Goal: Task Accomplishment & Management: Use online tool/utility

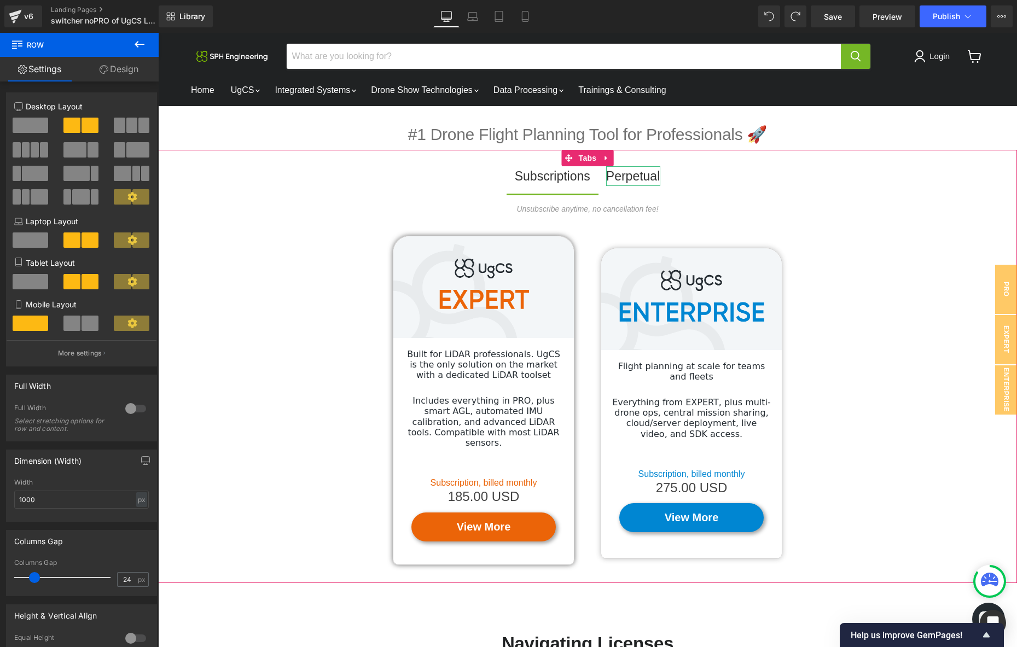
click at [628, 178] on div "Perpetual" at bounding box center [633, 176] width 54 height 20
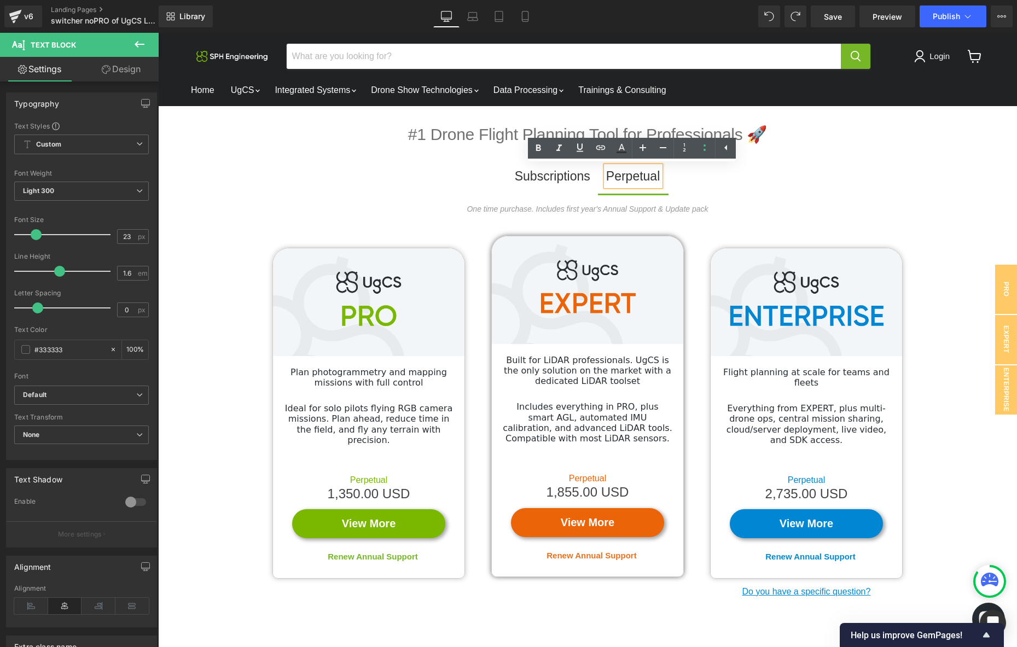
click at [531, 174] on div "Subscriptions" at bounding box center [552, 176] width 75 height 20
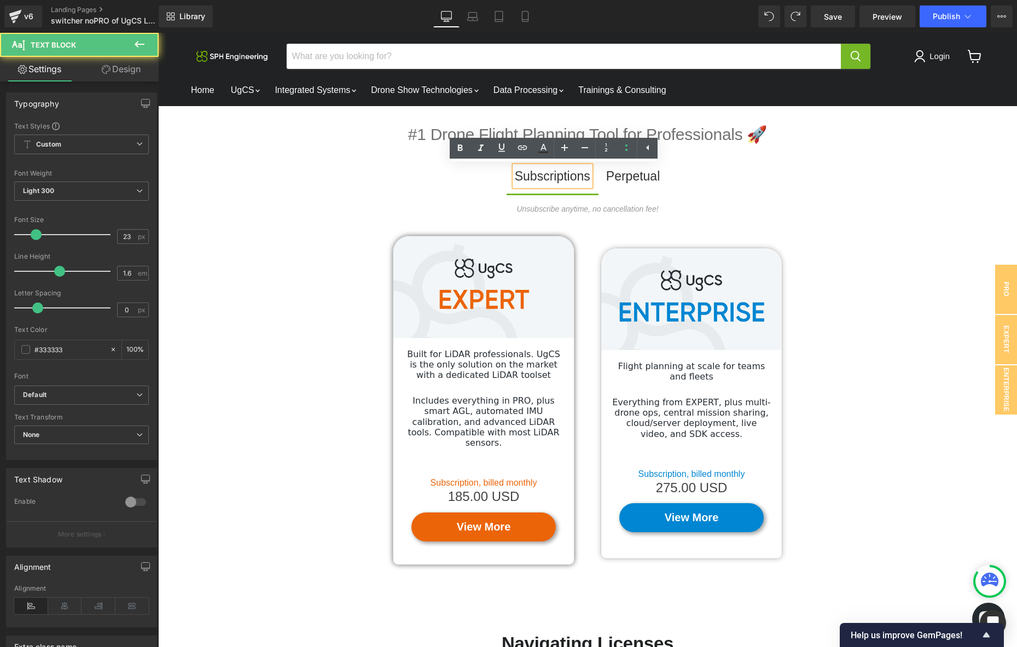
click at [742, 182] on ul "Subscriptions Text Block Perpetual Text Block" at bounding box center [587, 179] width 859 height 27
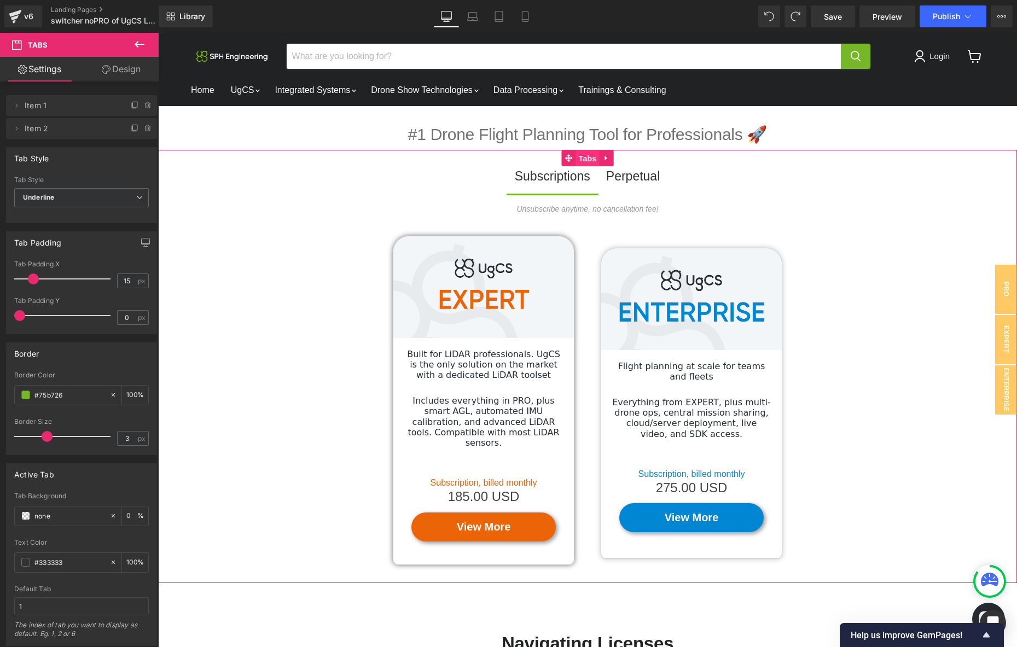
click at [588, 159] on span "Tabs" at bounding box center [588, 158] width 24 height 16
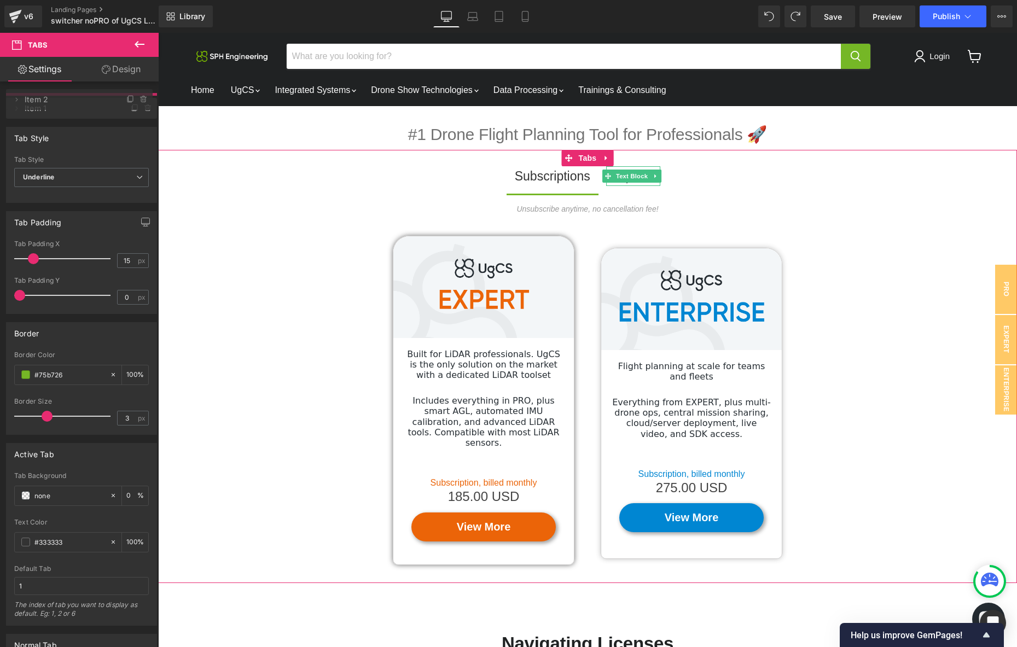
drag, startPoint x: 110, startPoint y: 129, endPoint x: 108, endPoint y: 100, distance: 29.0
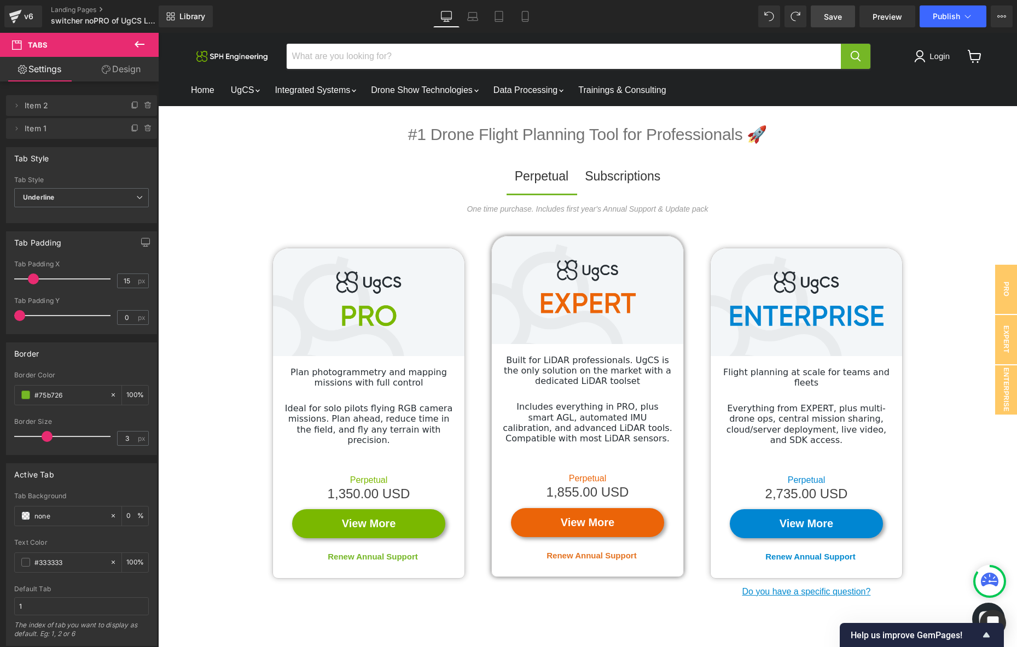
drag, startPoint x: 837, startPoint y: 13, endPoint x: 817, endPoint y: 156, distance: 144.7
click at [837, 13] on span "Save" at bounding box center [833, 16] width 18 height 11
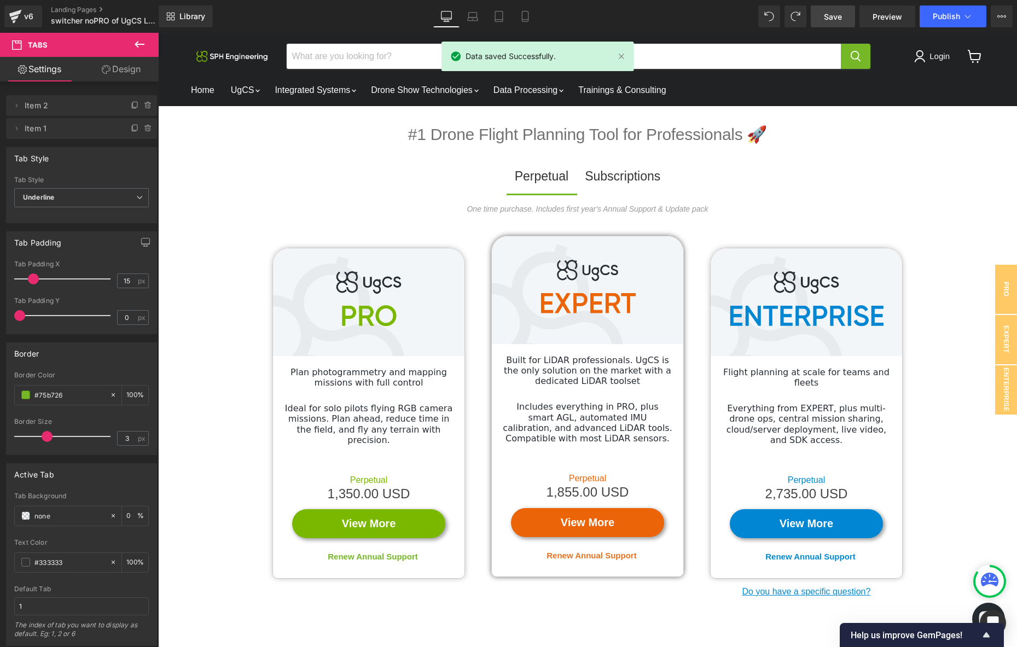
click at [841, 14] on span "Save" at bounding box center [833, 16] width 18 height 11
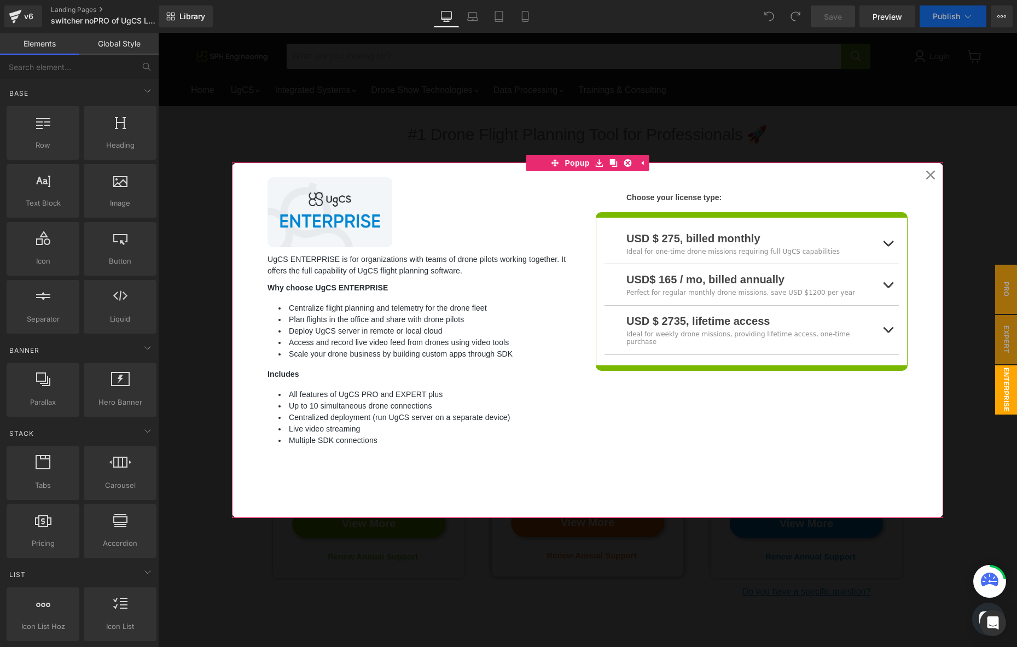
click at [939, 129] on div at bounding box center [587, 340] width 859 height 614
click at [930, 171] on ul "Perpetual Text Block Subscriptions Text Block" at bounding box center [587, 179] width 859 height 27
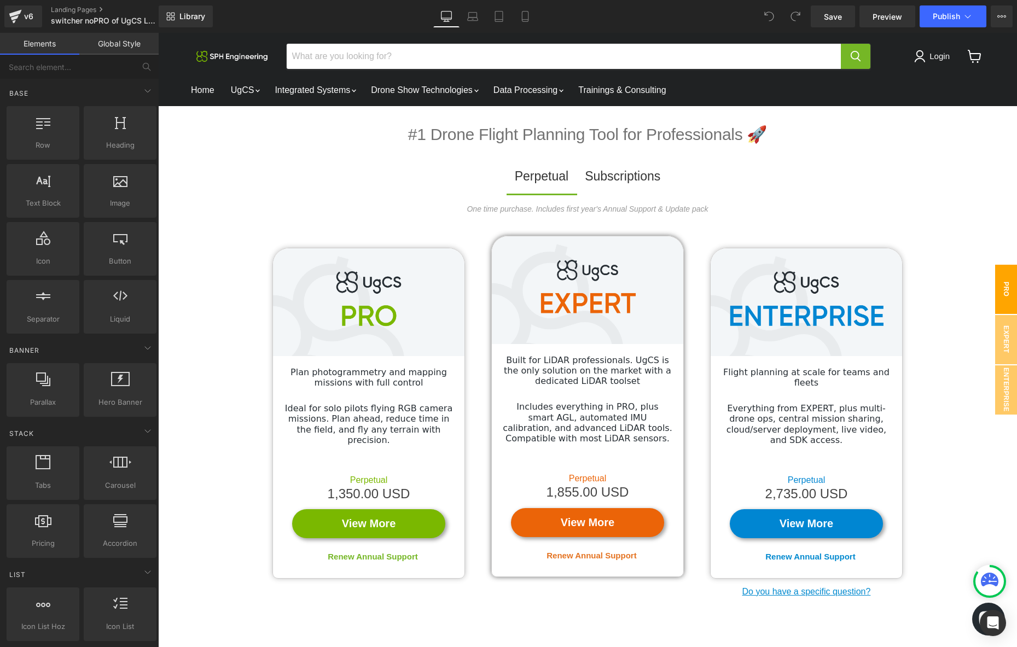
click at [1007, 287] on span "PRO" at bounding box center [1006, 289] width 22 height 49
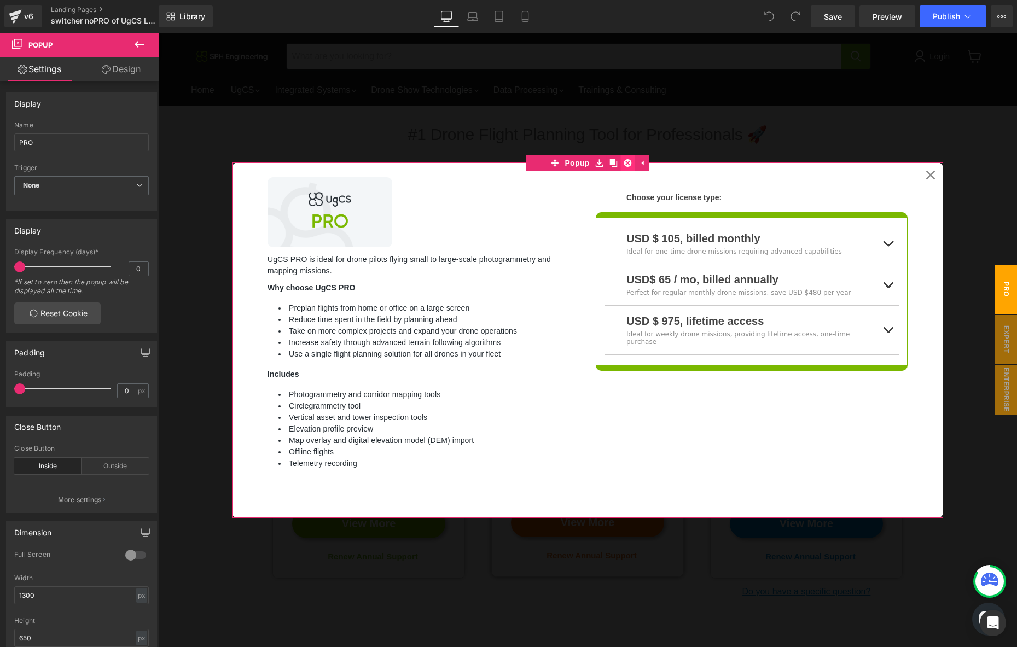
click at [628, 164] on icon at bounding box center [628, 163] width 8 height 8
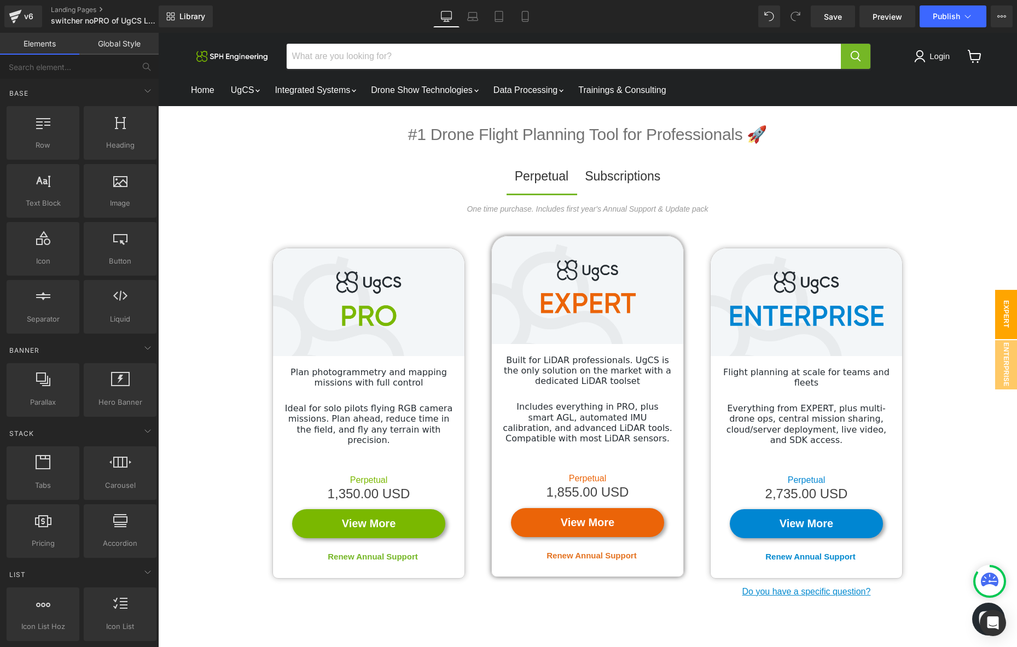
click at [1003, 313] on span "EXPERT" at bounding box center [1006, 314] width 22 height 49
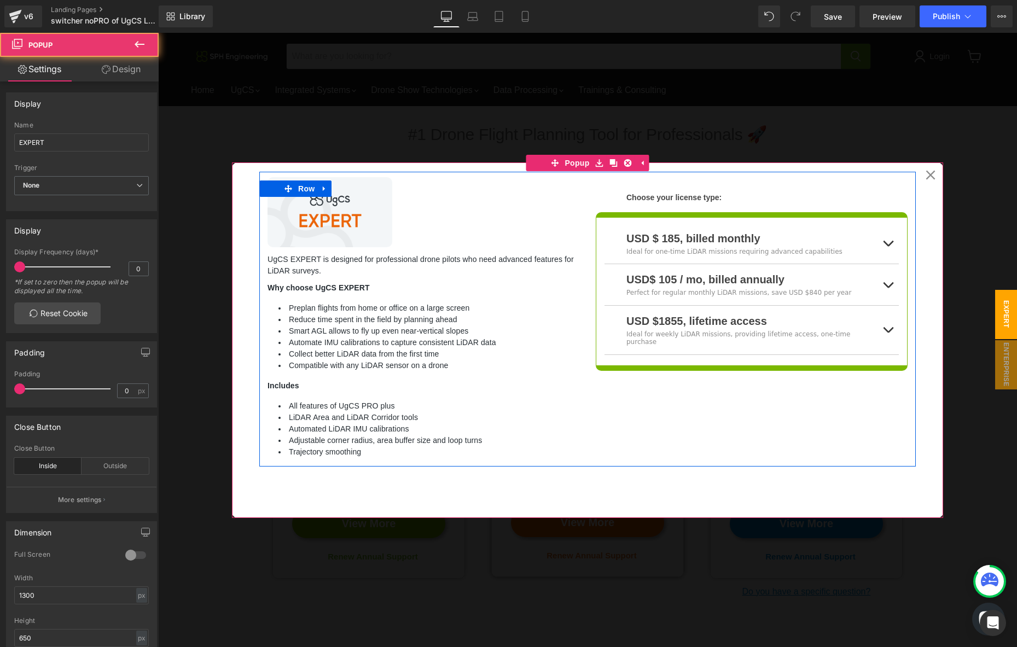
click at [629, 179] on div "Choose your license type: Heading USD $ 185, billed monthly Text Block Ideal fo…" at bounding box center [751, 271] width 328 height 199
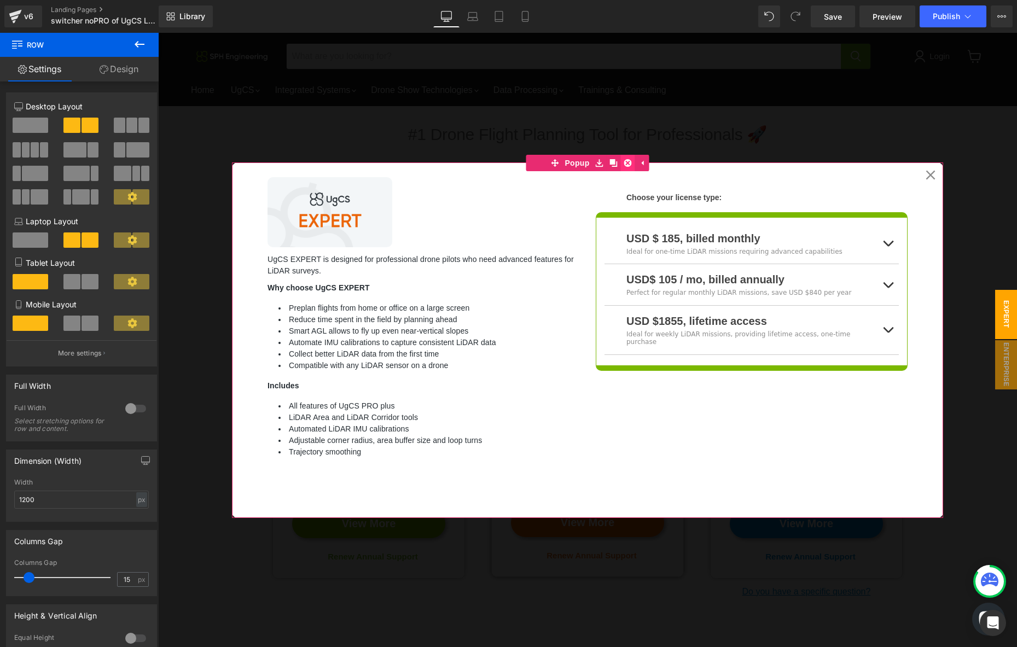
click at [629, 161] on icon at bounding box center [628, 163] width 8 height 8
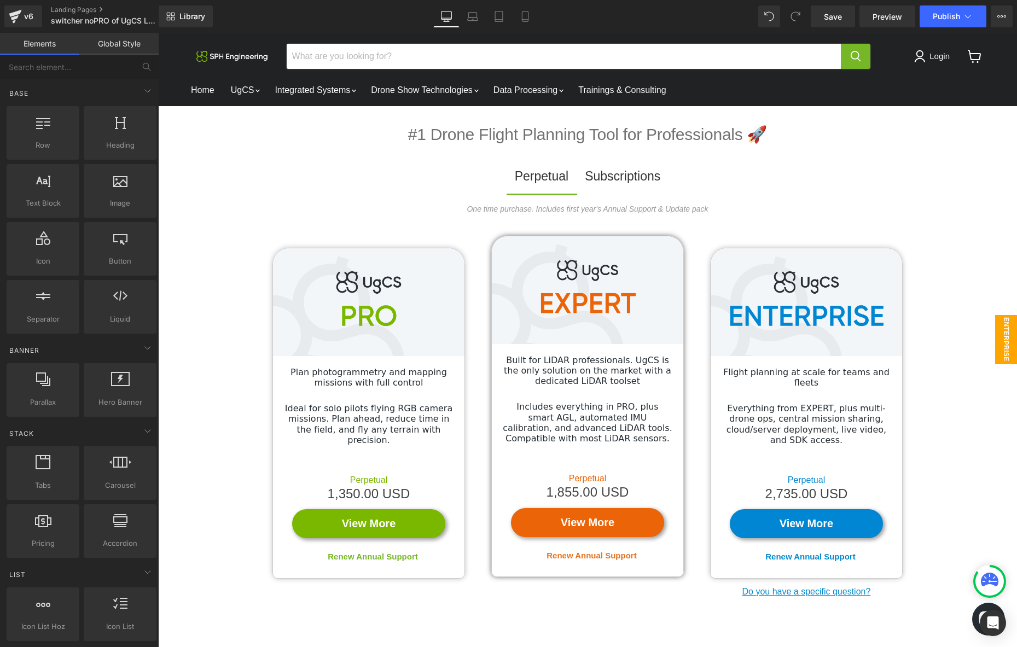
click at [1006, 346] on span "ENTERPRISE" at bounding box center [1006, 339] width 22 height 49
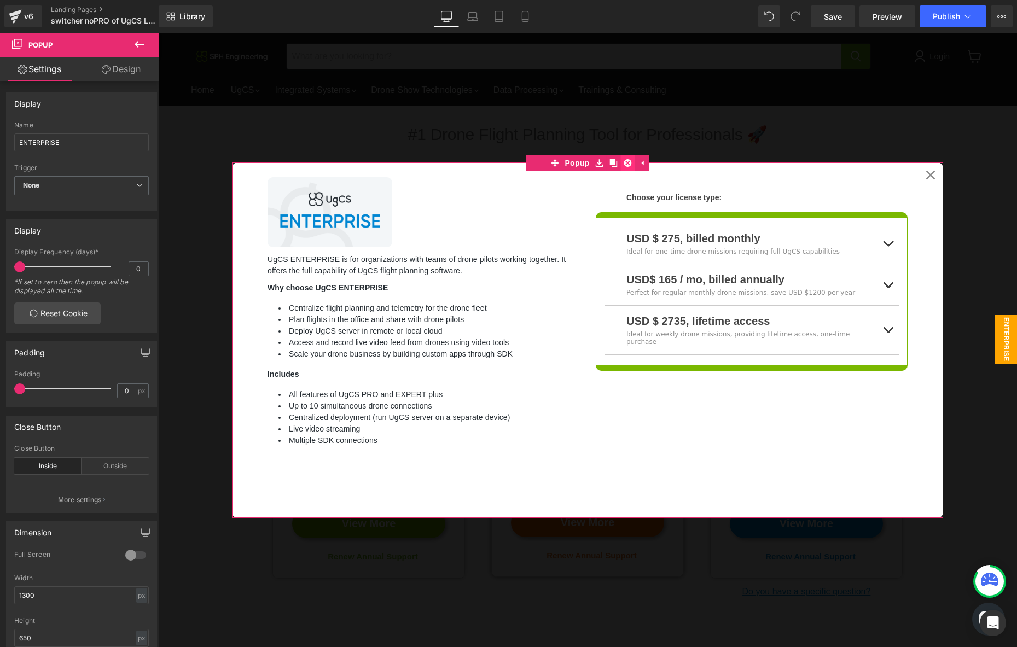
click at [628, 162] on icon at bounding box center [628, 163] width 8 height 8
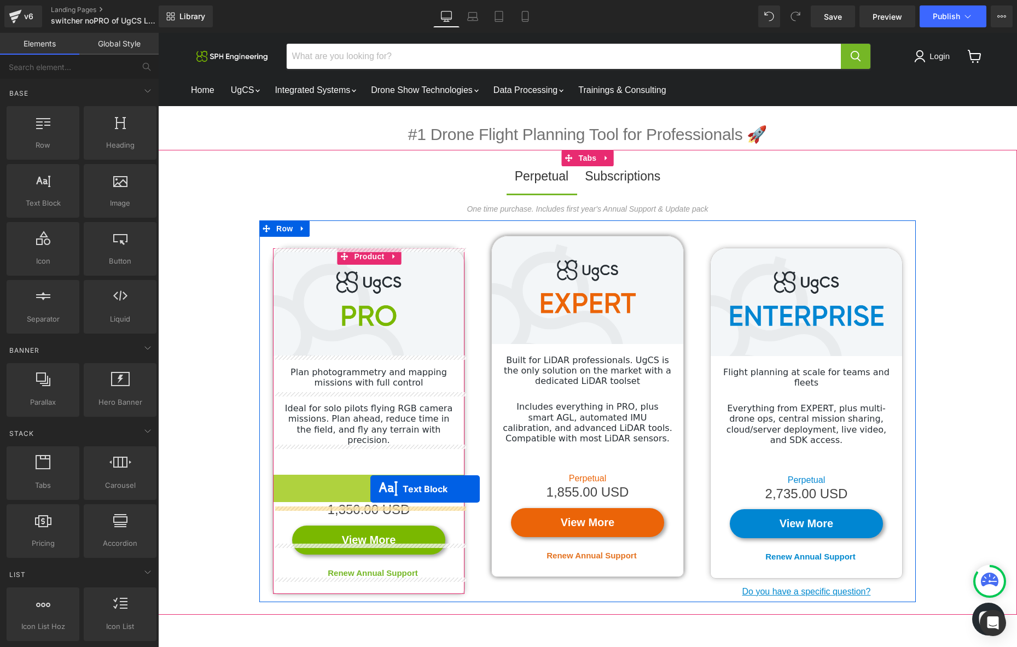
drag, startPoint x: 367, startPoint y: 468, endPoint x: 370, endPoint y: 489, distance: 21.0
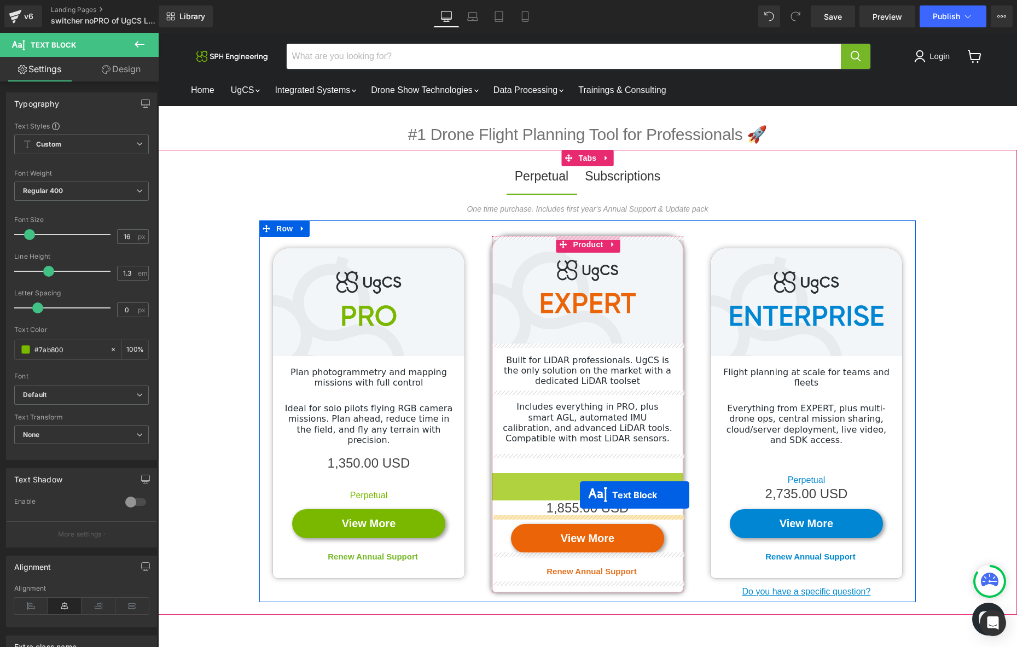
drag, startPoint x: 582, startPoint y: 477, endPoint x: 580, endPoint y: 495, distance: 17.7
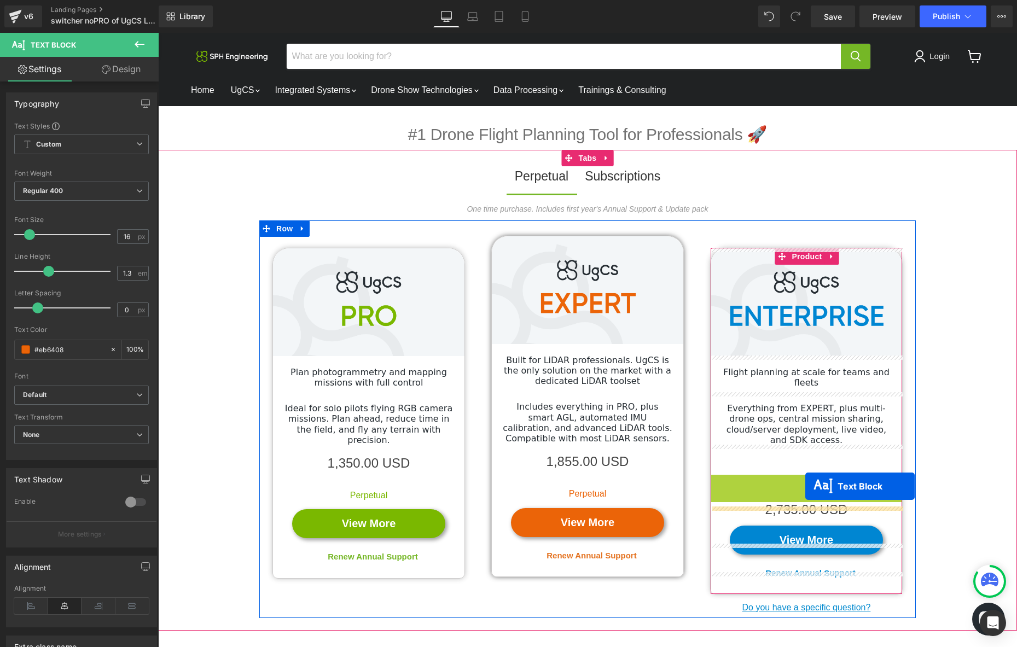
drag, startPoint x: 805, startPoint y: 469, endPoint x: 805, endPoint y: 486, distance: 17.0
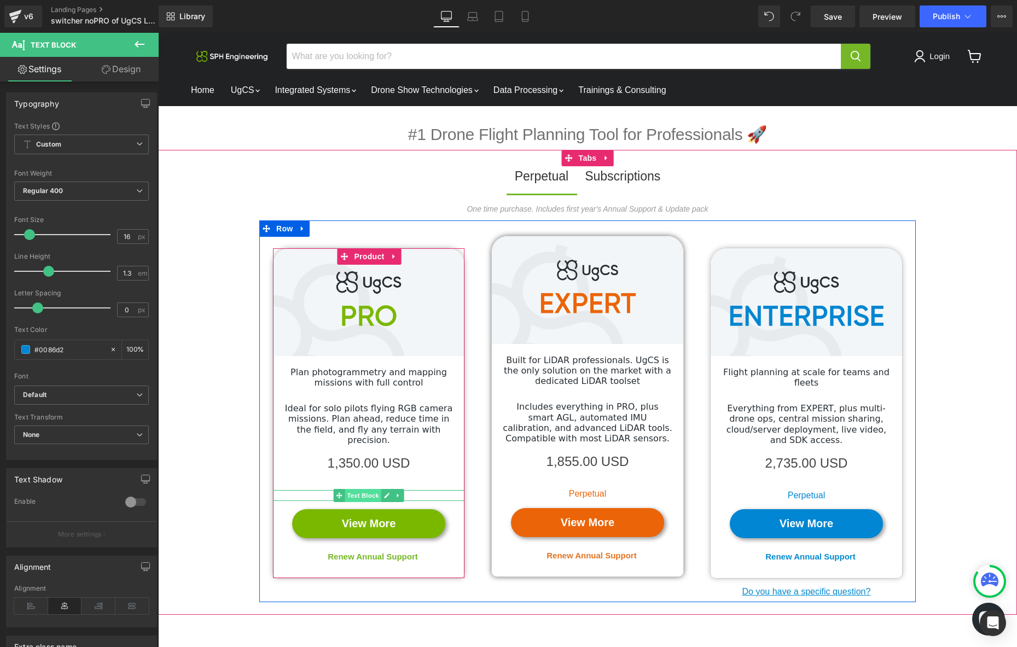
click at [365, 489] on span "Text Block" at bounding box center [363, 495] width 36 height 13
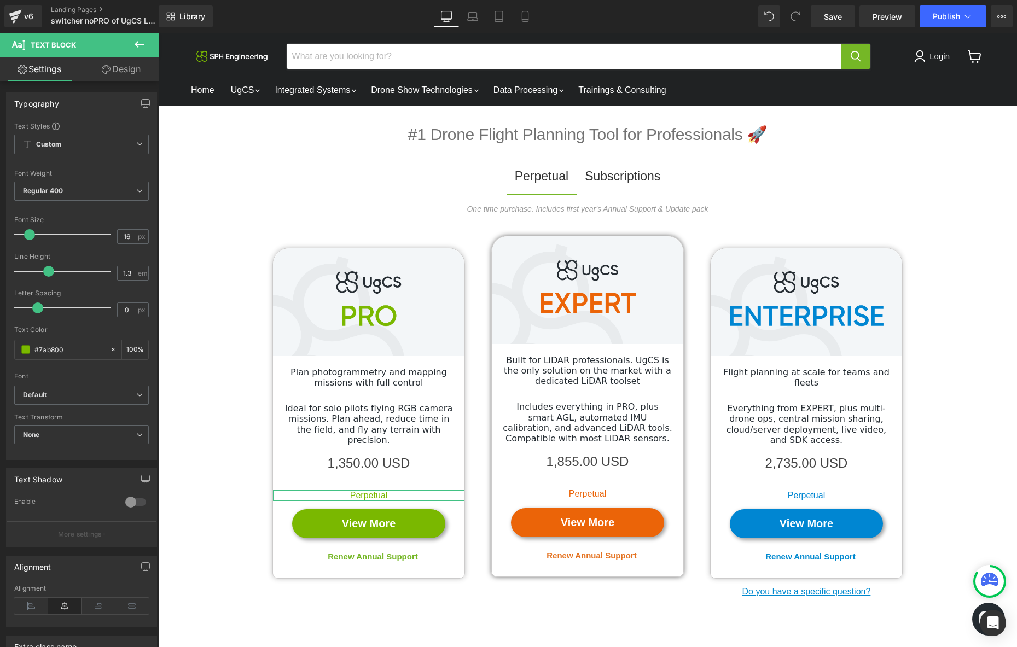
click at [123, 74] on link "Design" at bounding box center [120, 69] width 79 height 25
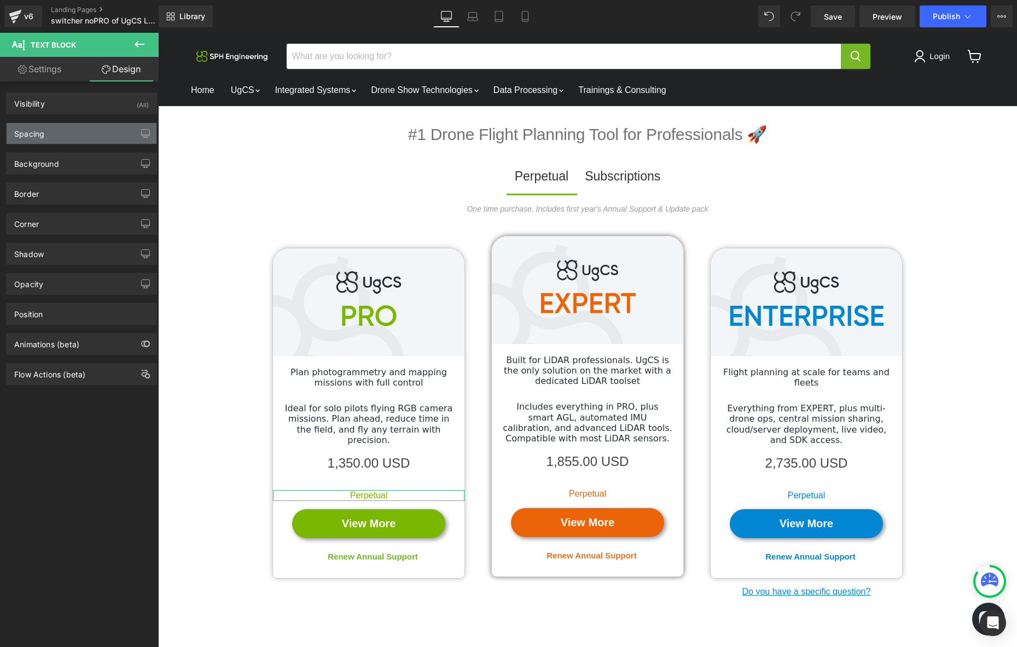
click at [97, 129] on div "Spacing" at bounding box center [82, 133] width 150 height 21
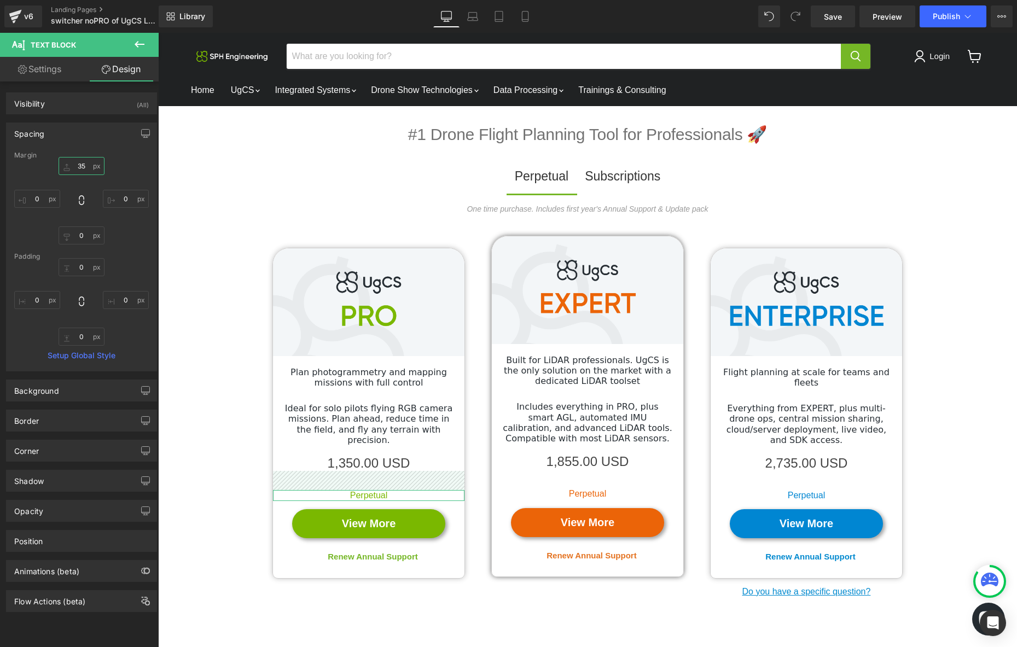
click at [80, 164] on input "35" at bounding box center [82, 166] width 46 height 18
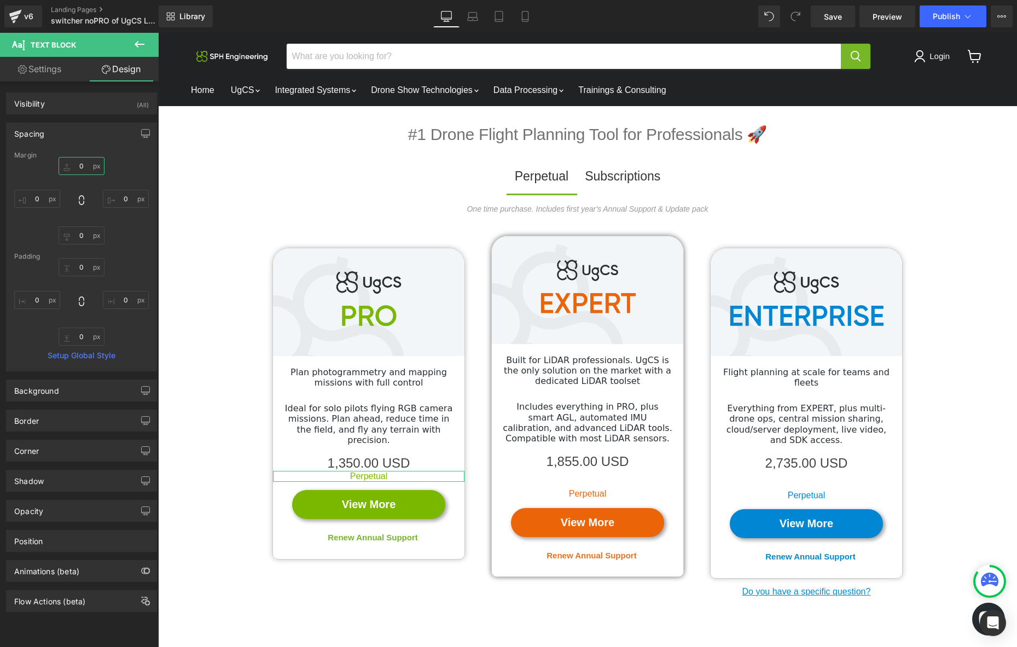
click at [80, 164] on input "text" at bounding box center [82, 166] width 46 height 18
type input "6"
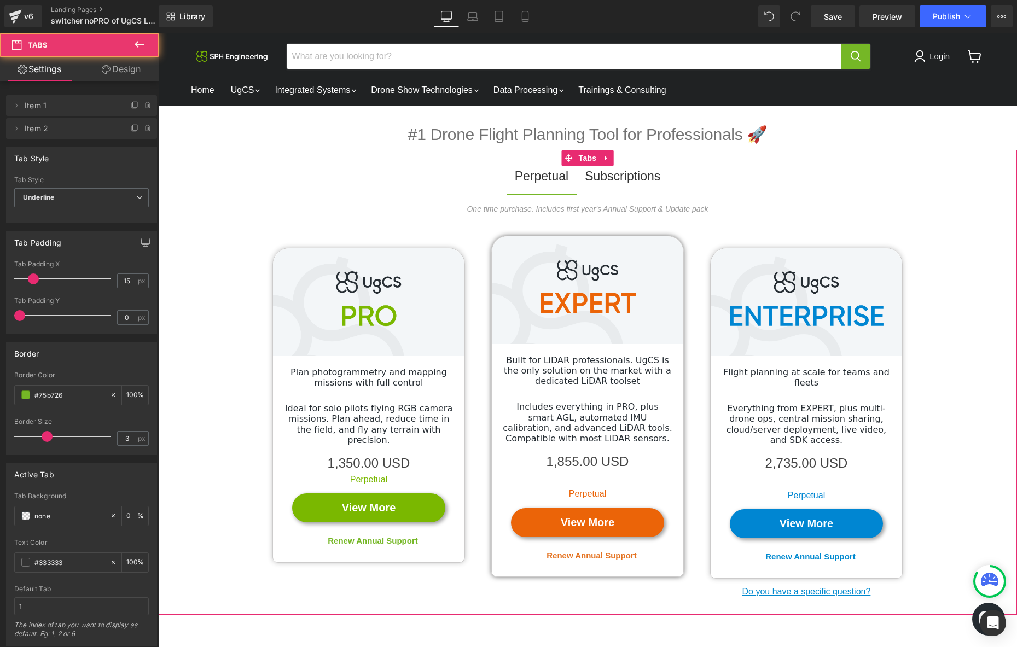
click at [245, 183] on ul "Perpetual Text Block Subscriptions Text Block" at bounding box center [587, 179] width 859 height 27
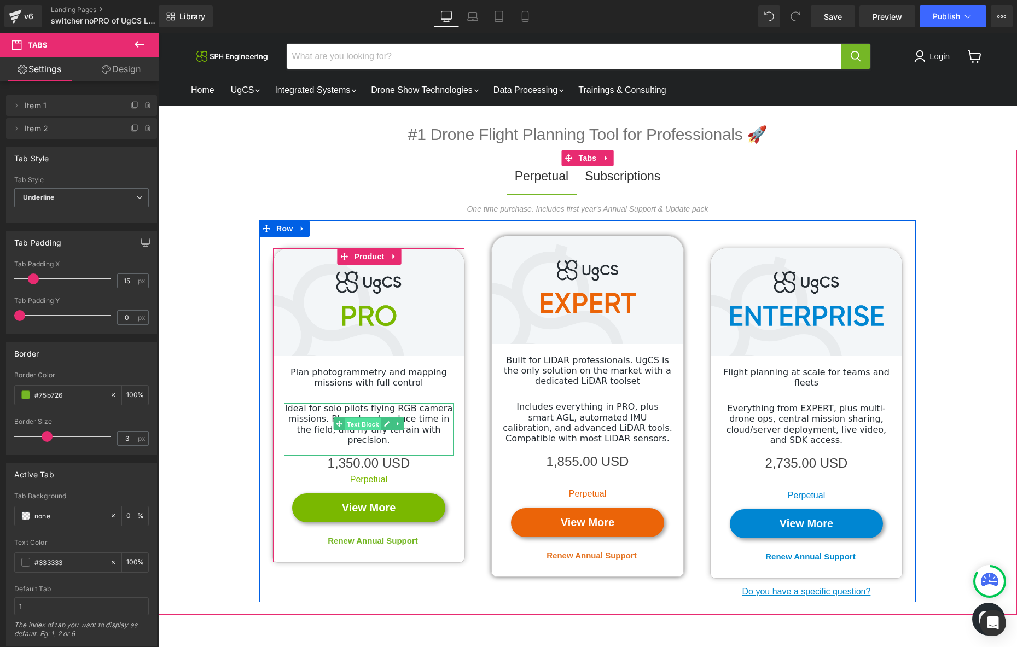
click at [375, 425] on span "Text Block" at bounding box center [363, 424] width 36 height 13
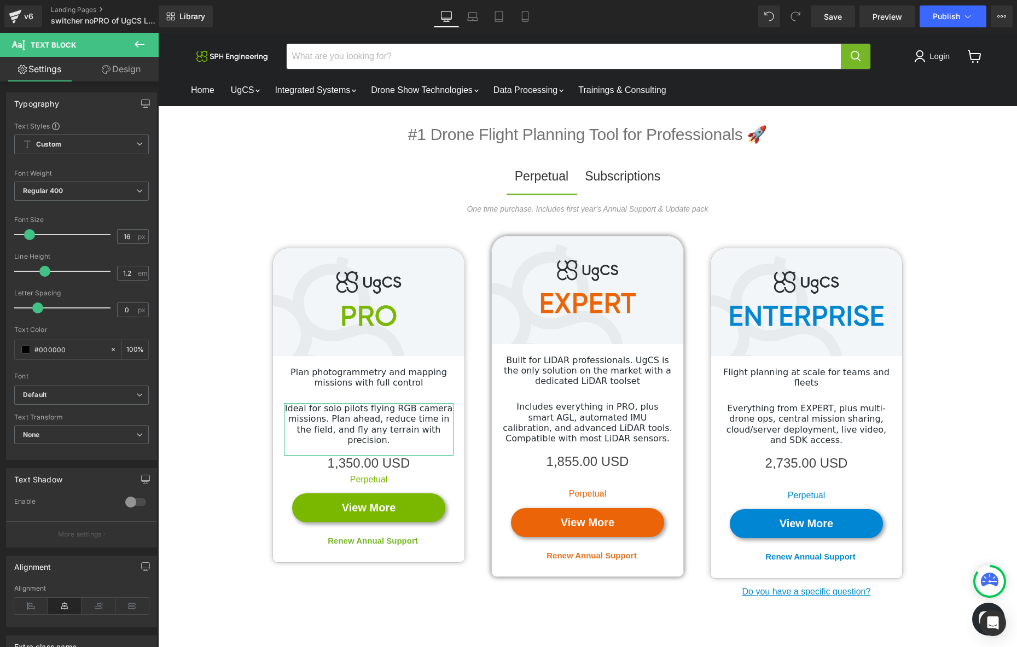
click at [115, 67] on link "Design" at bounding box center [120, 69] width 79 height 25
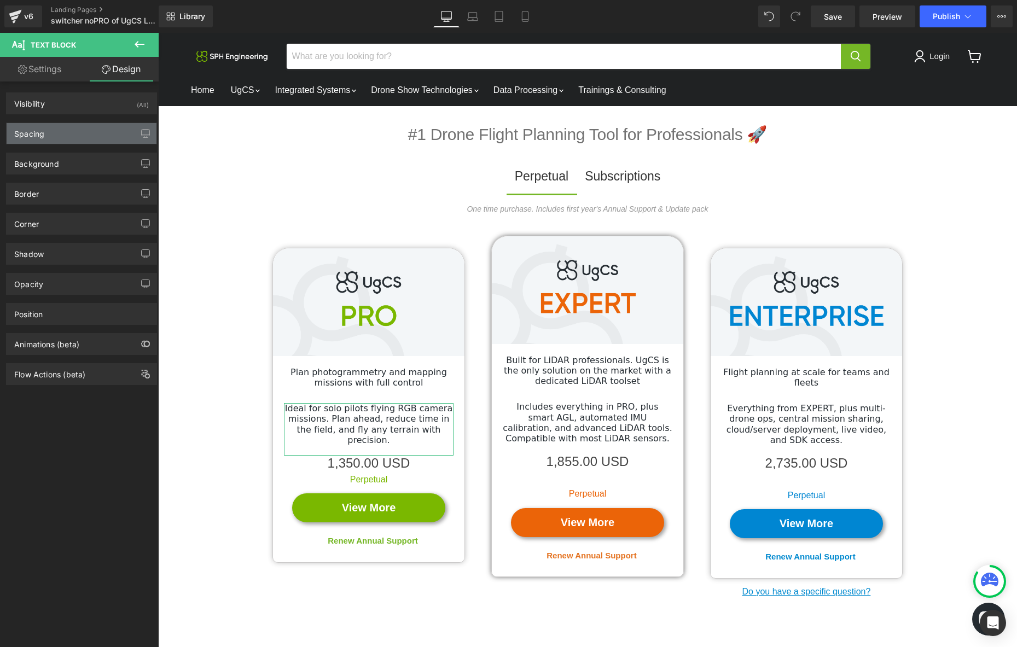
click at [79, 132] on div "Spacing" at bounding box center [82, 133] width 150 height 21
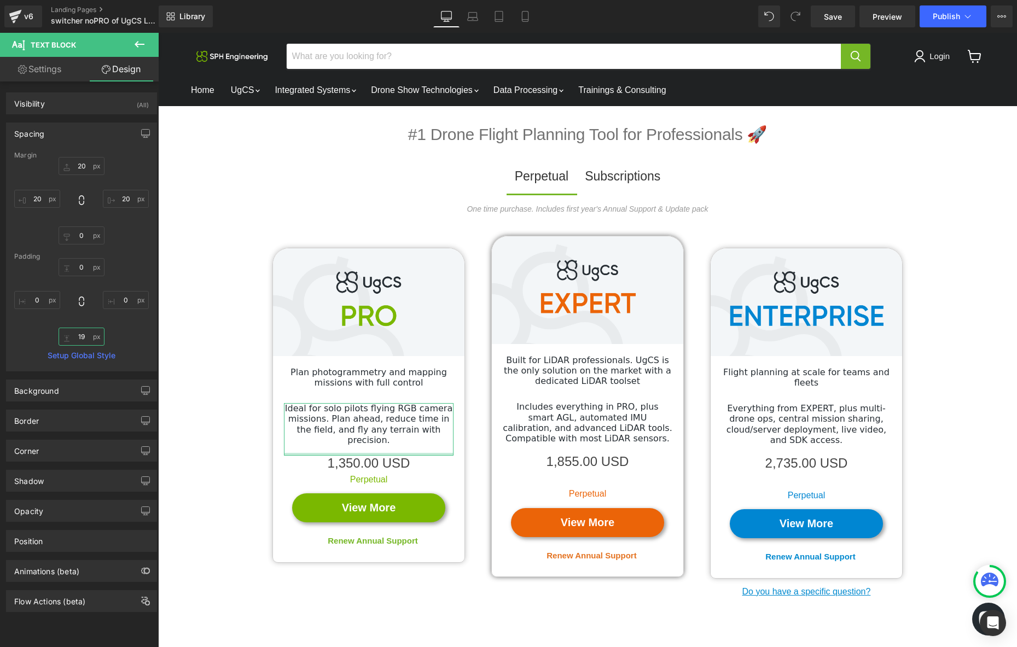
click at [80, 336] on input "19" at bounding box center [82, 337] width 46 height 18
click at [80, 234] on input "0" at bounding box center [82, 235] width 46 height 18
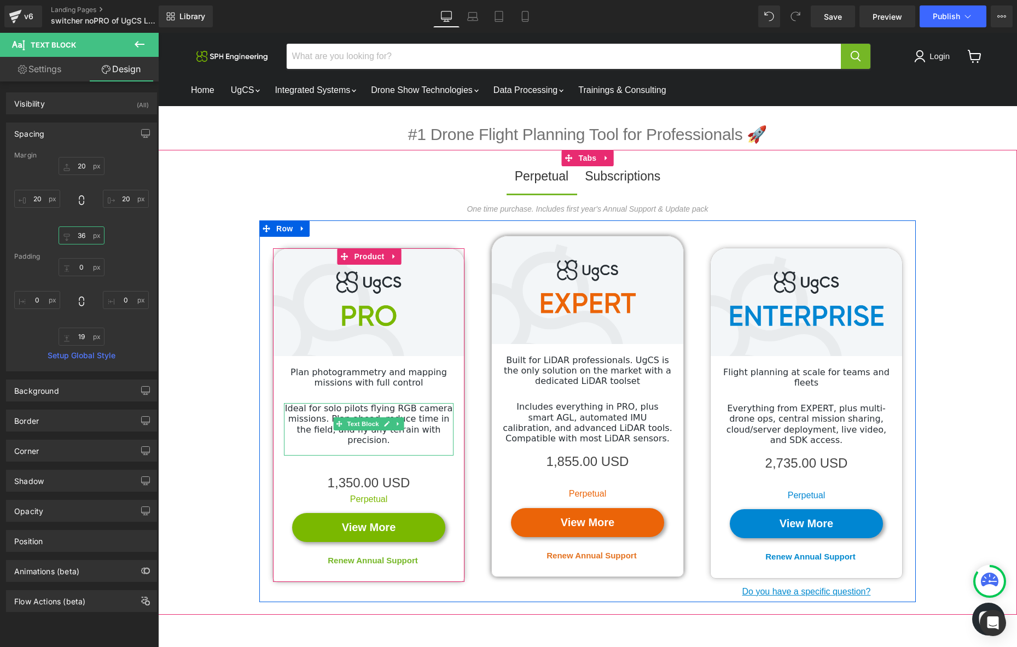
type input "36"
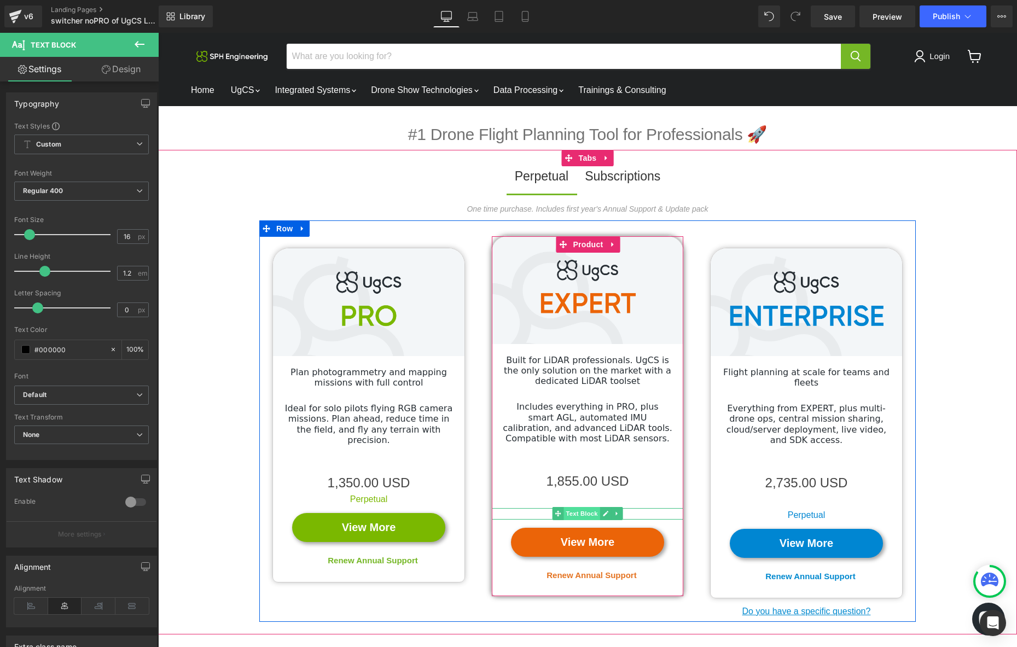
click at [586, 515] on span "Text Block" at bounding box center [581, 513] width 36 height 13
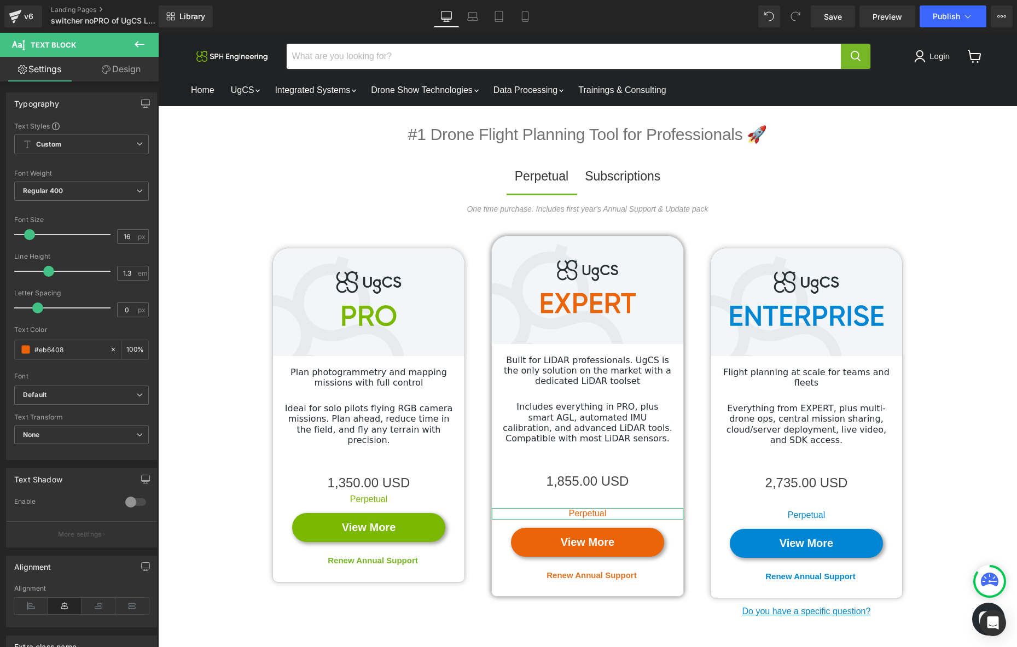
click at [126, 67] on link "Design" at bounding box center [120, 69] width 79 height 25
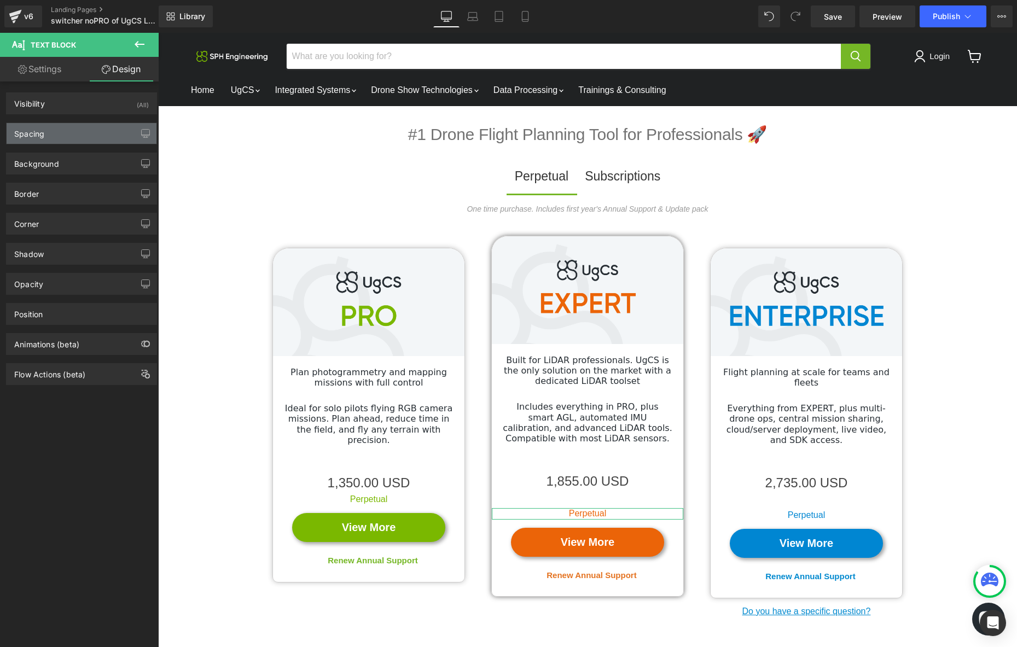
click at [88, 130] on div "Spacing" at bounding box center [82, 133] width 150 height 21
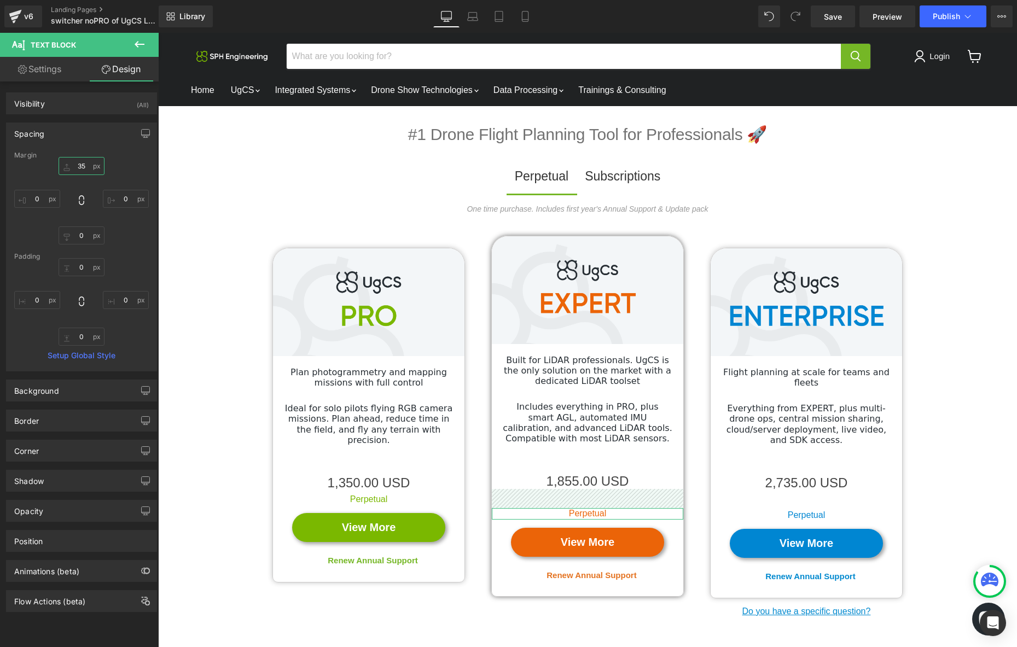
click at [84, 166] on input "35" at bounding box center [82, 166] width 46 height 18
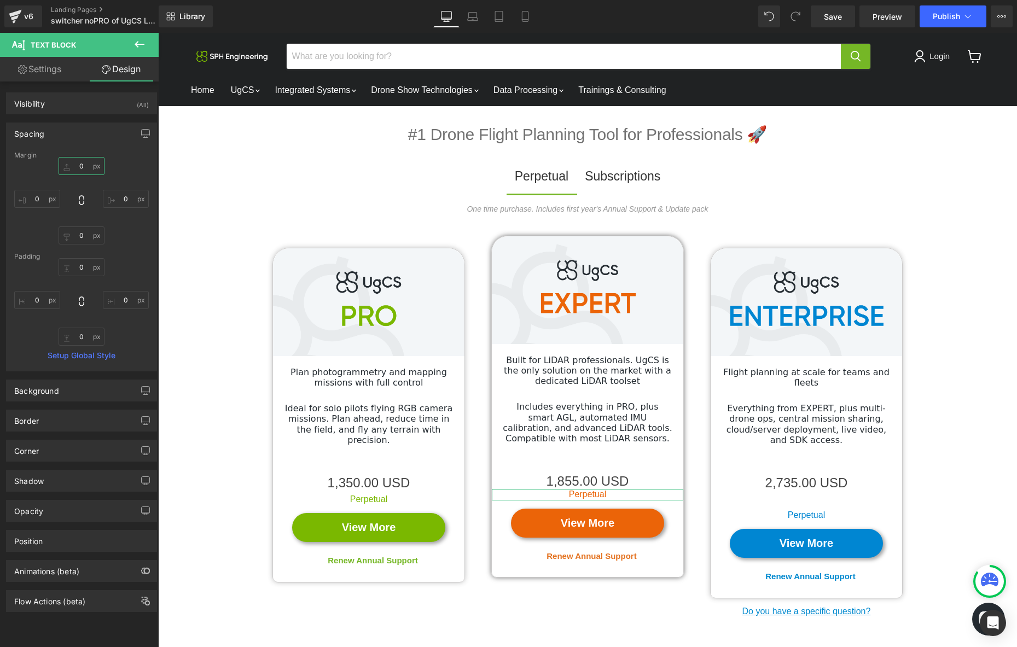
click at [84, 166] on input "text" at bounding box center [82, 166] width 46 height 18
type input "6"
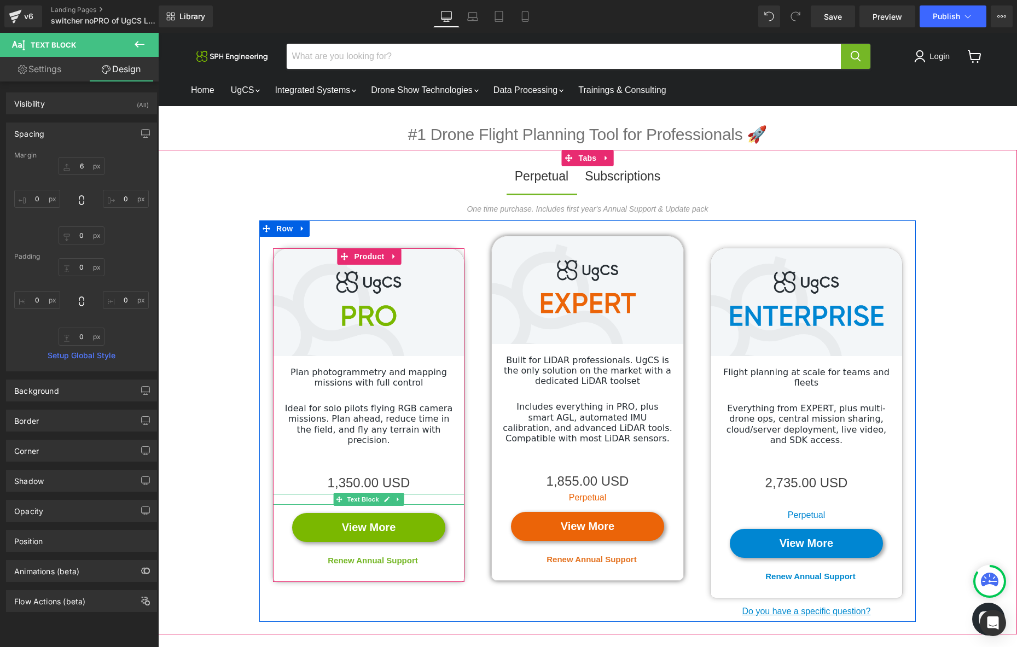
click at [368, 493] on span "Text Block" at bounding box center [363, 499] width 36 height 13
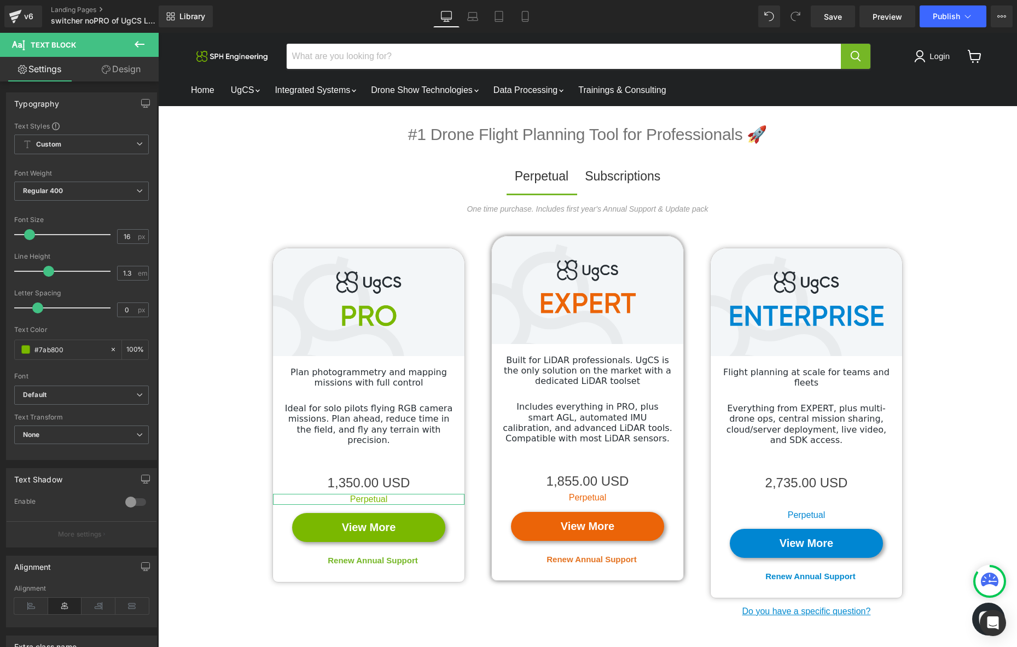
click at [122, 69] on link "Design" at bounding box center [120, 69] width 79 height 25
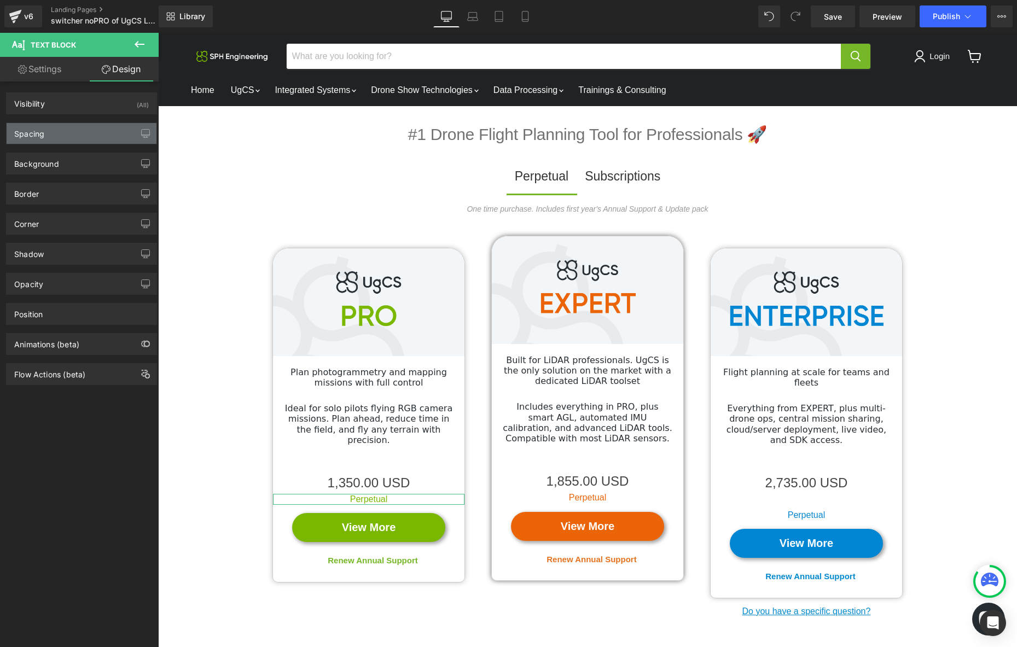
click at [87, 128] on div "Spacing" at bounding box center [82, 133] width 150 height 21
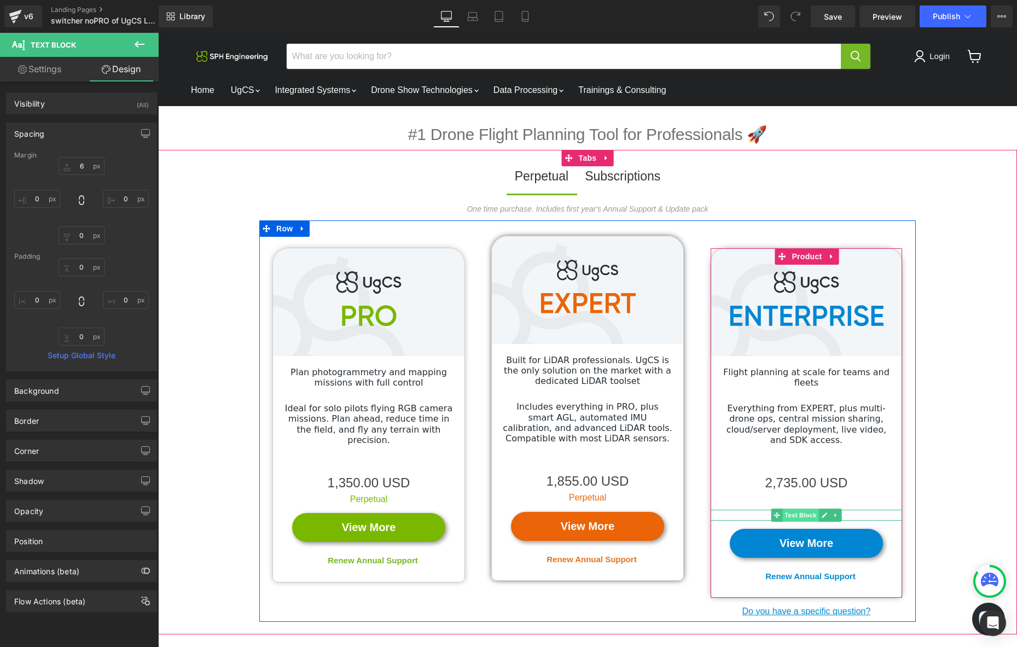
click at [801, 509] on span "Text Block" at bounding box center [800, 515] width 36 height 13
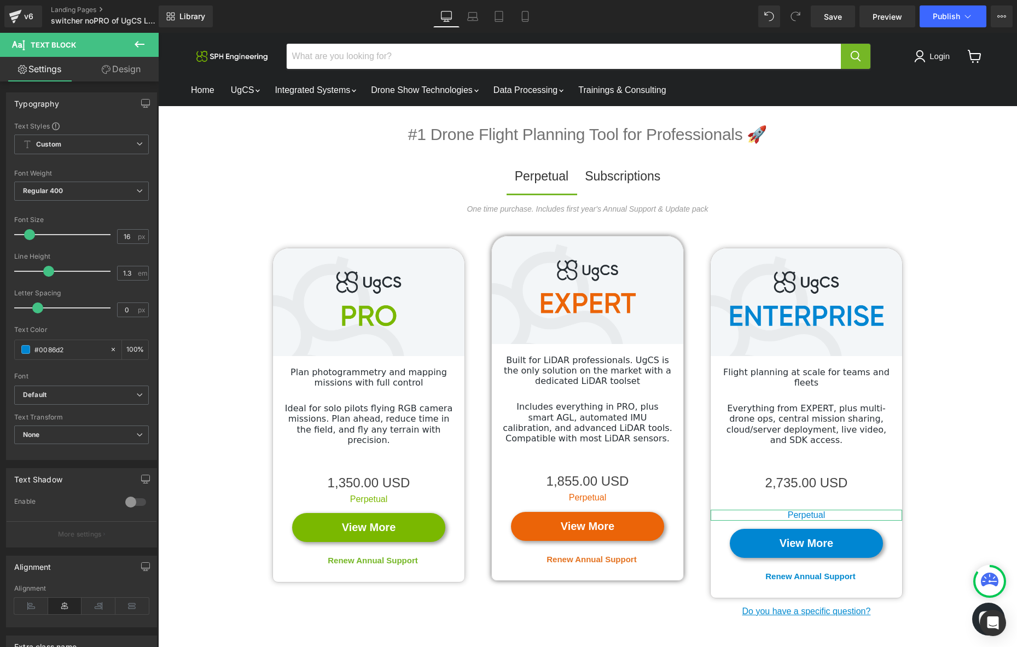
click at [127, 71] on link "Design" at bounding box center [120, 69] width 79 height 25
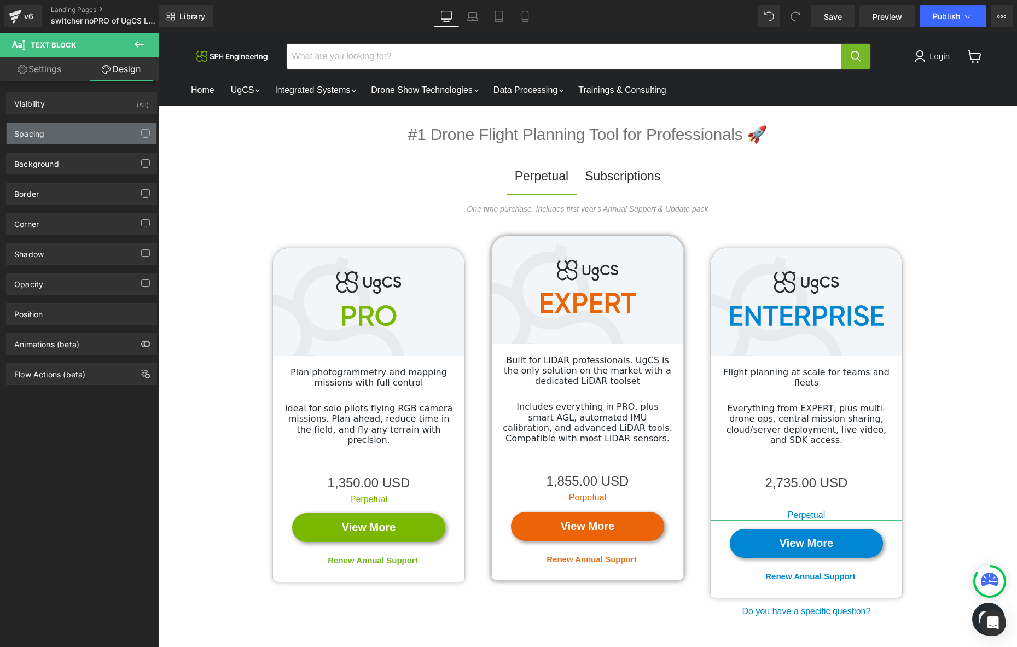
click at [88, 135] on div "Spacing" at bounding box center [82, 133] width 150 height 21
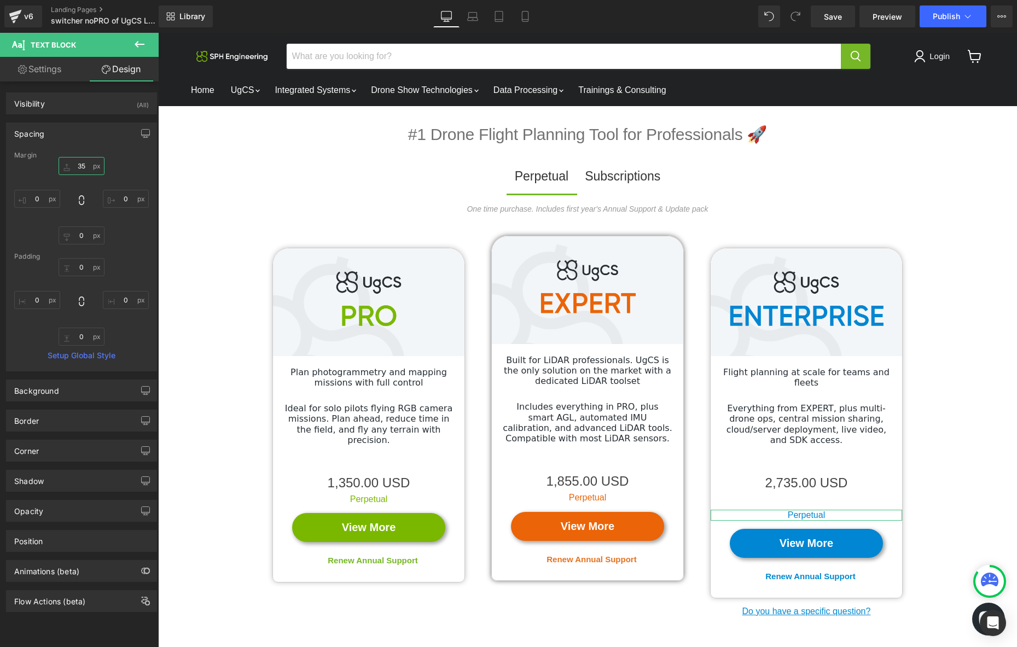
click at [80, 166] on input "35" at bounding box center [82, 166] width 46 height 18
type input "6"
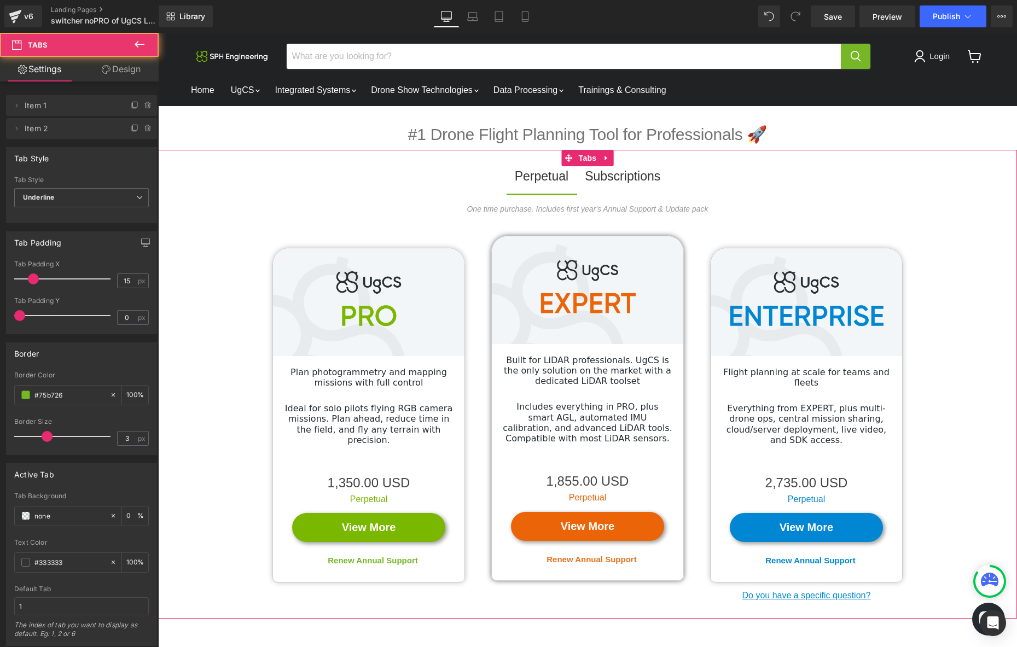
click at [965, 431] on div "One time purchase. Includes first year's Annual Support & Update pack Text Bloc…" at bounding box center [587, 404] width 859 height 425
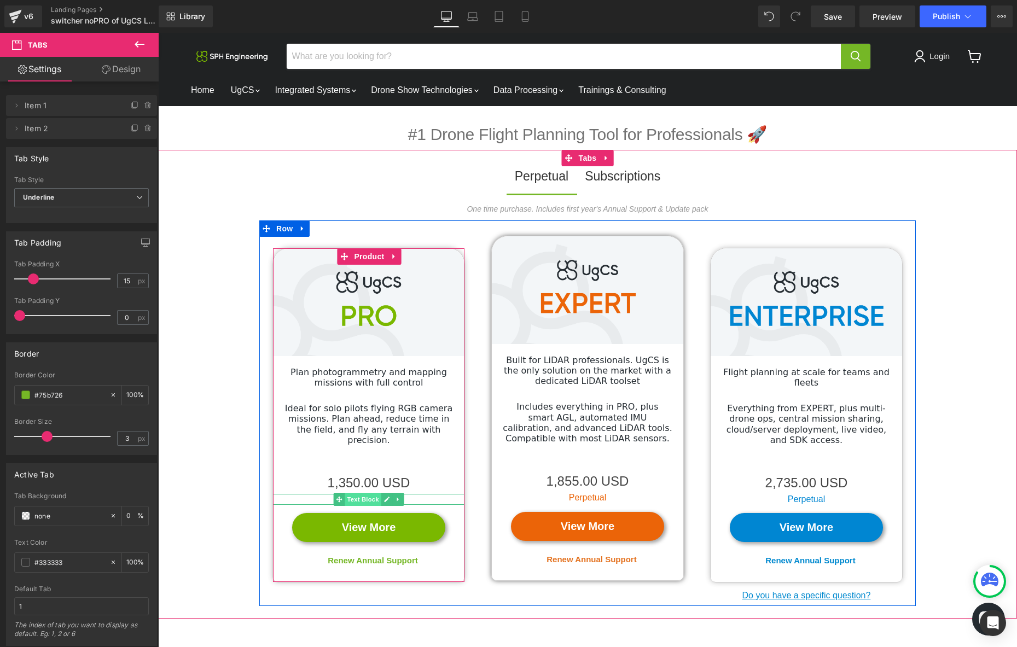
click at [366, 493] on span "Text Block" at bounding box center [363, 499] width 36 height 13
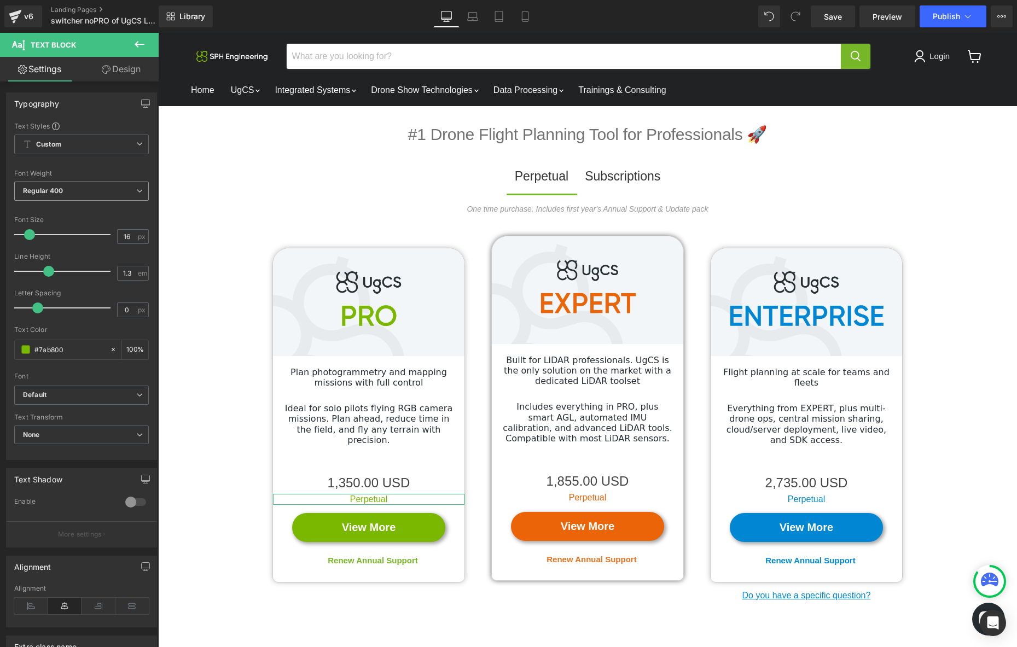
click at [74, 190] on span "Regular 400" at bounding box center [81, 191] width 135 height 19
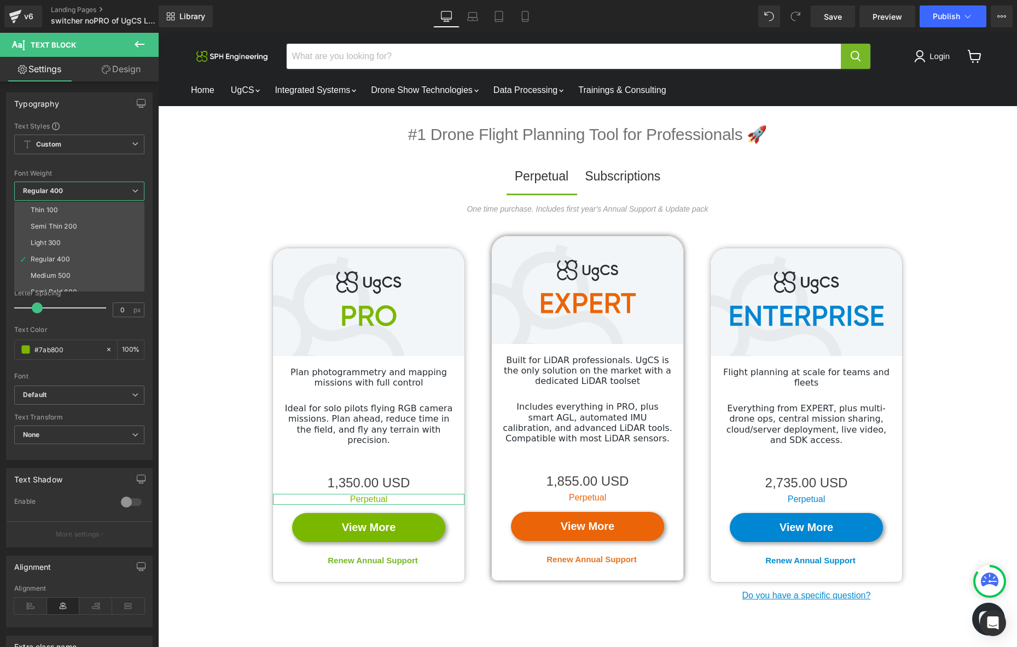
click at [74, 190] on span "Regular 400" at bounding box center [79, 191] width 130 height 19
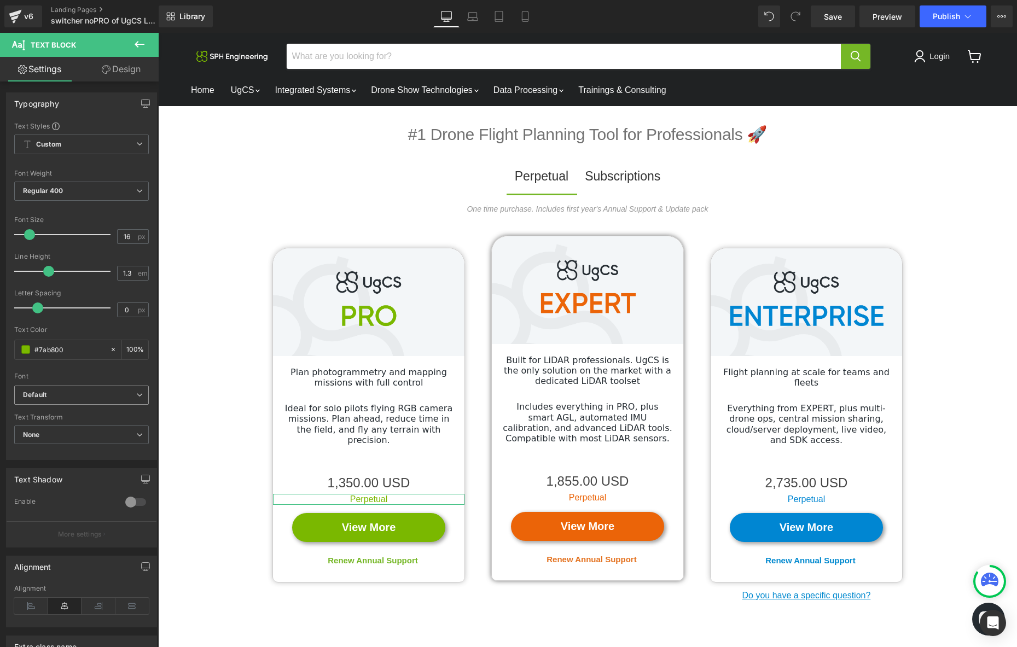
click at [95, 392] on b "Default" at bounding box center [79, 394] width 113 height 9
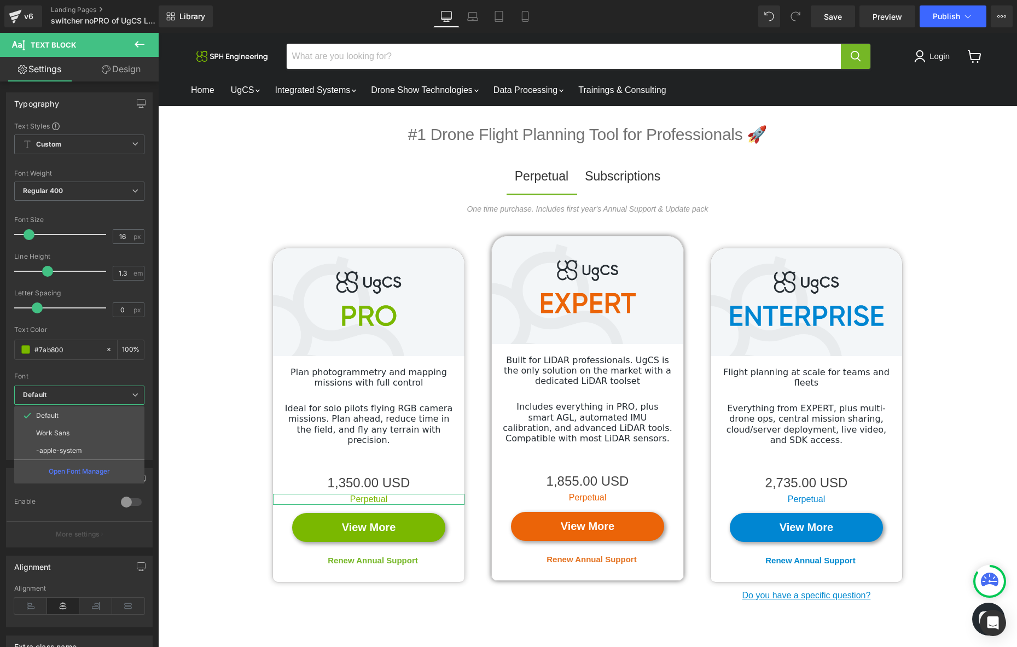
click at [95, 392] on b "Default" at bounding box center [77, 394] width 109 height 9
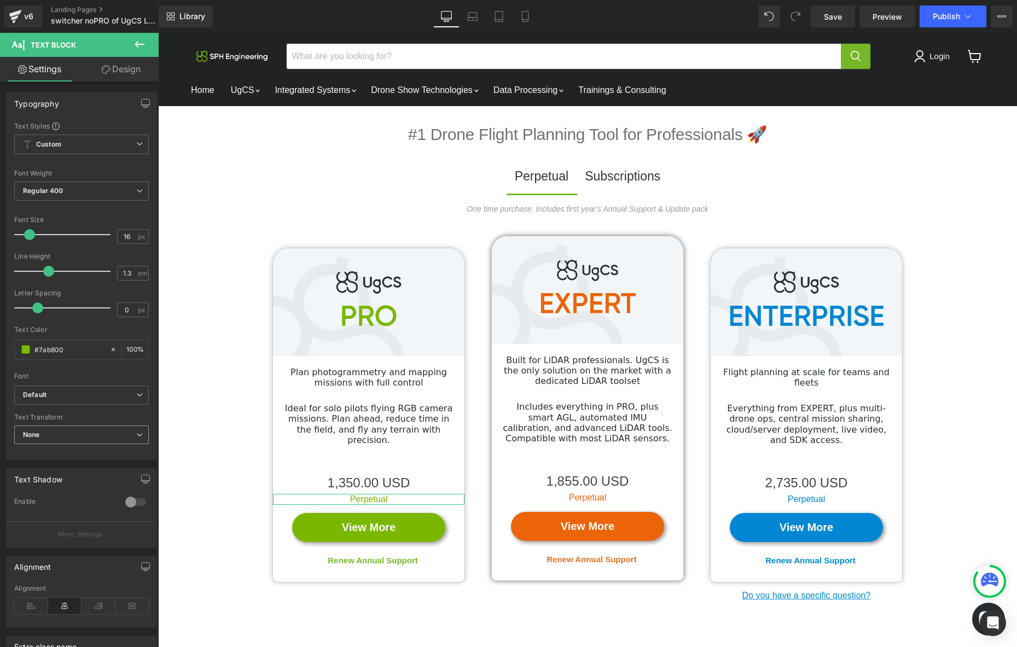
click at [88, 429] on span "None" at bounding box center [81, 434] width 135 height 19
click at [88, 429] on span "None" at bounding box center [79, 434] width 130 height 19
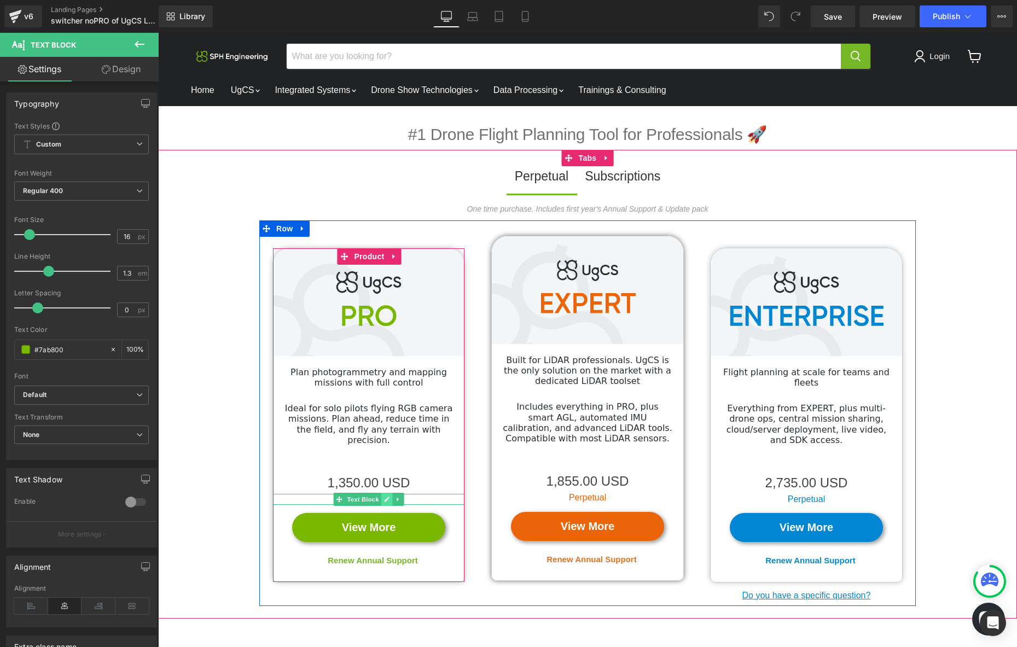
click at [386, 497] on icon "Main content" at bounding box center [386, 499] width 5 height 5
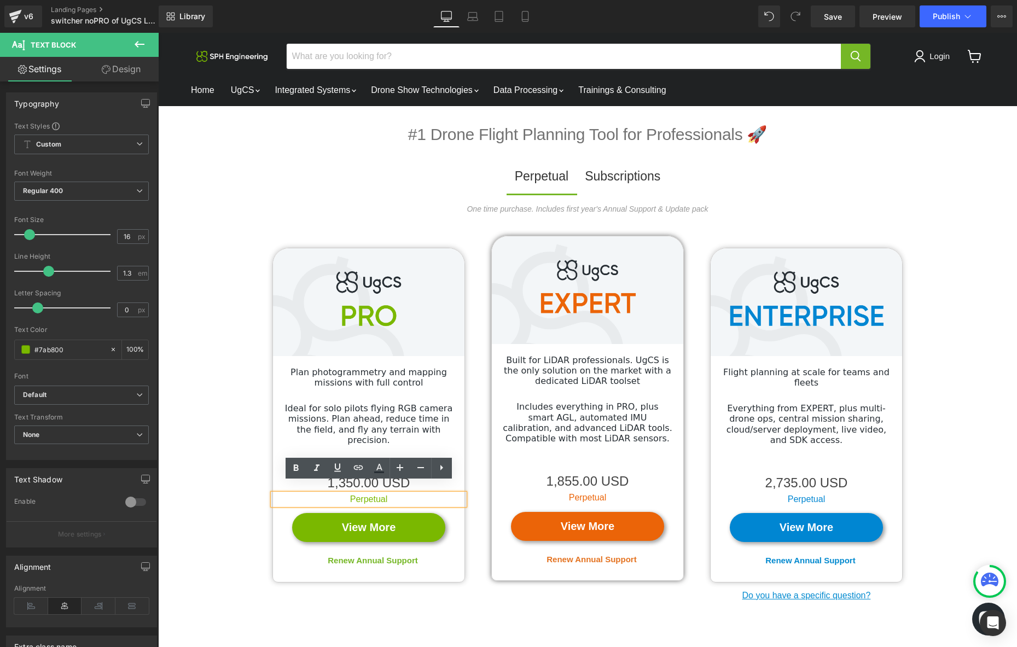
click at [367, 494] on p "Perpetual" at bounding box center [368, 499] width 191 height 11
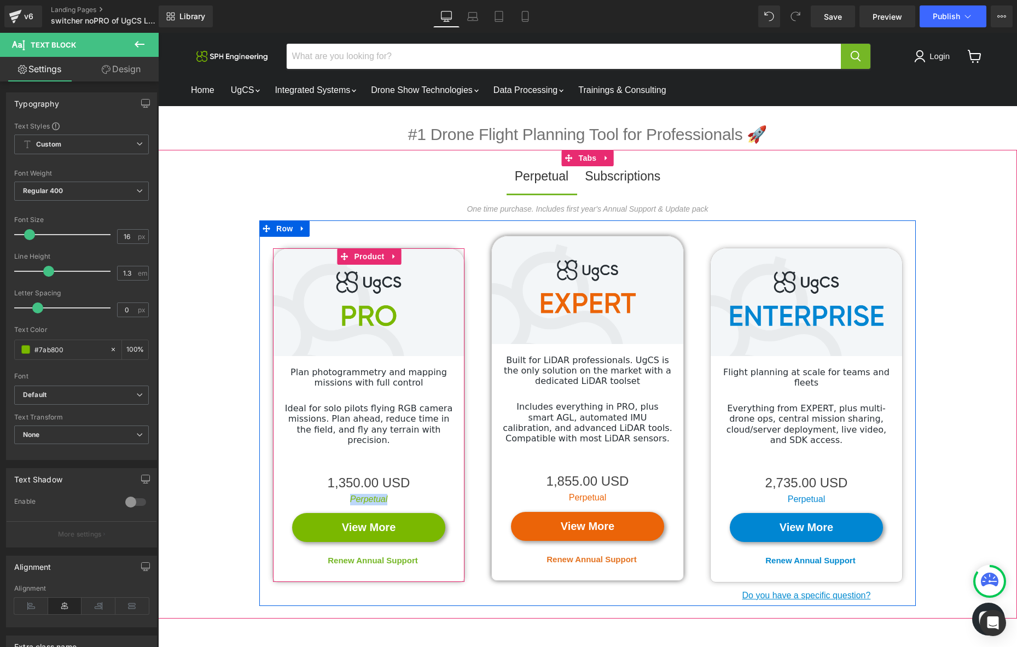
click at [377, 493] on span "Text Block" at bounding box center [363, 499] width 36 height 13
click at [386, 497] on icon "Main content" at bounding box center [386, 499] width 5 height 5
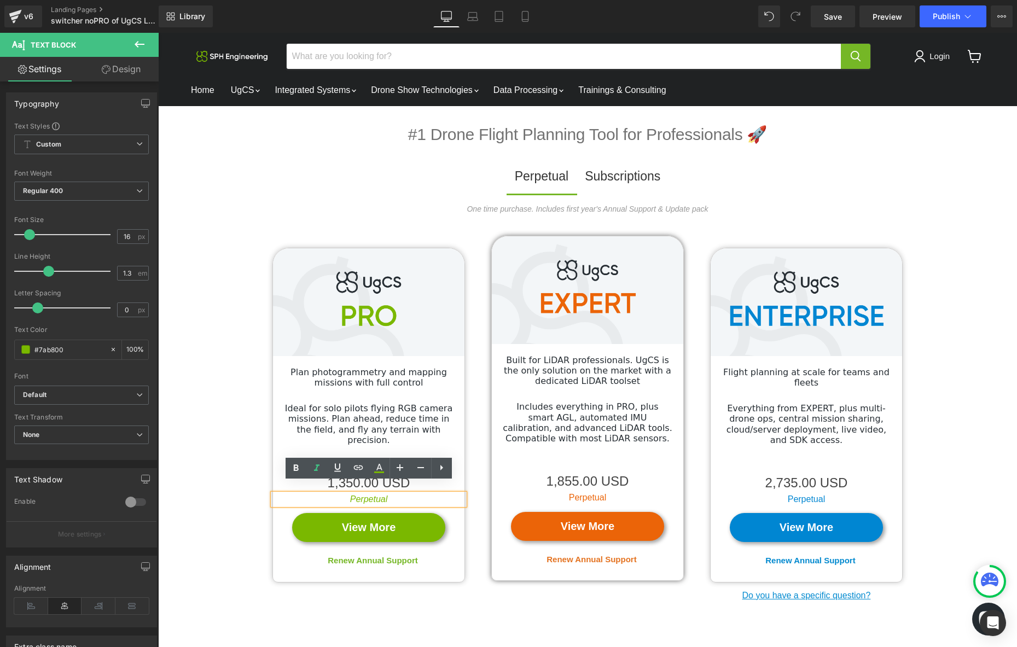
click at [402, 494] on p "Perpetual" at bounding box center [368, 499] width 191 height 11
click at [436, 494] on p "Perpetual license, per user" at bounding box center [368, 499] width 191 height 11
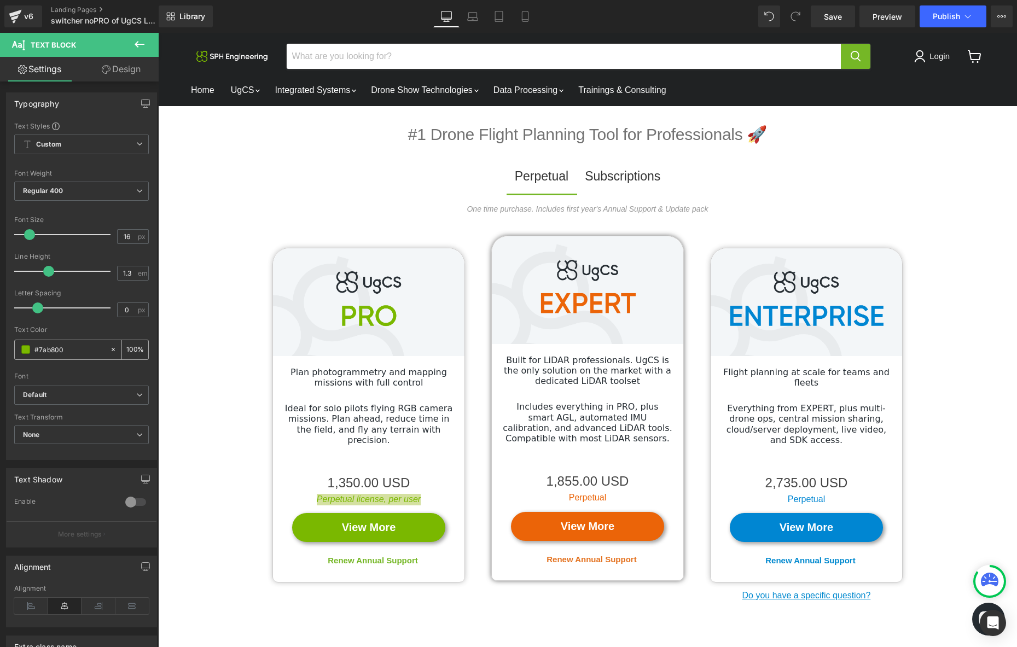
click at [26, 350] on span at bounding box center [25, 349] width 9 height 9
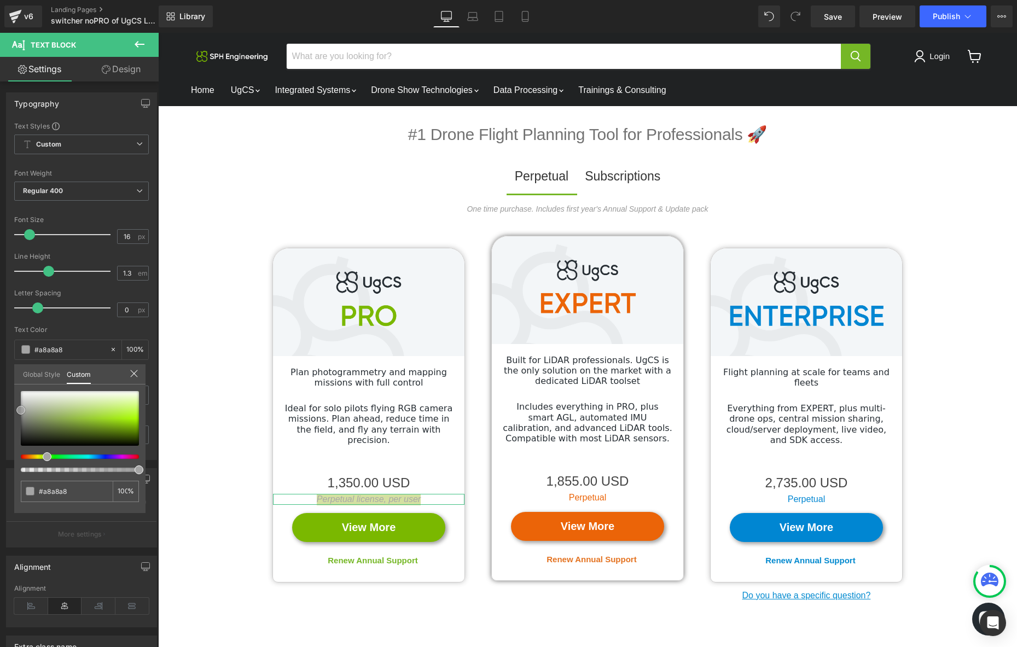
drag, startPoint x: 141, startPoint y: 425, endPoint x: 8, endPoint y: 410, distance: 133.3
click at [8, 410] on div "Typography Text Styles Custom Custom Setup Global Style Custom Setup Global Sty…" at bounding box center [82, 272] width 164 height 376
click at [21, 413] on span at bounding box center [20, 413] width 9 height 9
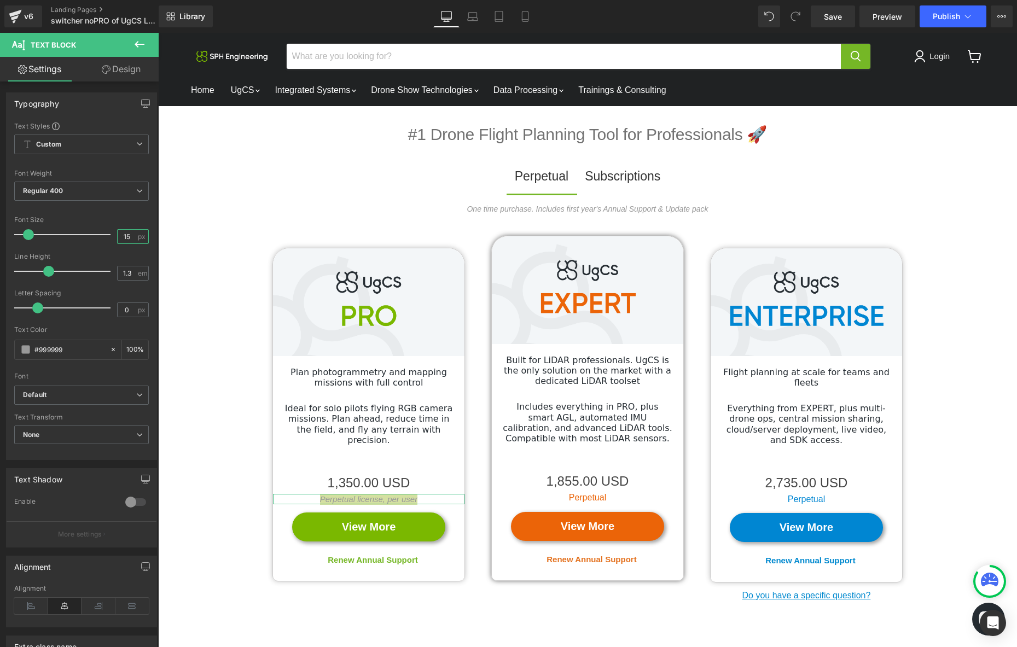
type input "14"
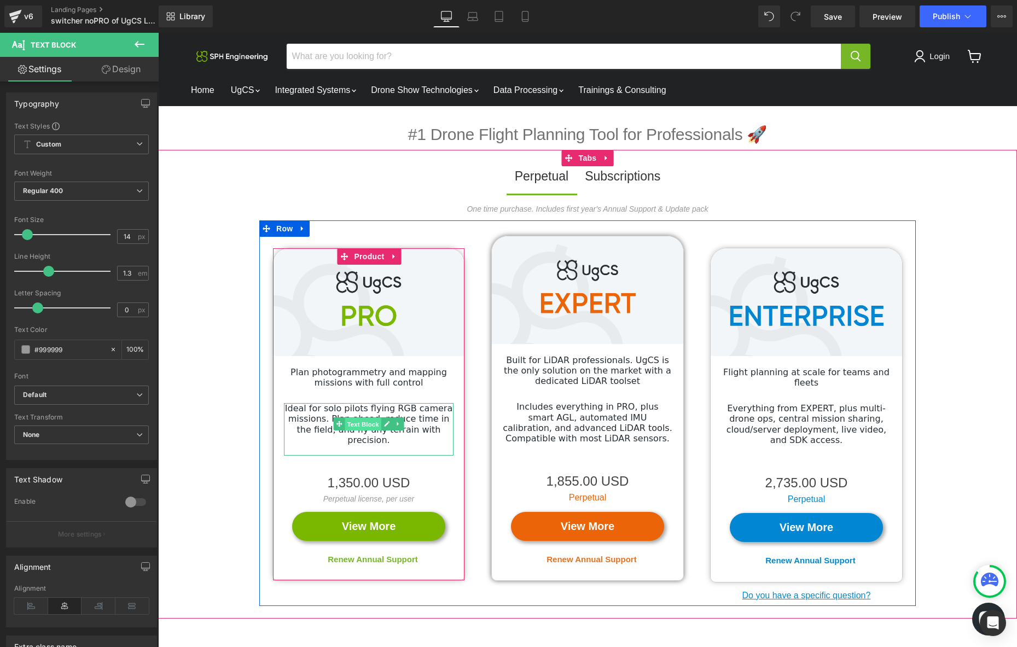
click at [355, 424] on span "Text Block" at bounding box center [363, 424] width 36 height 13
click at [366, 492] on span "Text Block" at bounding box center [363, 498] width 36 height 13
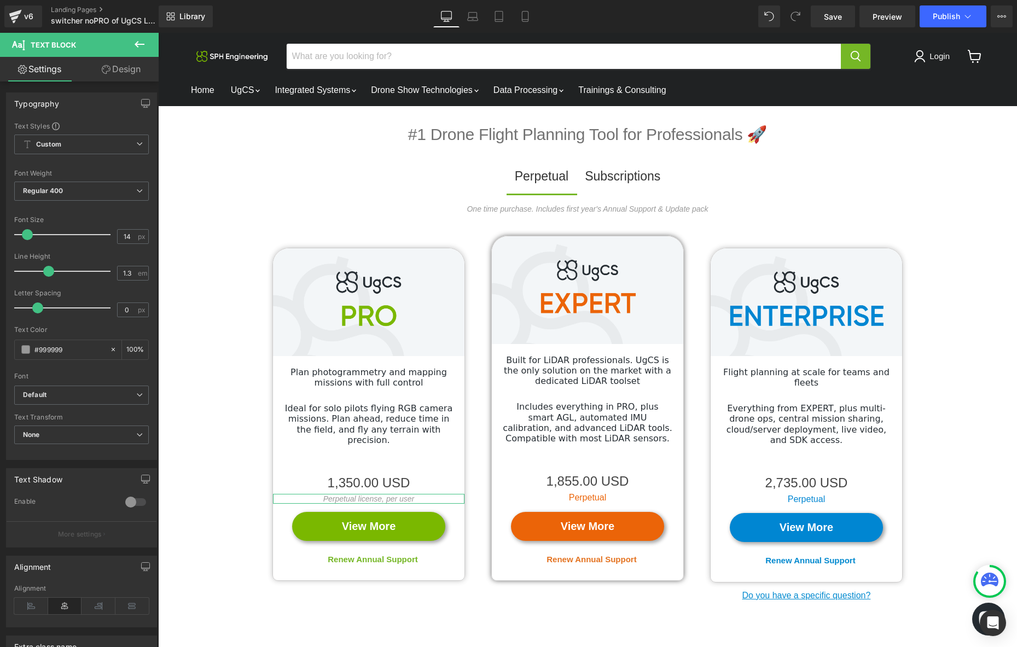
click at [125, 69] on link "Design" at bounding box center [120, 69] width 79 height 25
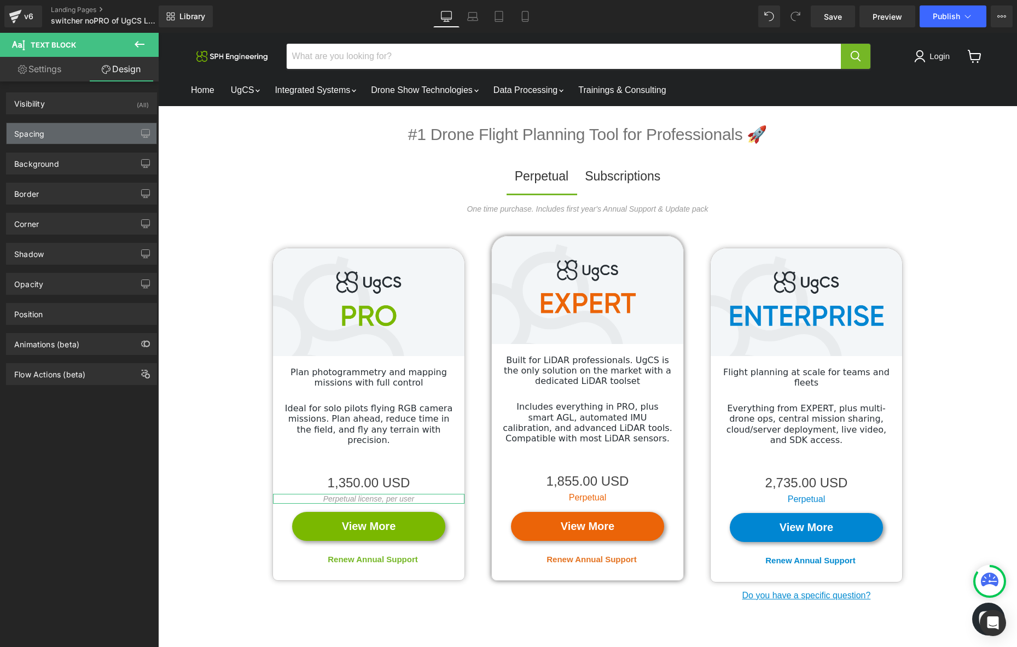
click at [104, 133] on div "Spacing" at bounding box center [82, 133] width 150 height 21
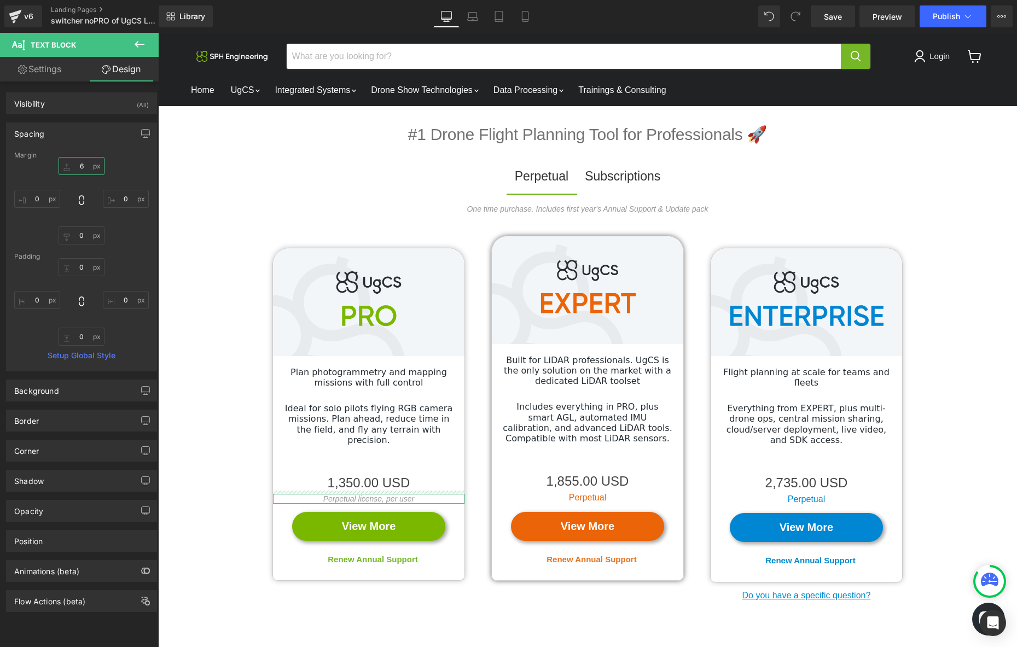
click at [77, 171] on input "6" at bounding box center [82, 166] width 46 height 18
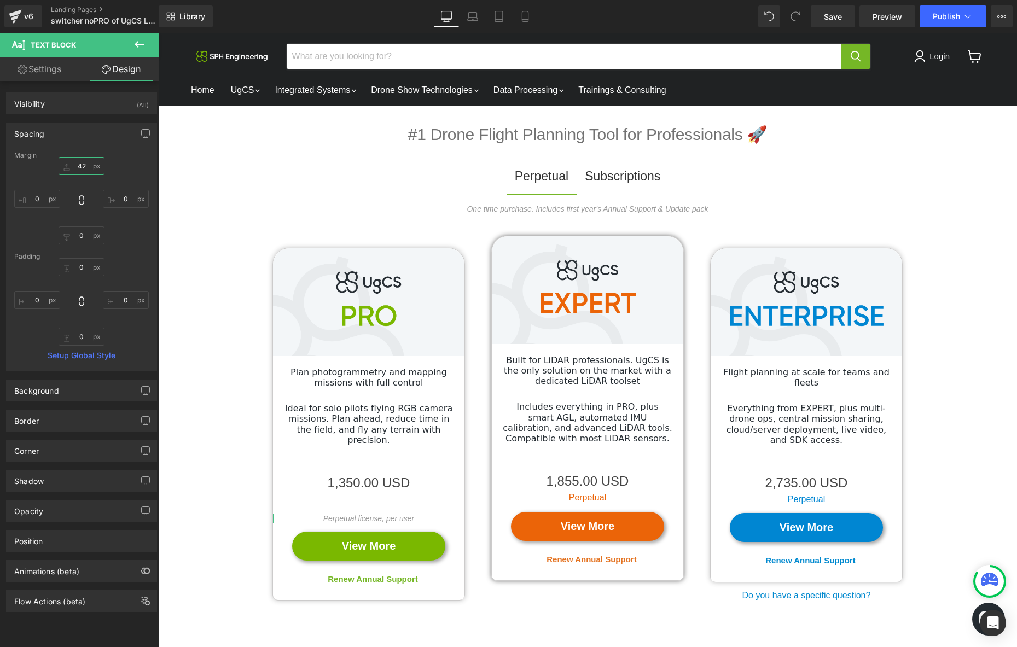
type input "4"
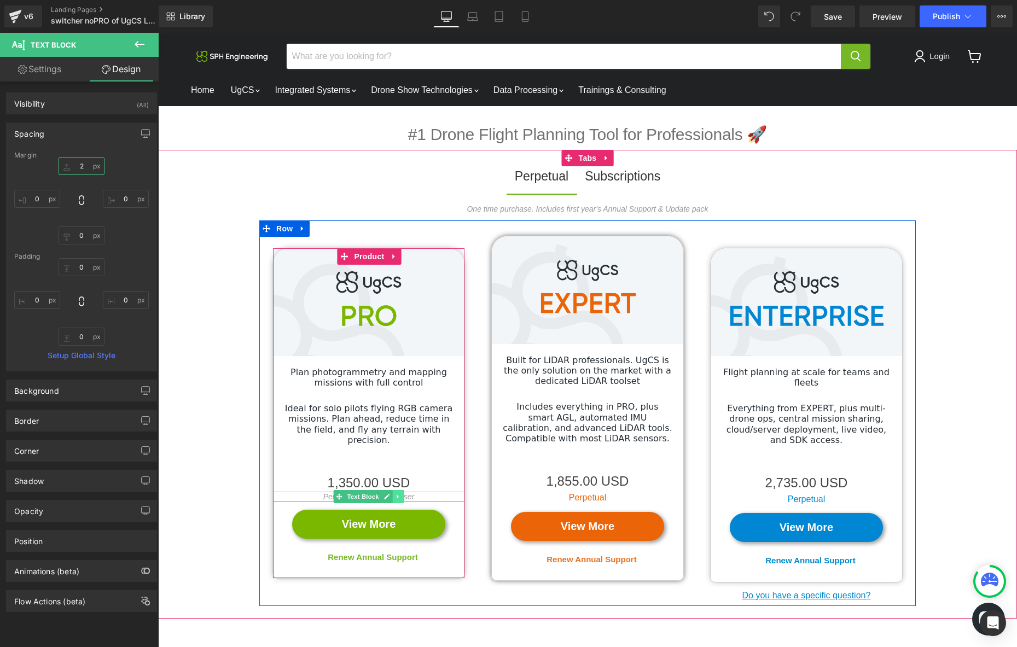
type input "2"
click at [400, 493] on icon "Main content" at bounding box center [398, 496] width 6 height 7
click at [395, 493] on icon "Main content" at bounding box center [392, 496] width 6 height 6
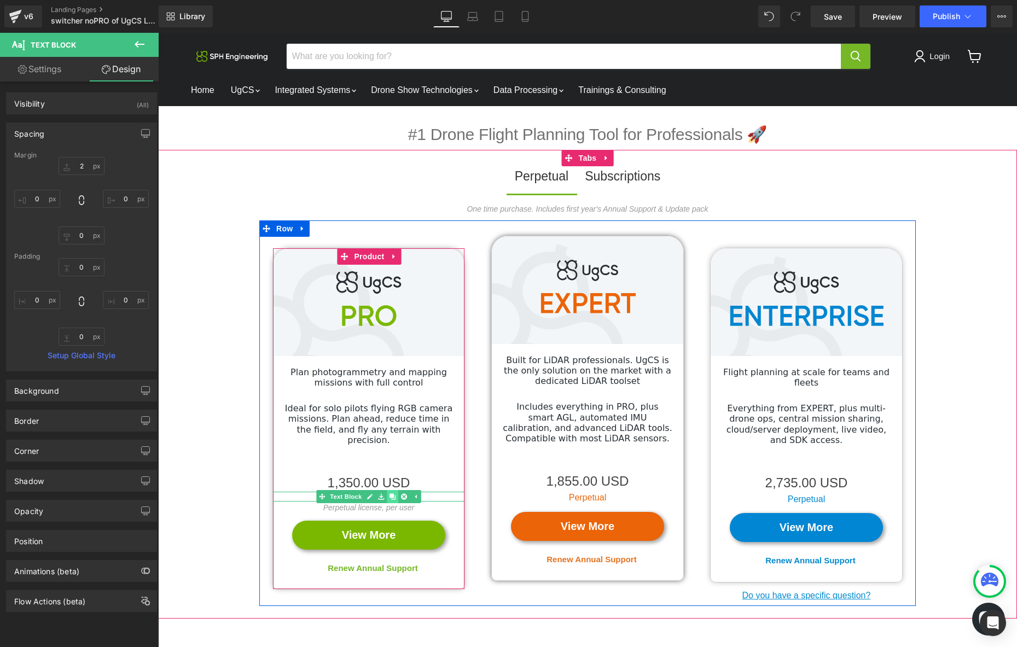
click at [395, 493] on icon "Main content" at bounding box center [392, 496] width 6 height 6
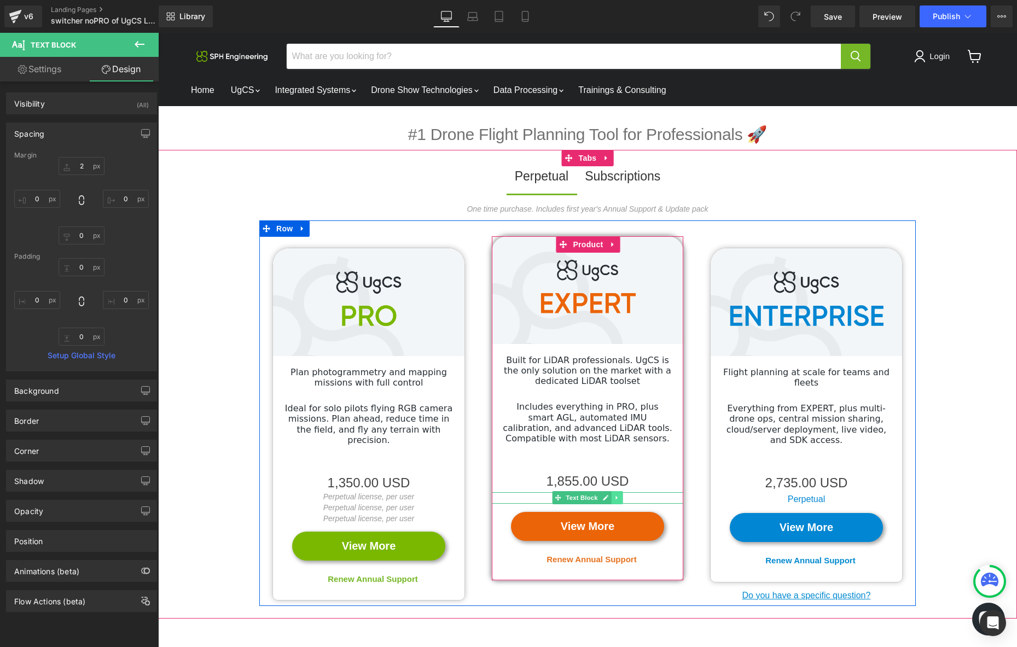
click at [617, 497] on icon "Main content" at bounding box center [617, 497] width 6 height 7
click at [626, 498] on link "Main content" at bounding box center [622, 497] width 11 height 13
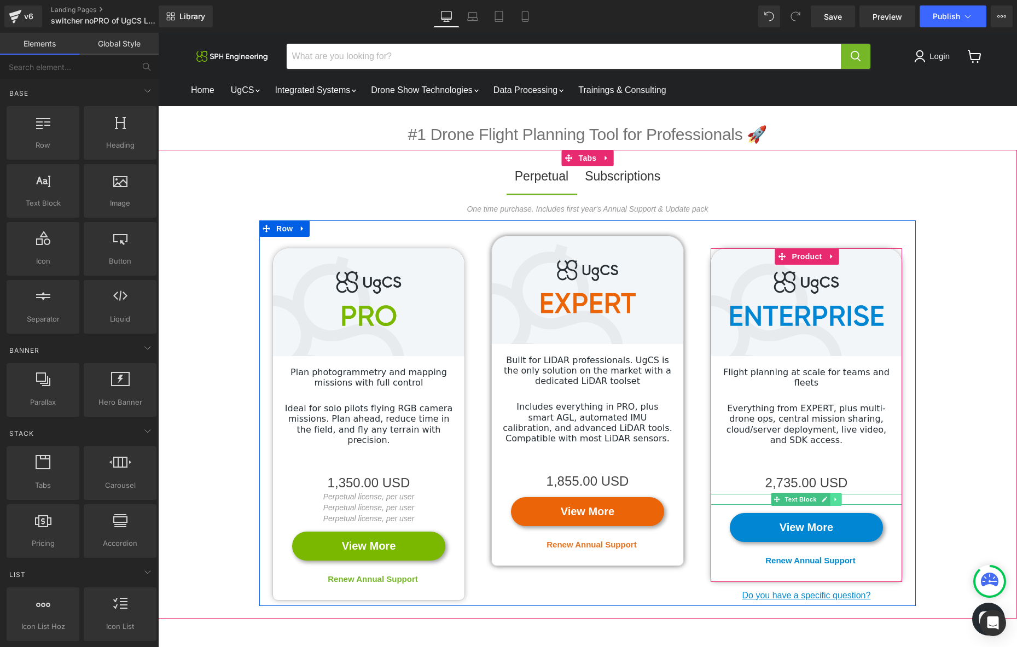
click at [836, 496] on icon "Main content" at bounding box center [835, 499] width 6 height 7
click at [844, 496] on icon "Main content" at bounding box center [841, 499] width 6 height 6
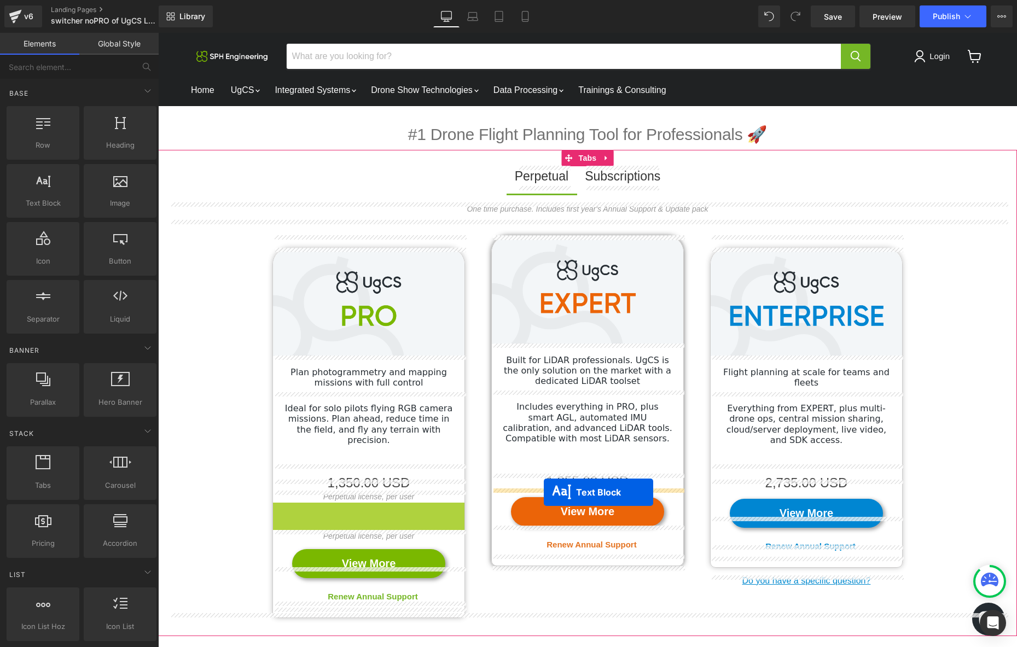
drag, startPoint x: 366, startPoint y: 498, endPoint x: 544, endPoint y: 492, distance: 177.8
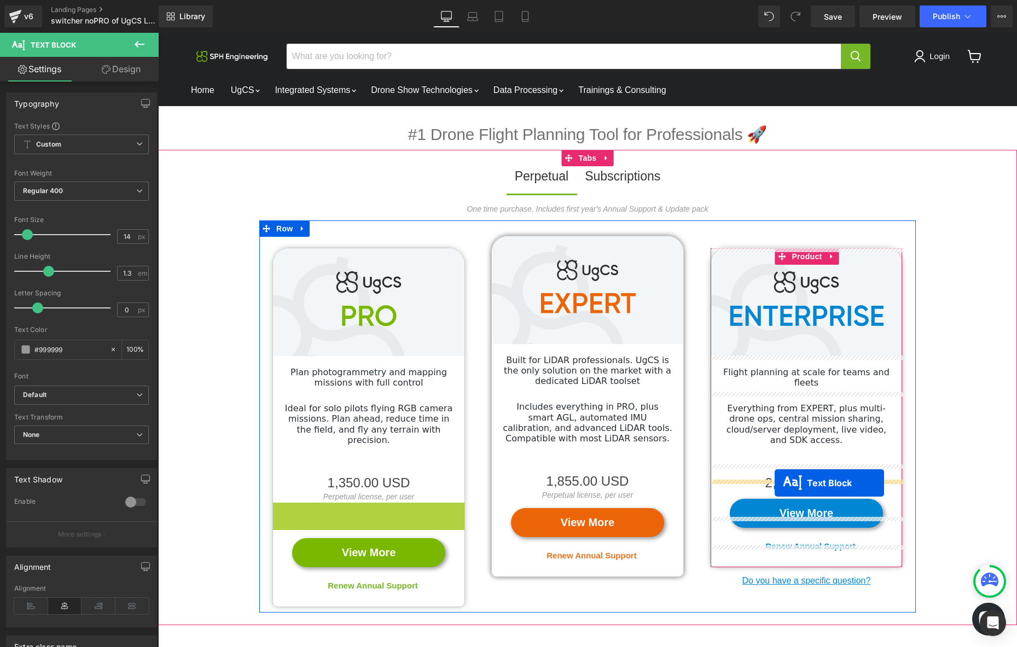
drag, startPoint x: 368, startPoint y: 495, endPoint x: 774, endPoint y: 483, distance: 406.5
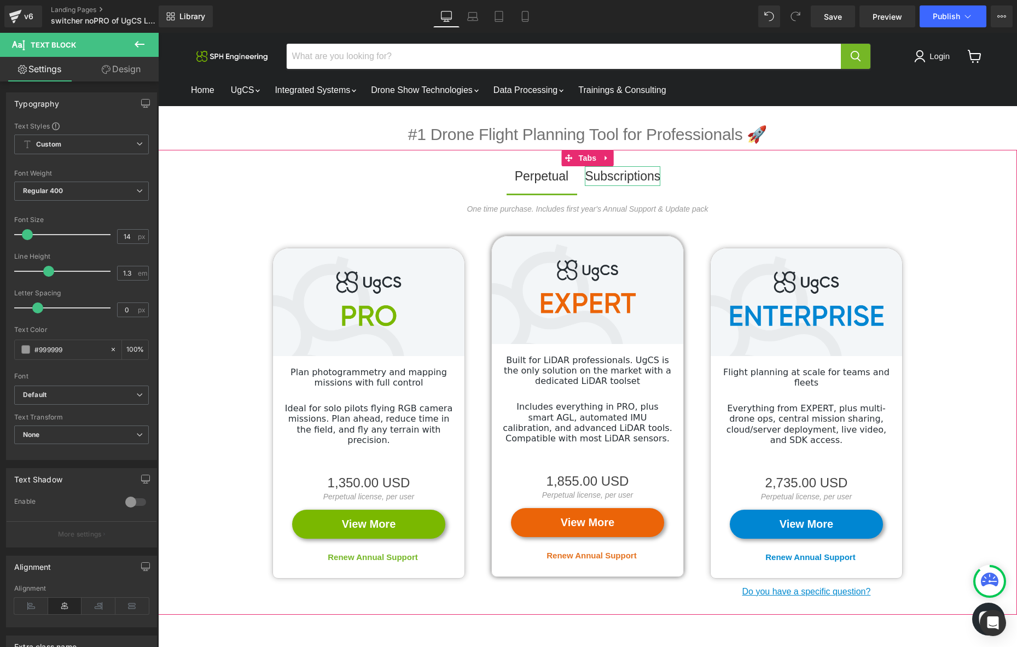
click at [605, 178] on div "Subscriptions" at bounding box center [622, 176] width 75 height 20
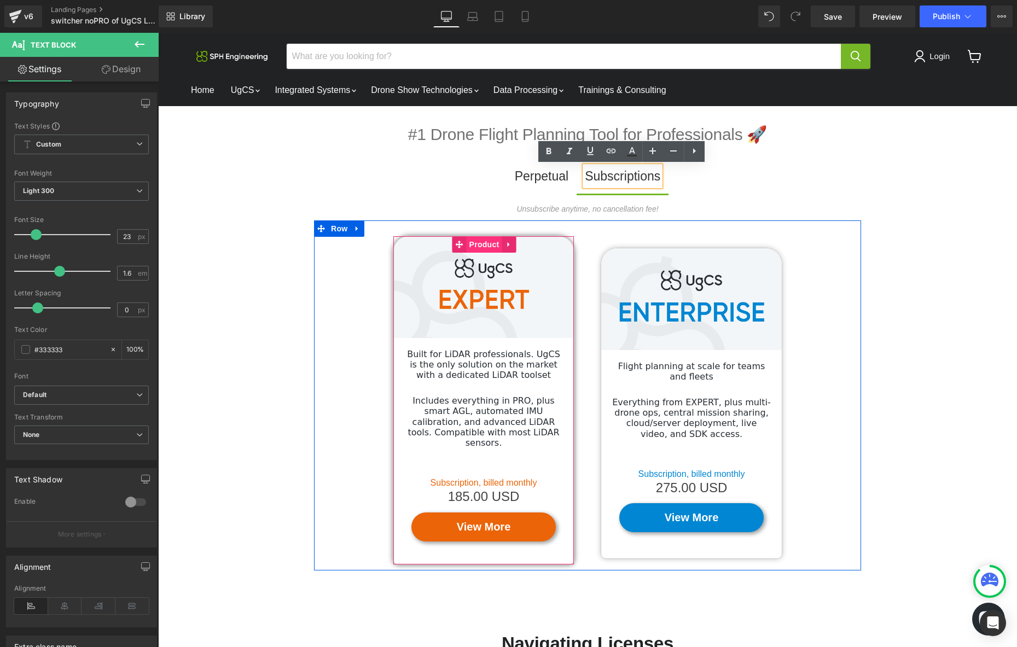
click at [475, 239] on span "Product" at bounding box center [484, 244] width 36 height 16
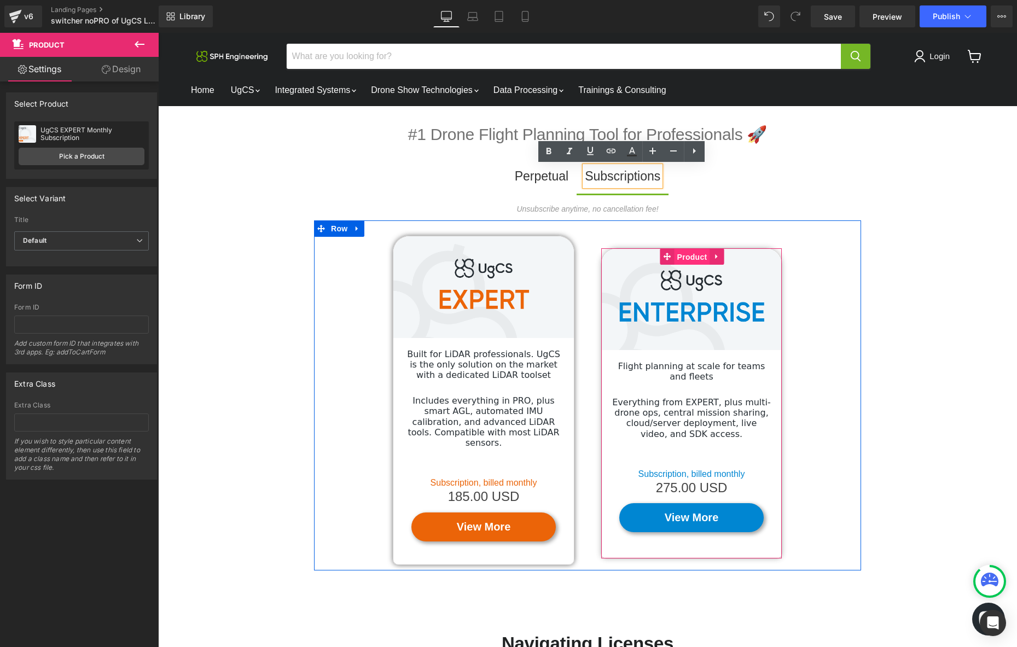
click at [687, 253] on span "Product" at bounding box center [692, 257] width 36 height 16
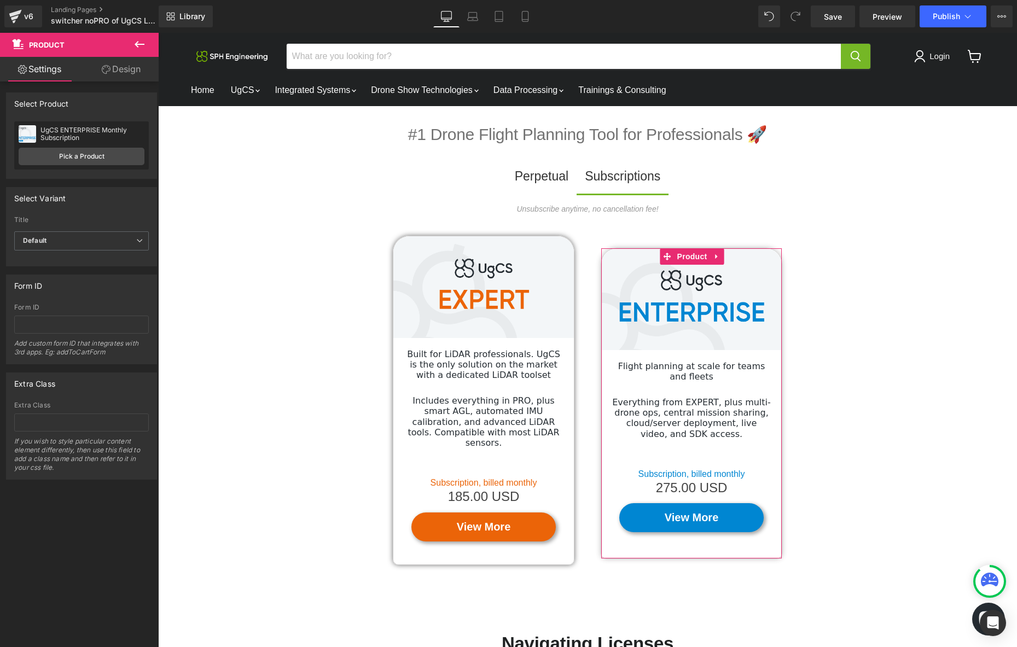
click at [133, 68] on link "Design" at bounding box center [120, 69] width 79 height 25
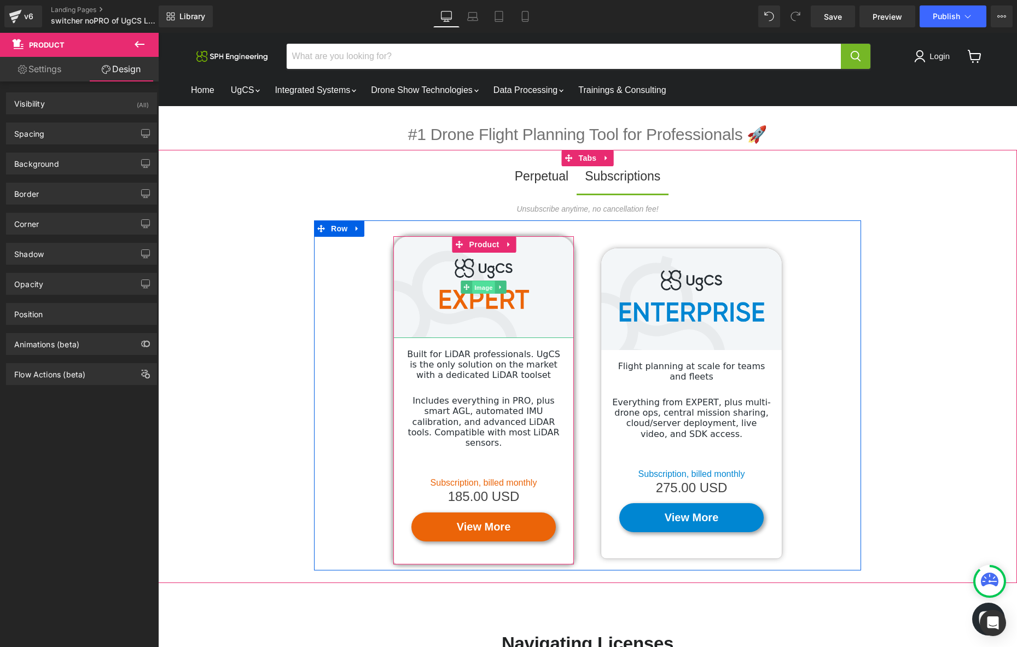
click at [483, 284] on span "Image" at bounding box center [483, 287] width 23 height 13
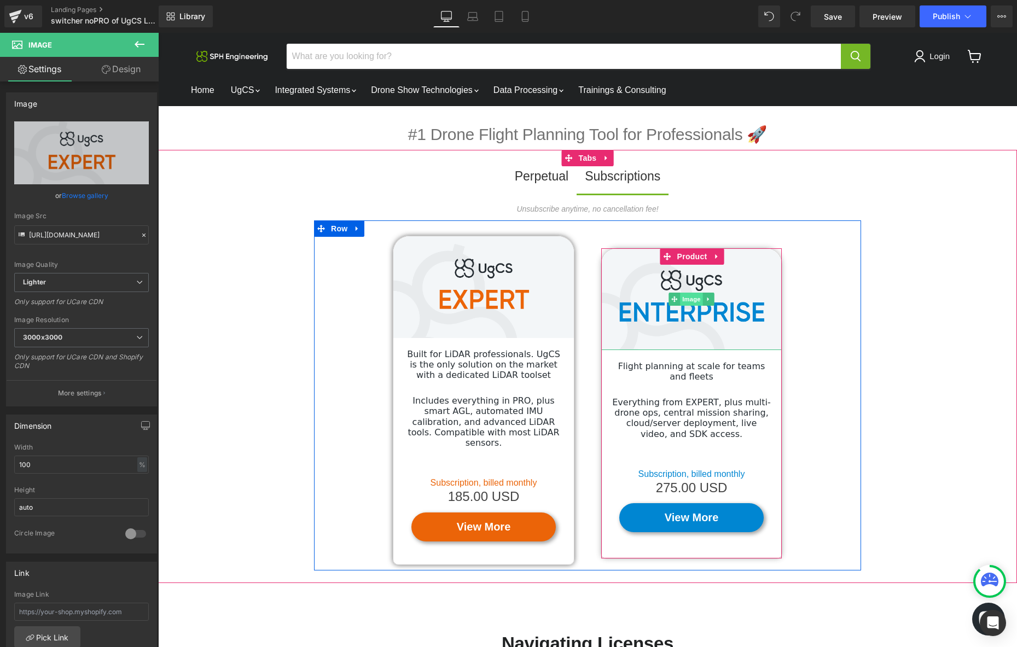
click at [692, 297] on span "Image" at bounding box center [691, 299] width 23 height 13
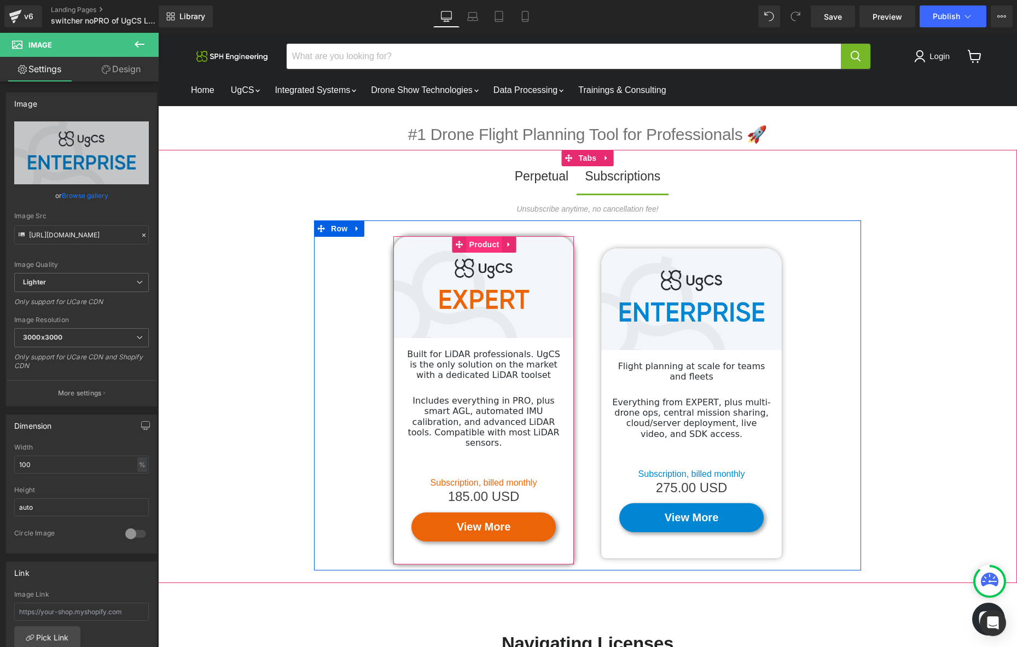
click at [478, 241] on span "Product" at bounding box center [484, 244] width 36 height 16
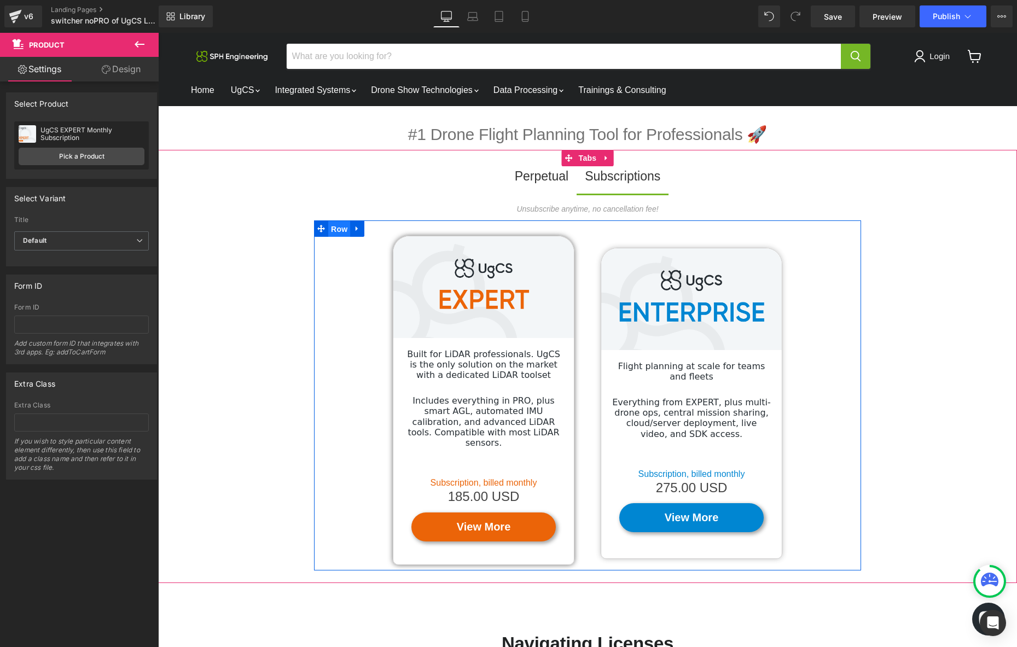
click at [340, 229] on span "Row" at bounding box center [339, 229] width 22 height 16
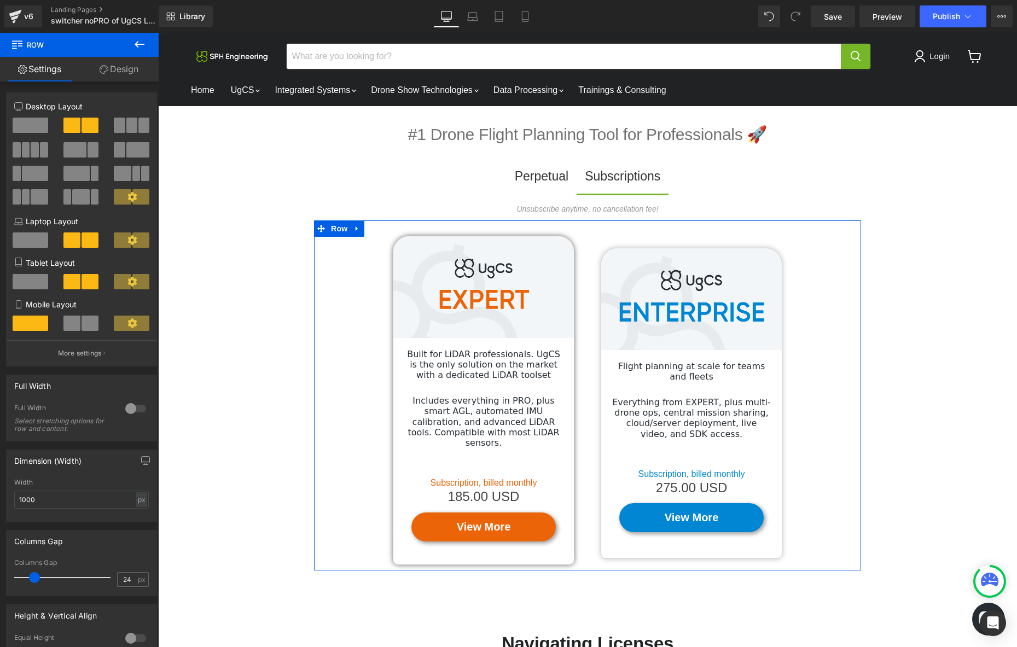
click at [117, 69] on link "Design" at bounding box center [118, 69] width 79 height 25
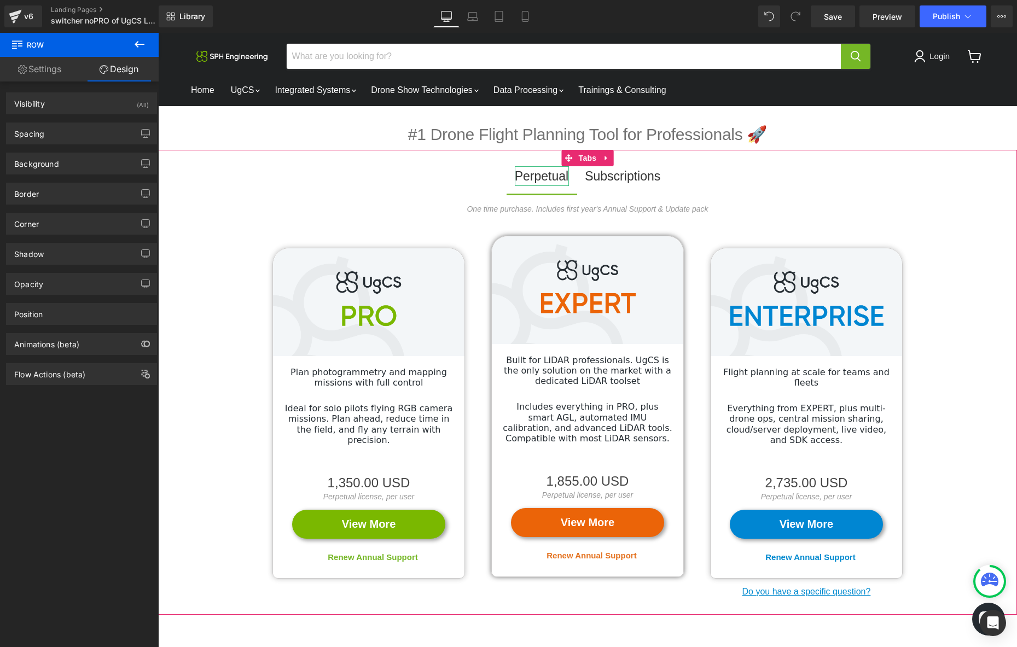
click at [536, 173] on div "Perpetual" at bounding box center [542, 176] width 54 height 20
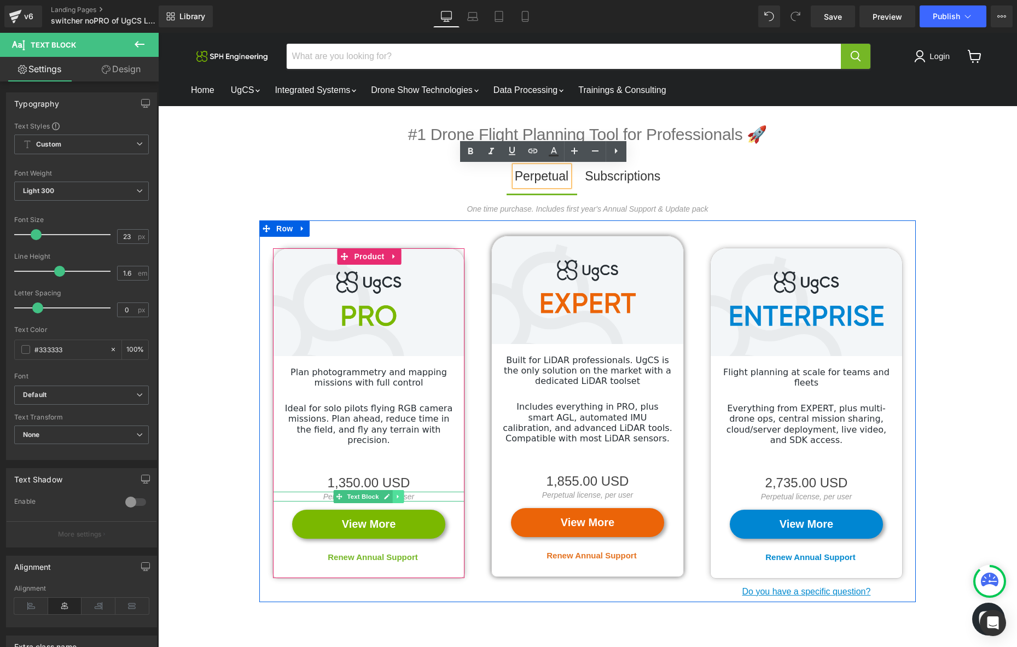
click at [397, 494] on icon "Main content" at bounding box center [397, 496] width 2 height 4
click at [394, 493] on icon "Main content" at bounding box center [392, 496] width 6 height 7
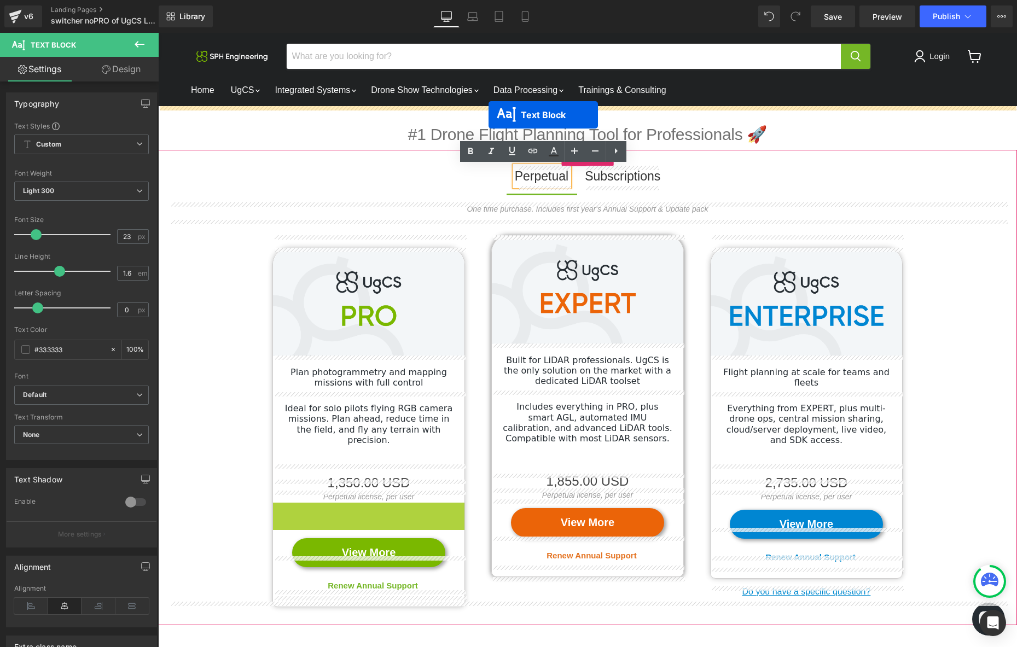
drag, startPoint x: 337, startPoint y: 497, endPoint x: 488, endPoint y: 115, distance: 411.0
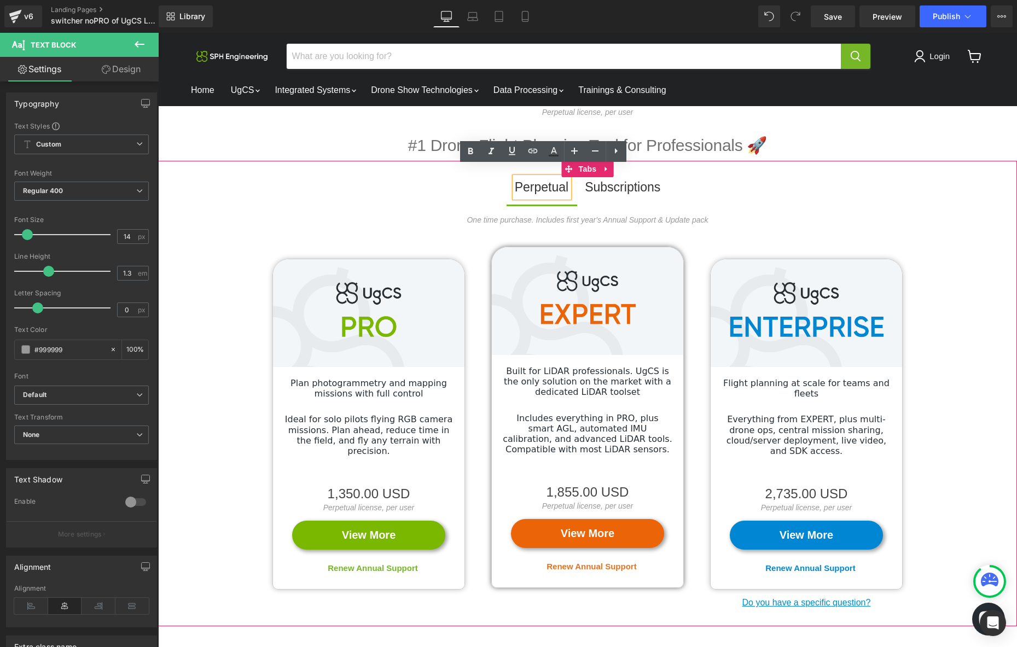
click at [598, 189] on div "Subscriptions" at bounding box center [622, 187] width 75 height 20
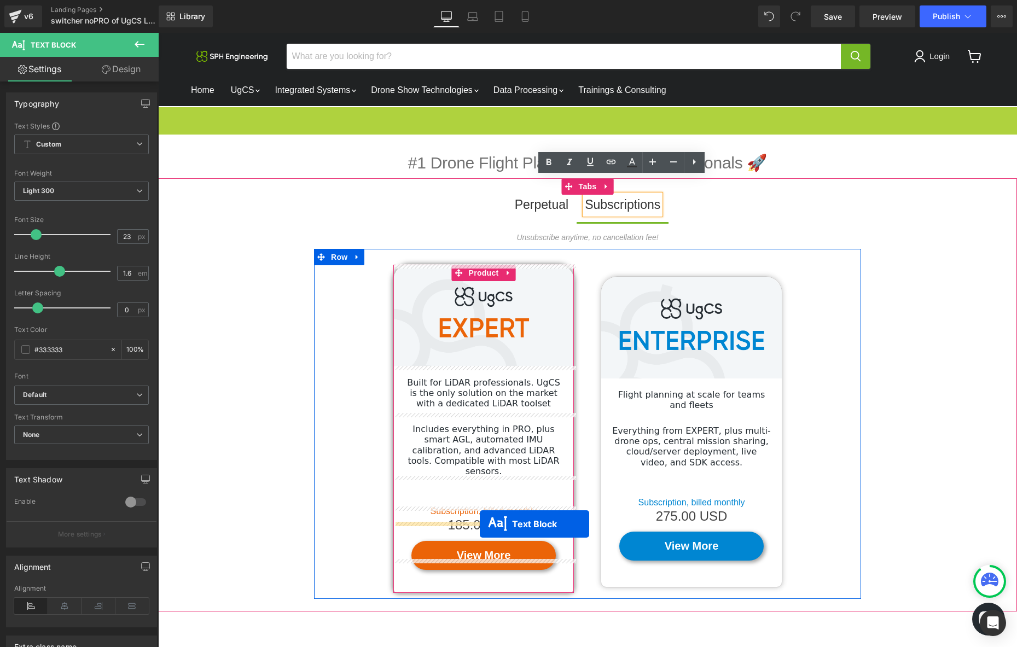
drag, startPoint x: 557, startPoint y: 113, endPoint x: 480, endPoint y: 524, distance: 418.4
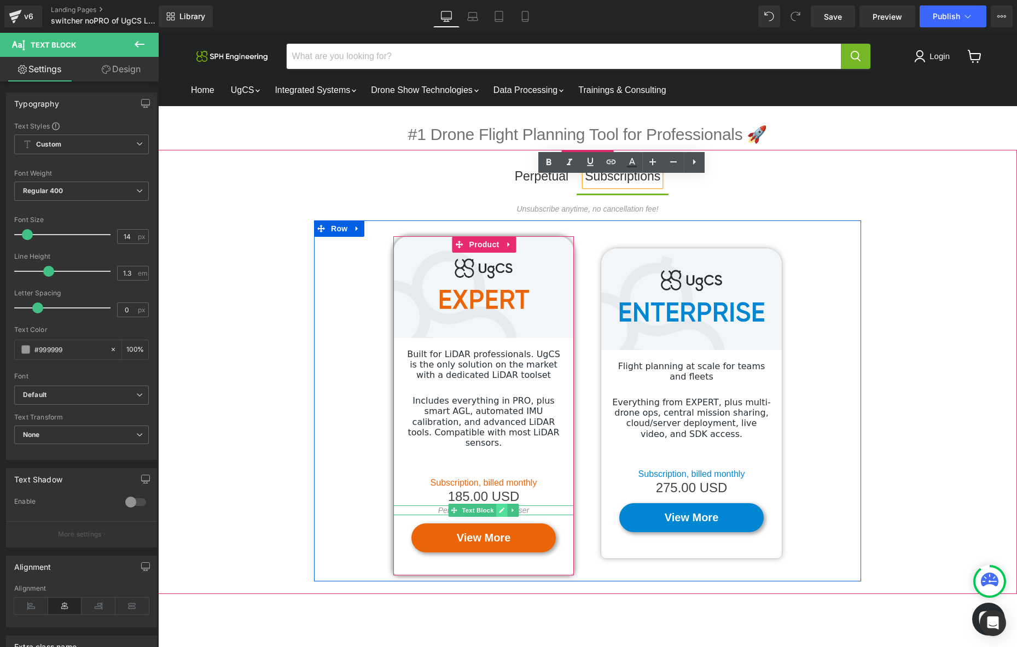
click at [503, 507] on icon "Main content" at bounding box center [501, 509] width 5 height 5
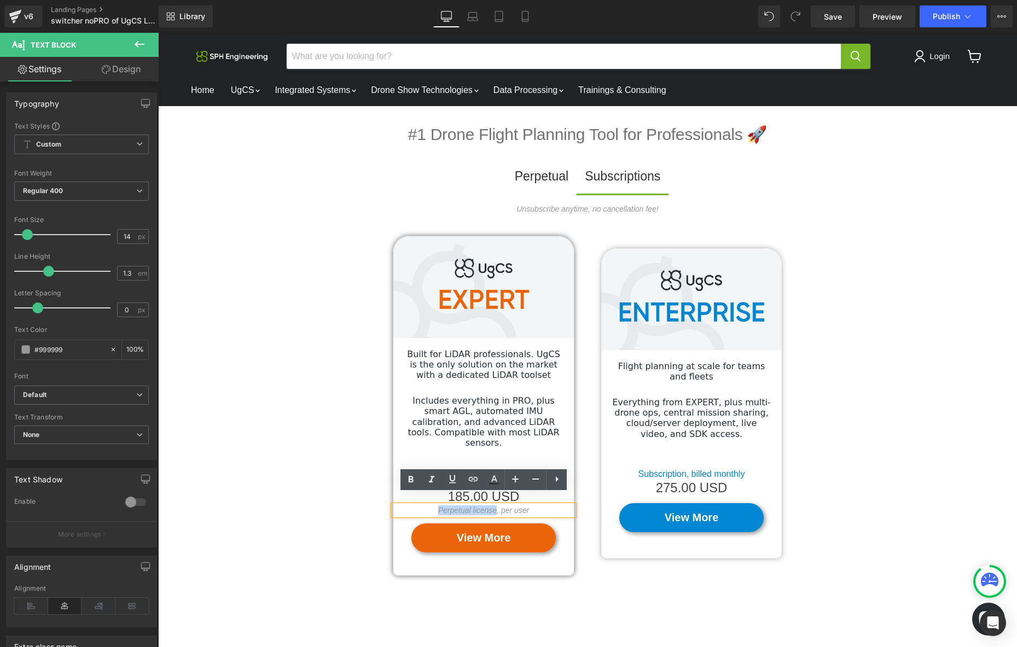
drag, startPoint x: 497, startPoint y: 500, endPoint x: 436, endPoint y: 499, distance: 60.2
click at [438, 506] on icon "Perpetual license, per user" at bounding box center [483, 510] width 91 height 9
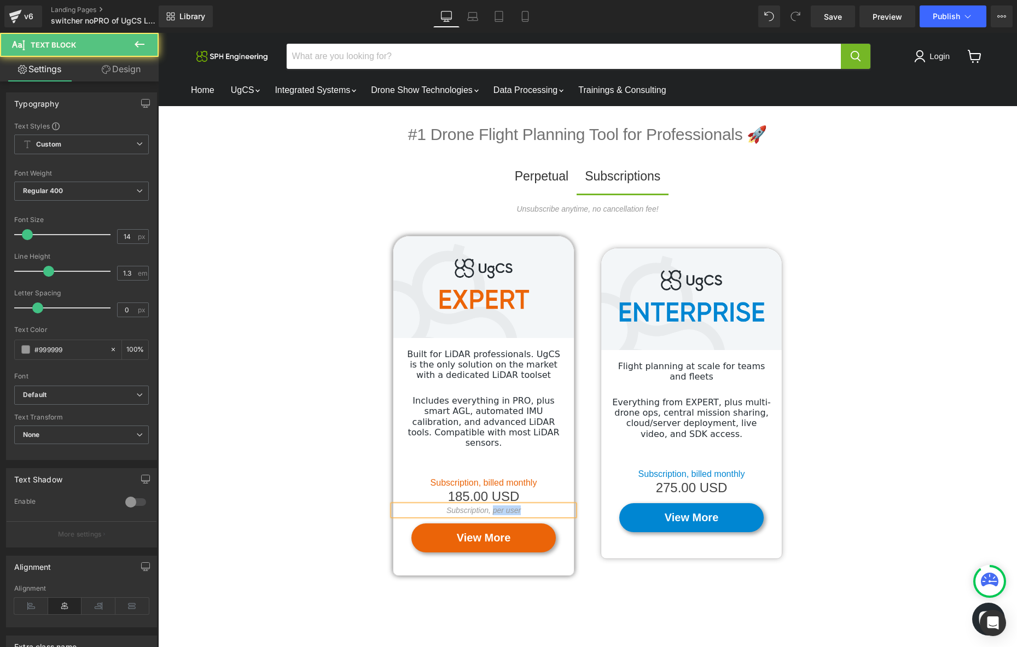
drag, startPoint x: 494, startPoint y: 500, endPoint x: 530, endPoint y: 500, distance: 35.5
click at [530, 505] on p "Subscription, per user" at bounding box center [483, 510] width 180 height 10
click at [557, 505] on p "Subscription, billed monthly" at bounding box center [483, 510] width 180 height 10
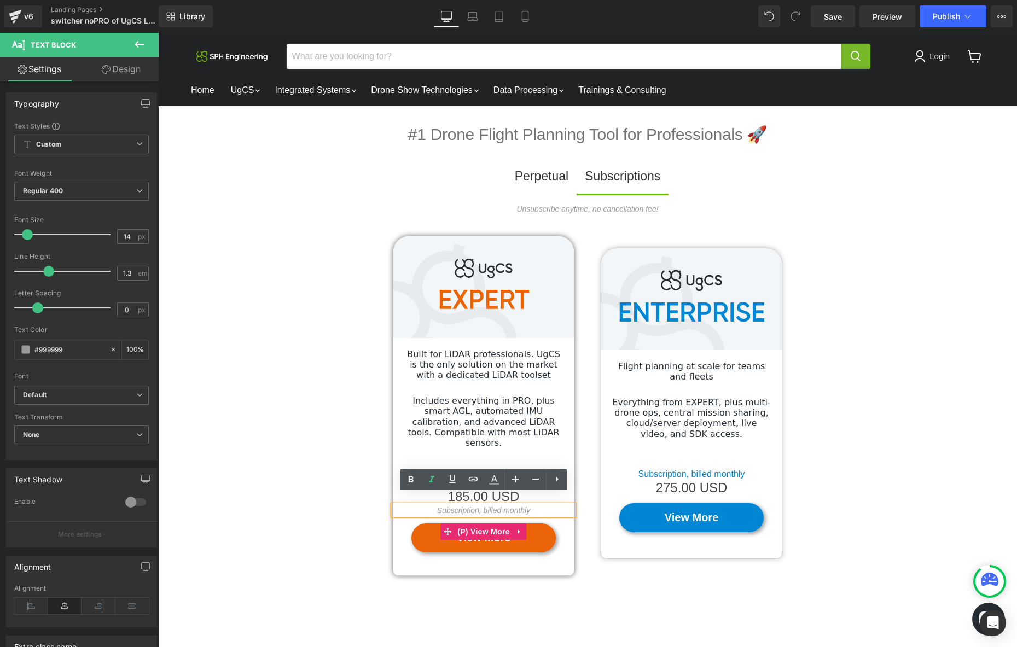
click at [564, 523] on div "View More" at bounding box center [483, 537] width 180 height 29
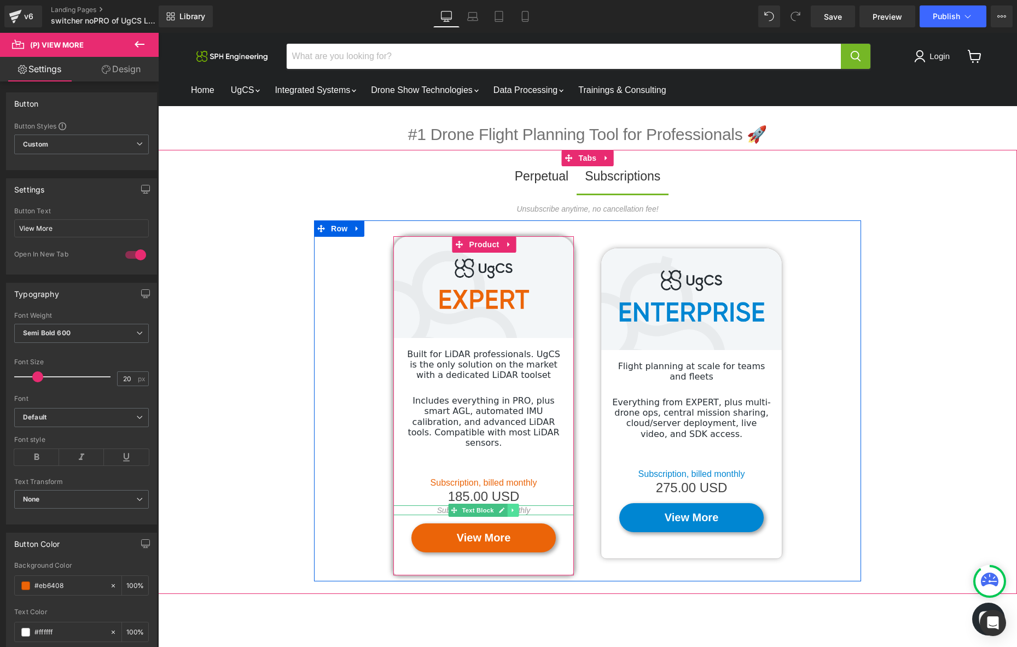
click at [512, 508] on icon "Main content" at bounding box center [512, 510] width 2 height 4
click at [507, 507] on icon "Main content" at bounding box center [507, 510] width 6 height 6
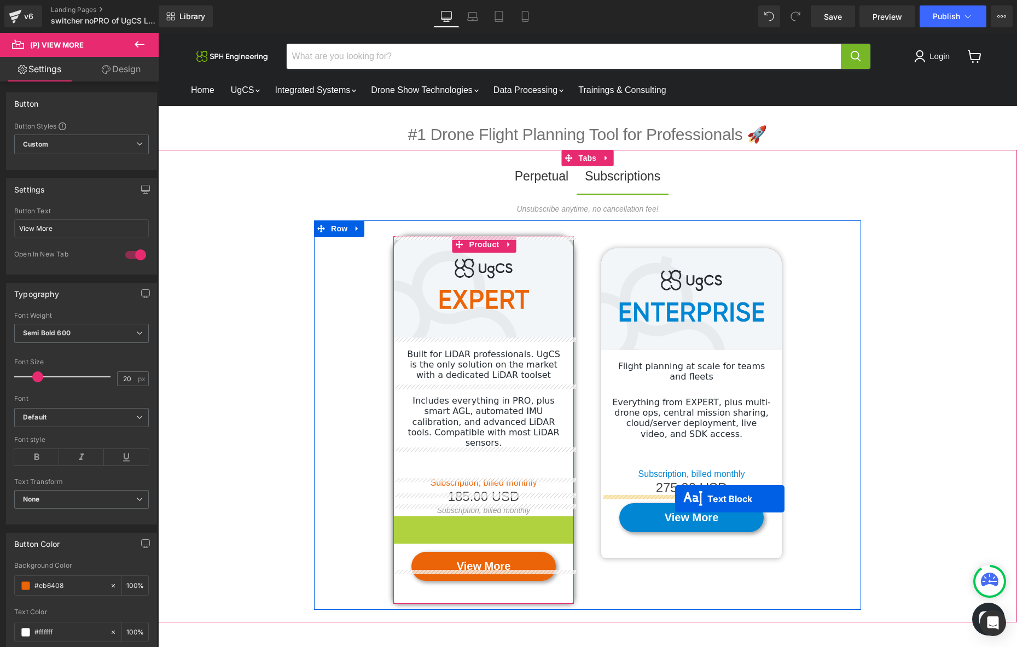
drag, startPoint x: 452, startPoint y: 511, endPoint x: 675, endPoint y: 499, distance: 222.9
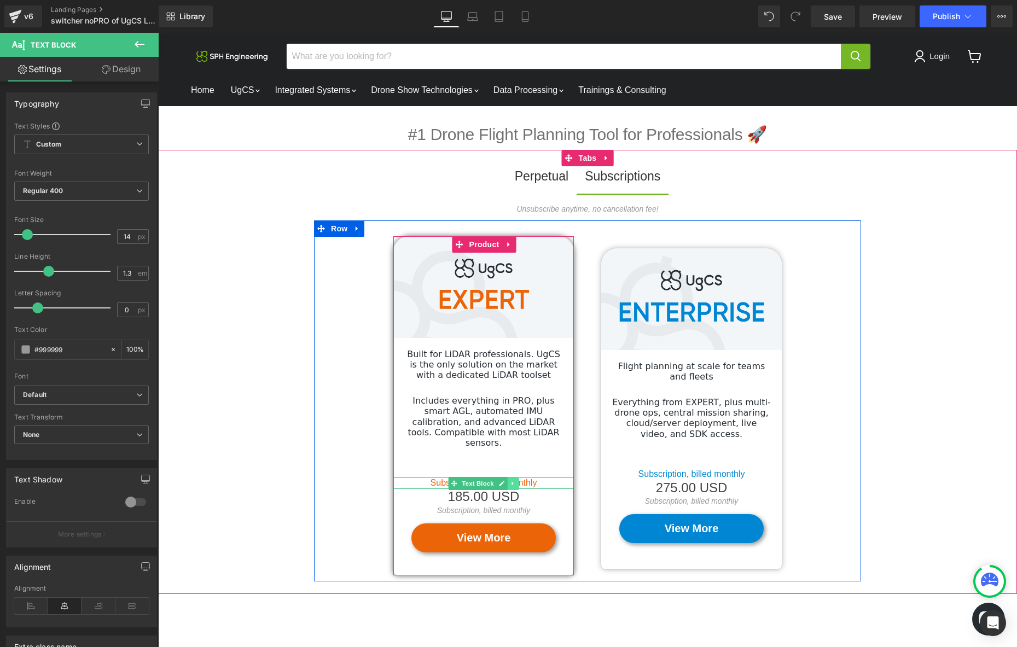
click at [516, 480] on icon "Main content" at bounding box center [513, 483] width 6 height 7
click at [517, 480] on icon "Main content" at bounding box center [519, 483] width 6 height 6
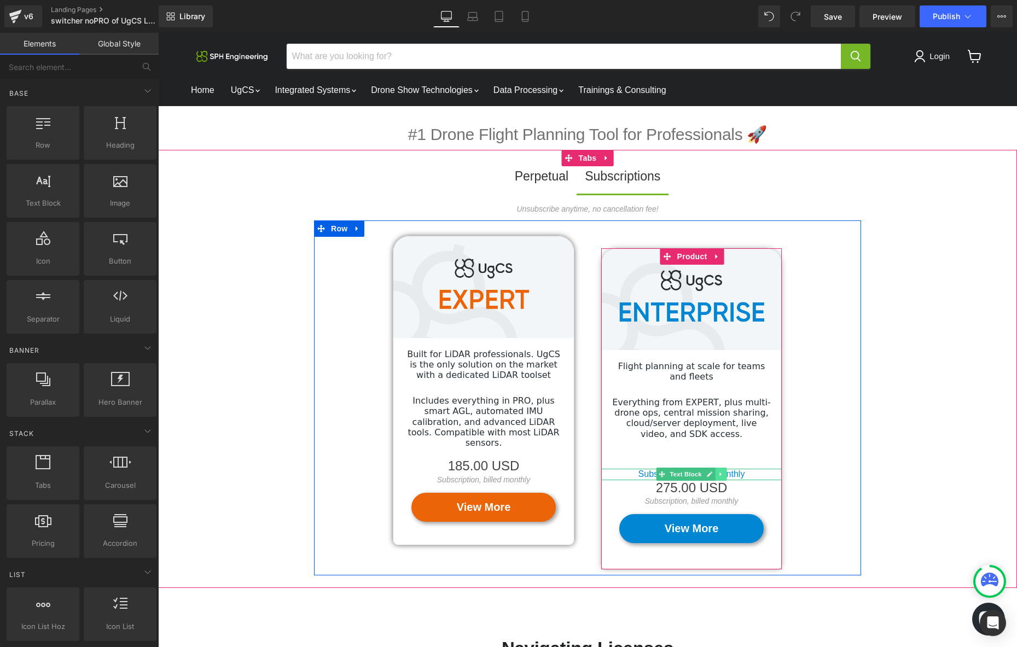
click at [722, 477] on link "Main content" at bounding box center [720, 474] width 11 height 13
click at [726, 474] on icon "Main content" at bounding box center [726, 474] width 6 height 7
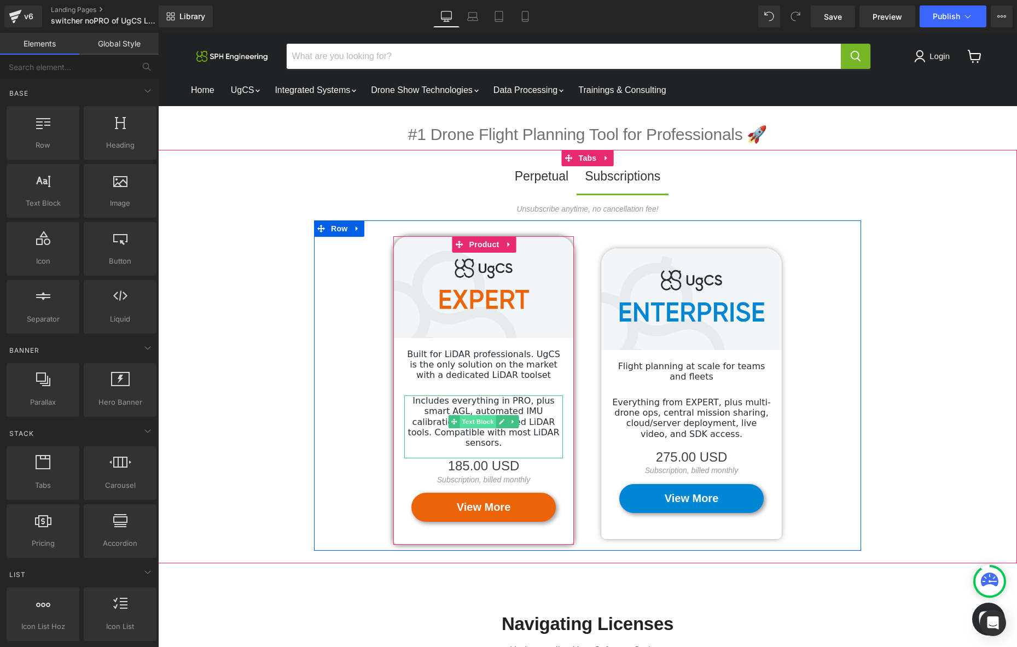
click at [483, 422] on span "Text Block" at bounding box center [477, 421] width 36 height 13
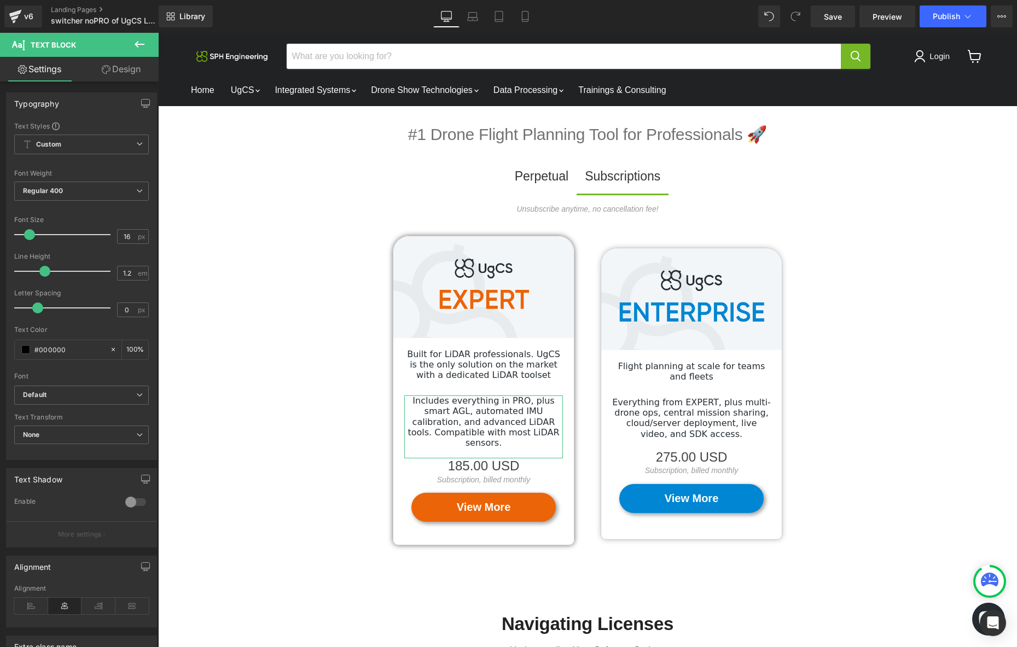
click at [121, 69] on link "Design" at bounding box center [120, 69] width 79 height 25
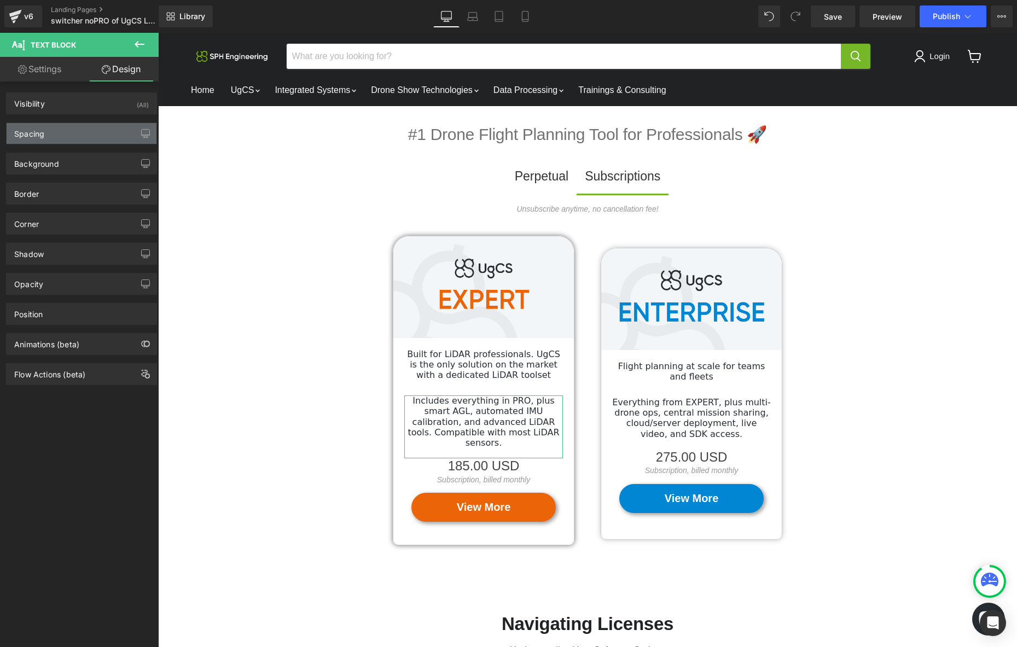
click at [129, 132] on div "Spacing" at bounding box center [82, 133] width 150 height 21
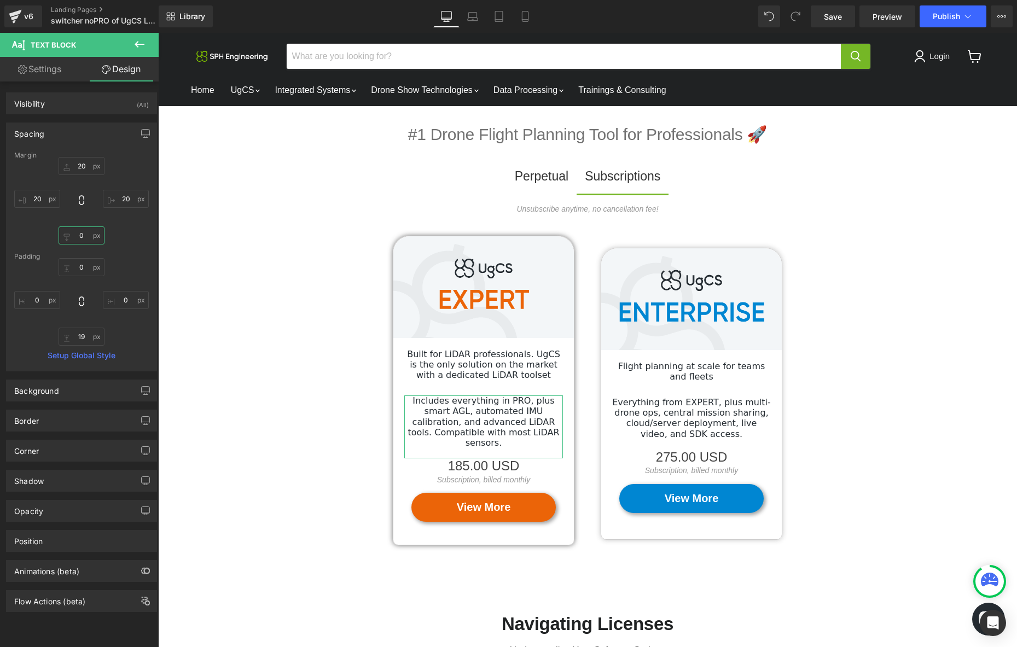
click at [82, 235] on input "0" at bounding box center [82, 235] width 46 height 18
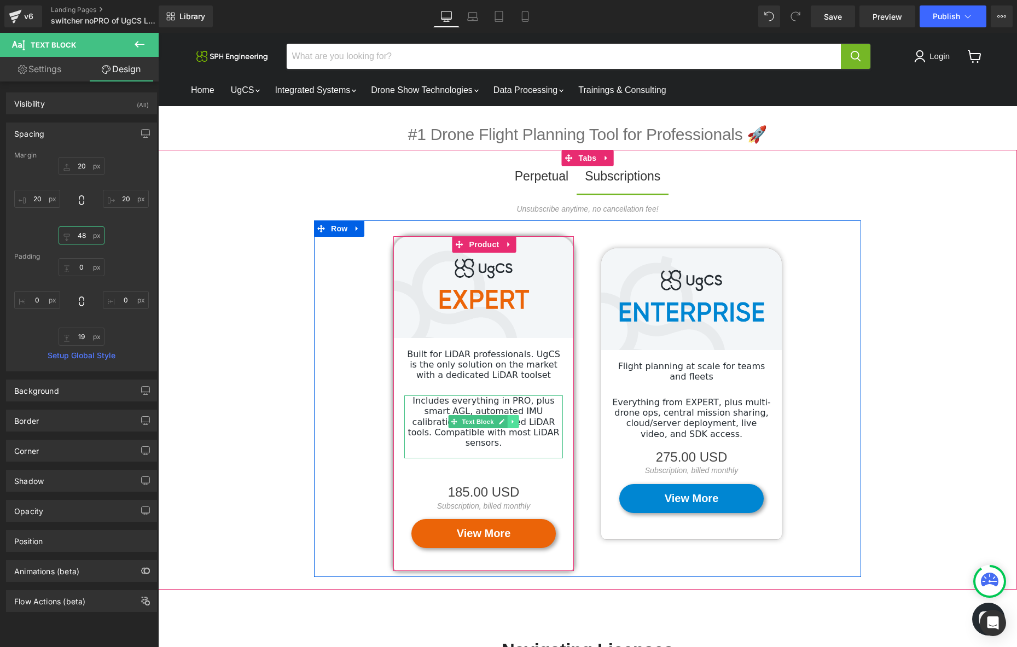
type input "48"
click at [513, 423] on icon "Main content" at bounding box center [513, 421] width 6 height 7
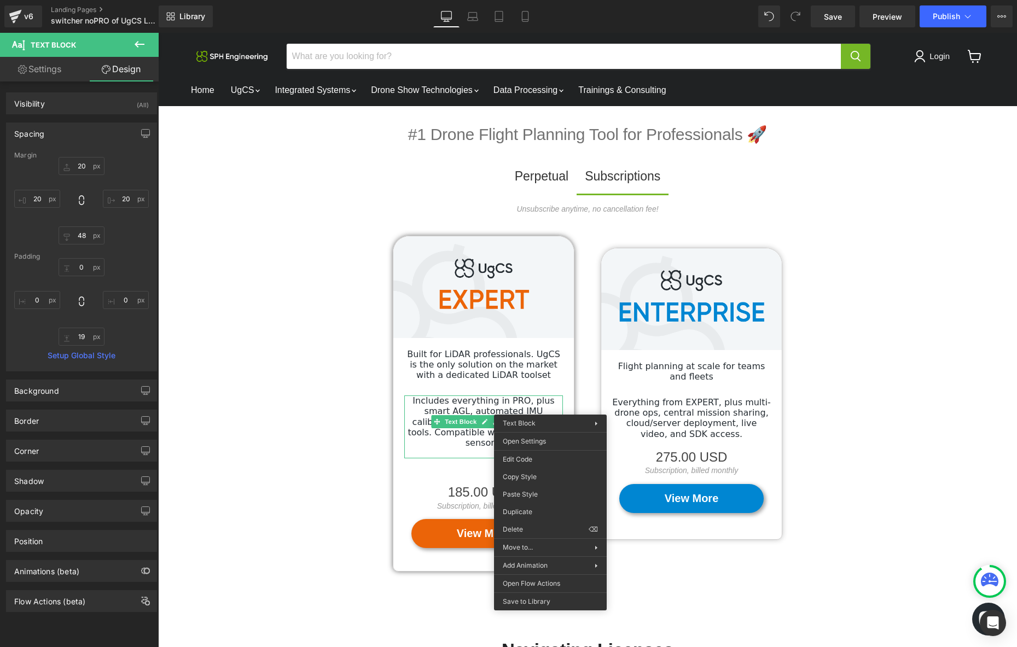
drag, startPoint x: 704, startPoint y: 511, endPoint x: 546, endPoint y: 478, distance: 161.4
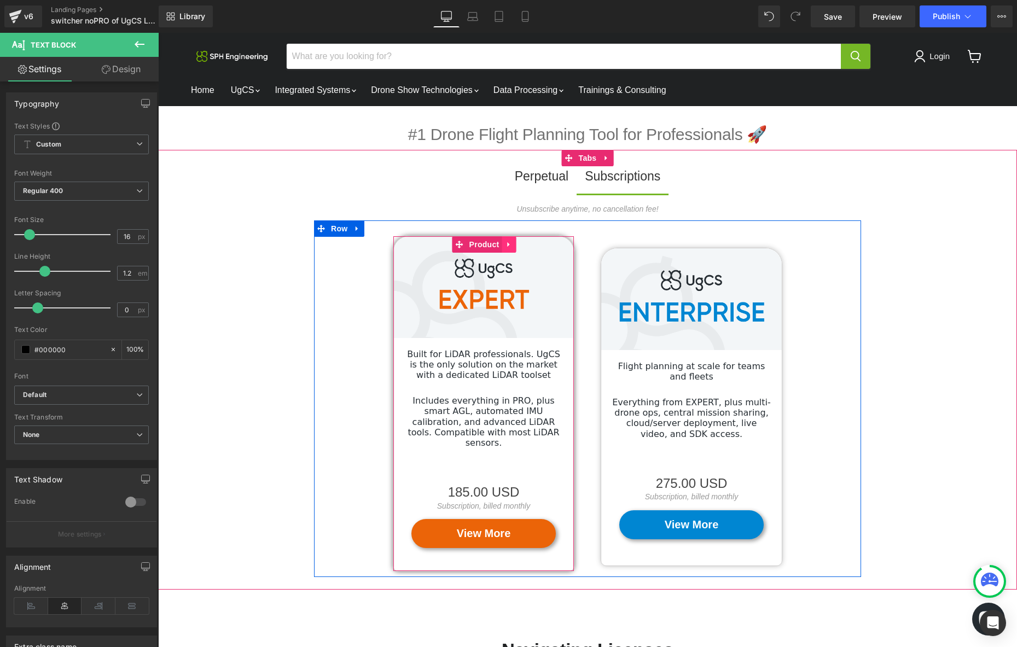
click at [508, 244] on icon "Main content" at bounding box center [508, 244] width 2 height 5
click at [463, 244] on link "Product" at bounding box center [456, 244] width 50 height 16
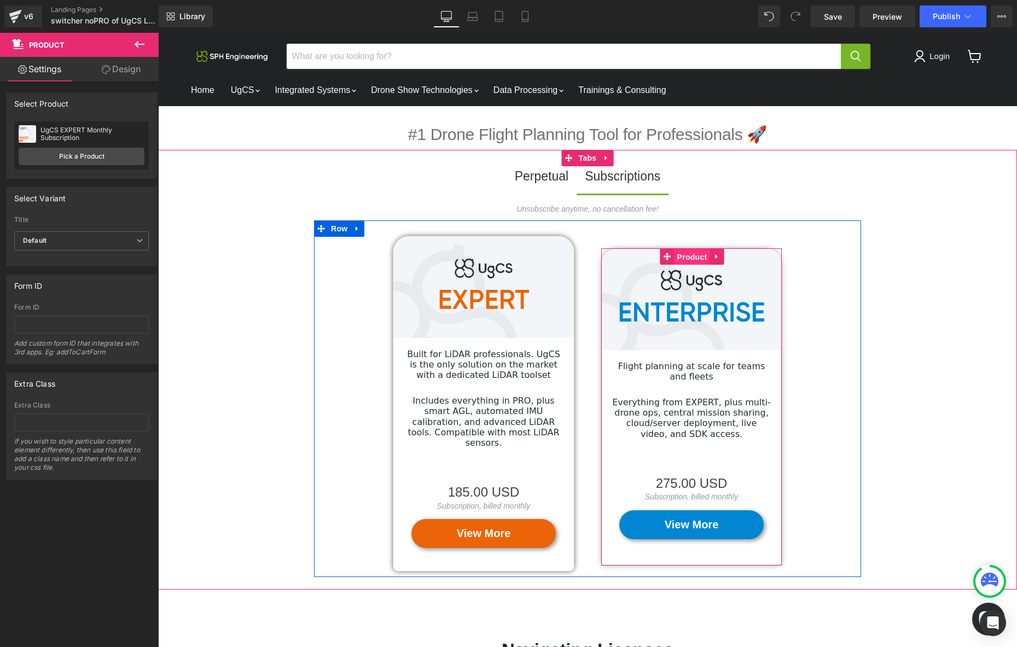
click at [692, 255] on span "Product" at bounding box center [692, 257] width 36 height 16
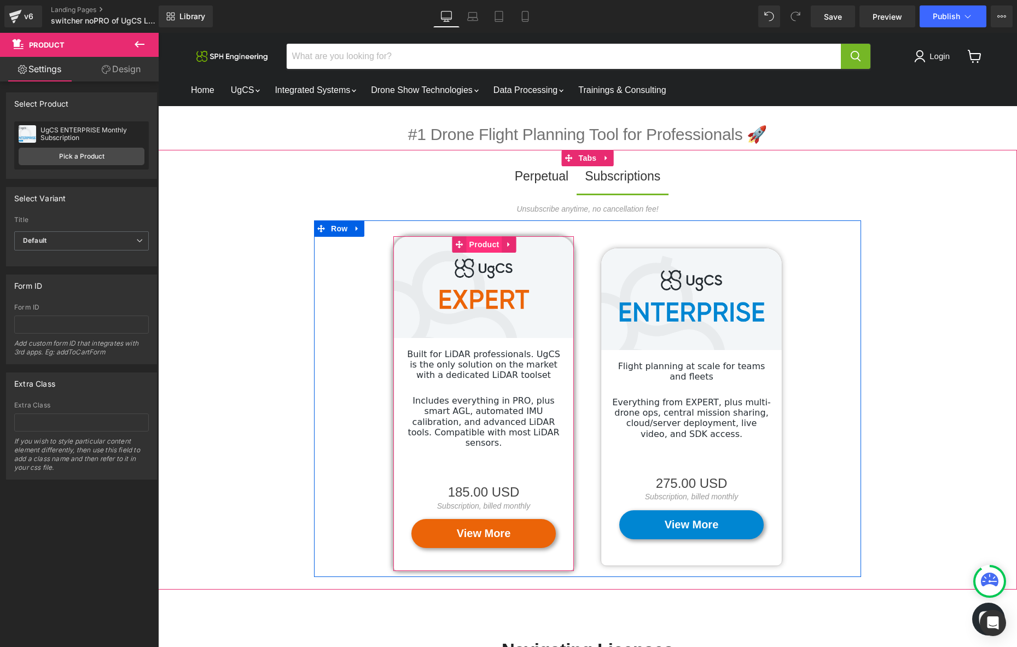
click at [491, 243] on span "Product" at bounding box center [484, 244] width 36 height 16
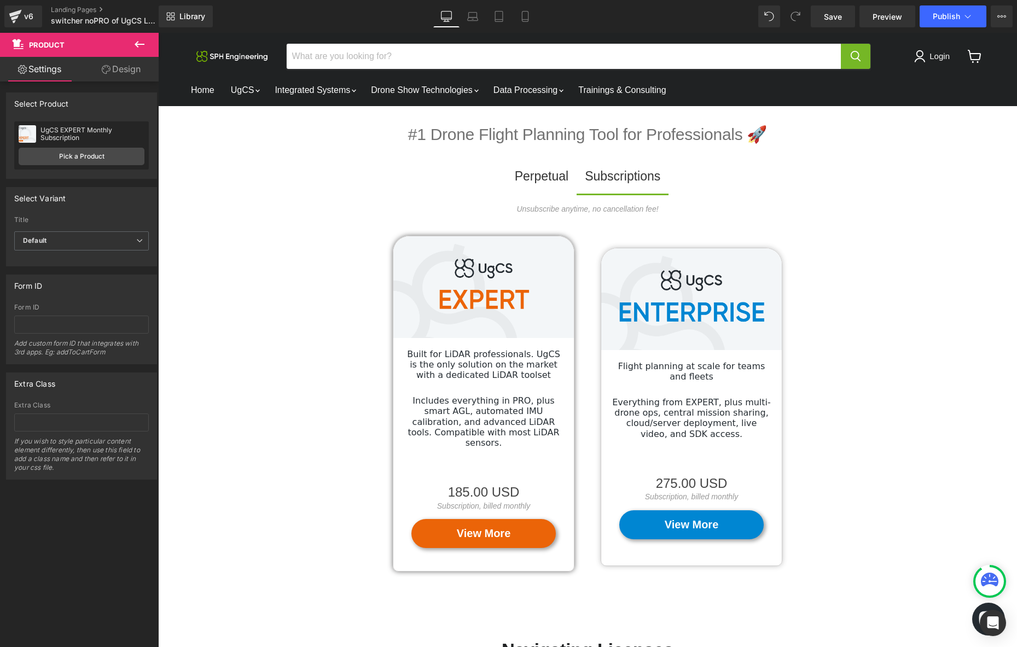
click at [136, 40] on icon at bounding box center [139, 44] width 13 height 13
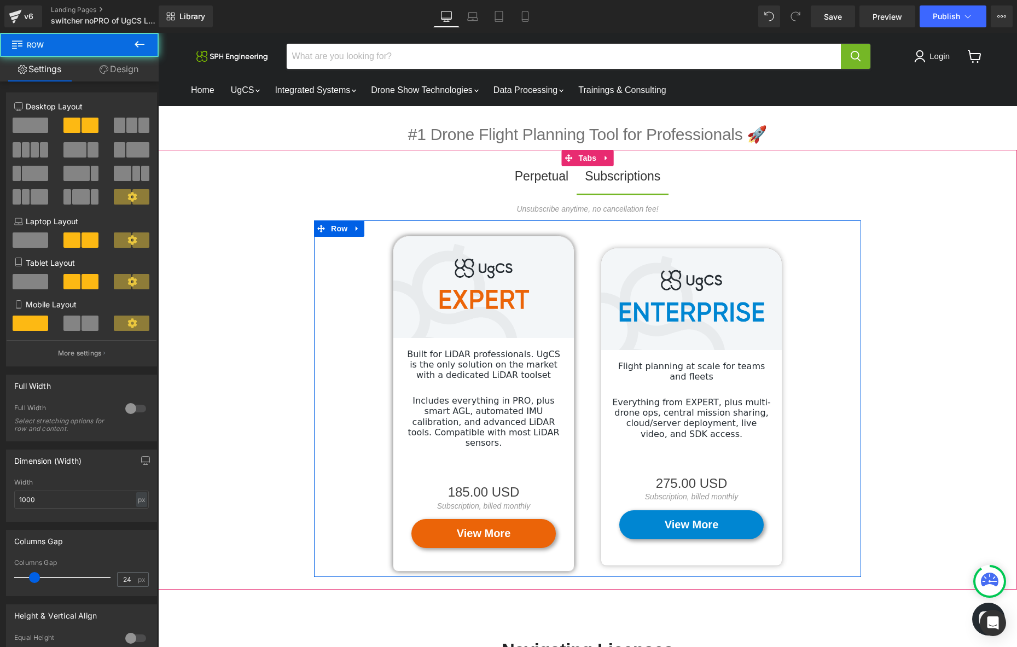
click at [368, 307] on div "Image Built for LiDAR professionals. UgCS is the only solution on the market wi…" at bounding box center [587, 398] width 547 height 357
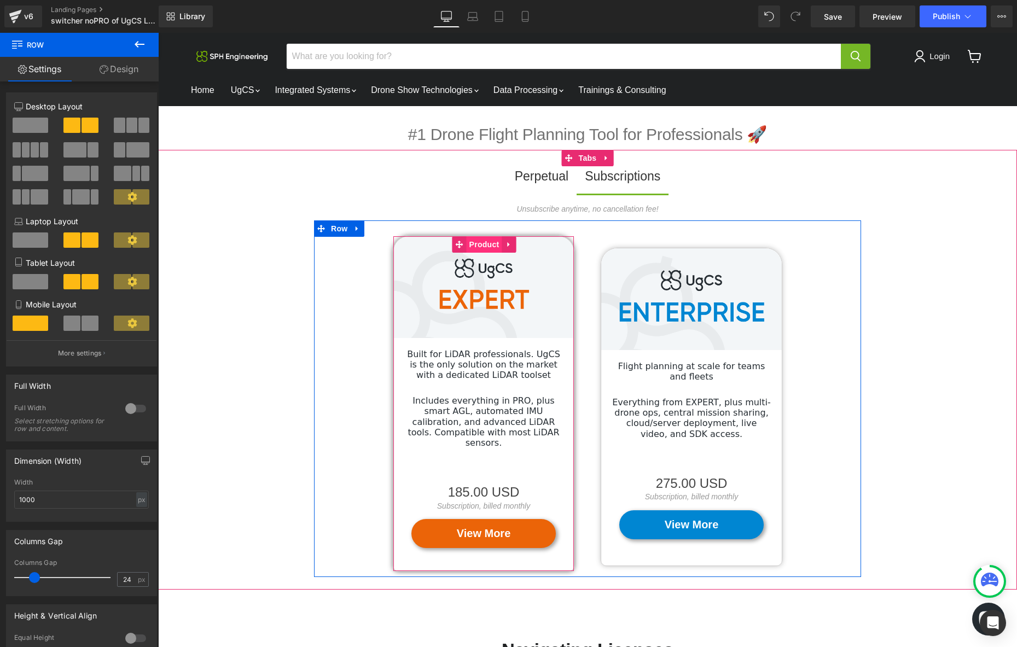
click at [483, 246] on span "Product" at bounding box center [484, 244] width 36 height 16
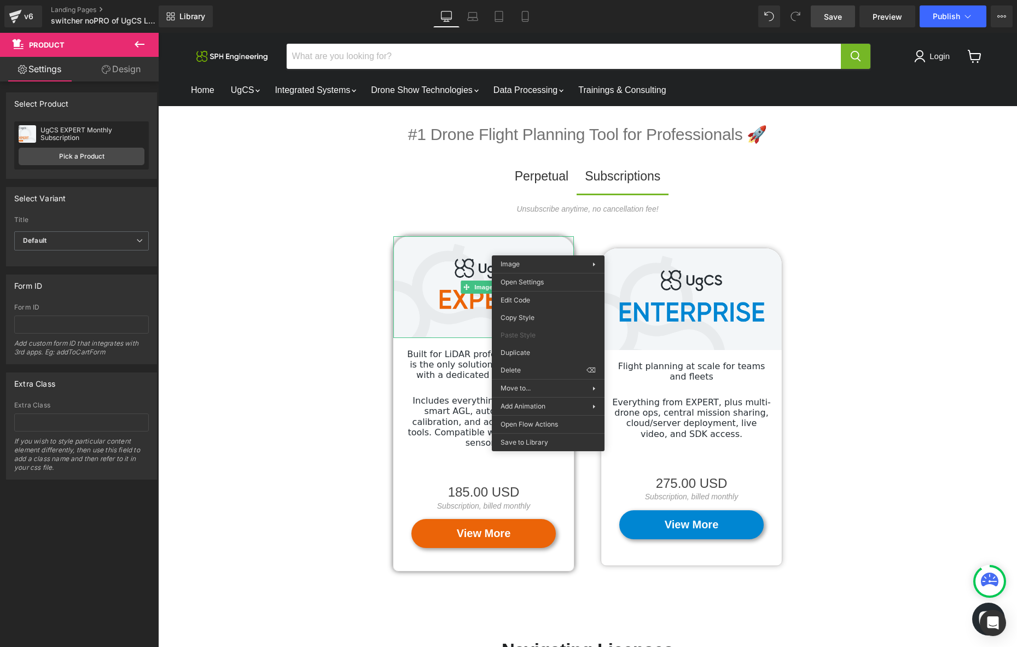
drag, startPoint x: 828, startPoint y: 21, endPoint x: 493, endPoint y: 221, distance: 390.1
click at [828, 21] on span "Save" at bounding box center [833, 16] width 18 height 11
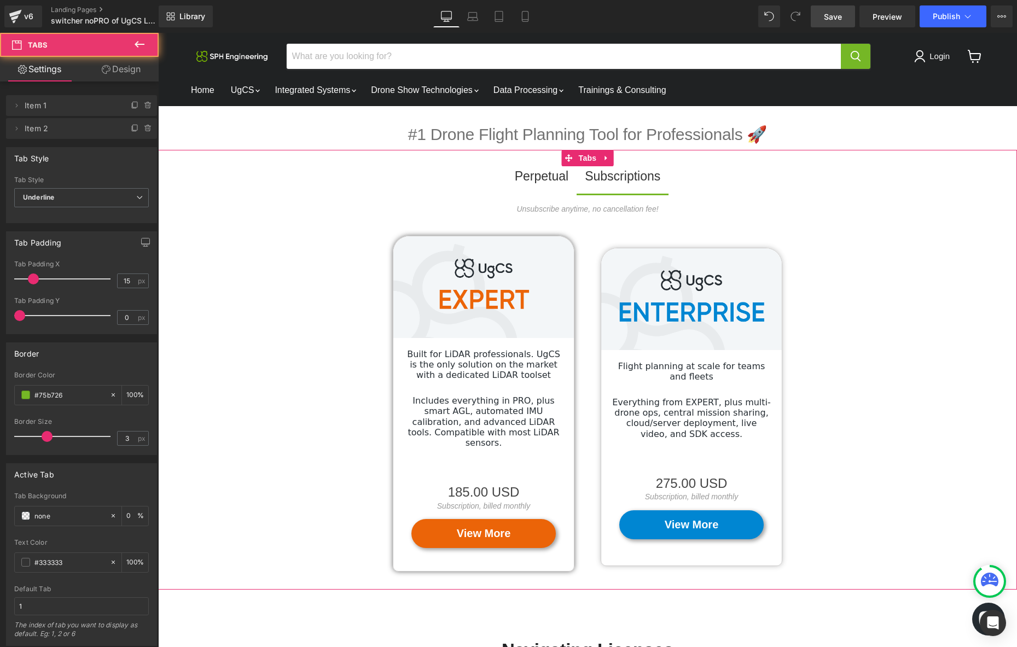
click at [918, 296] on div "Unsubscribe anytime, no cancellation fee! Text Block Image Built for LiDAR prof…" at bounding box center [587, 390] width 859 height 396
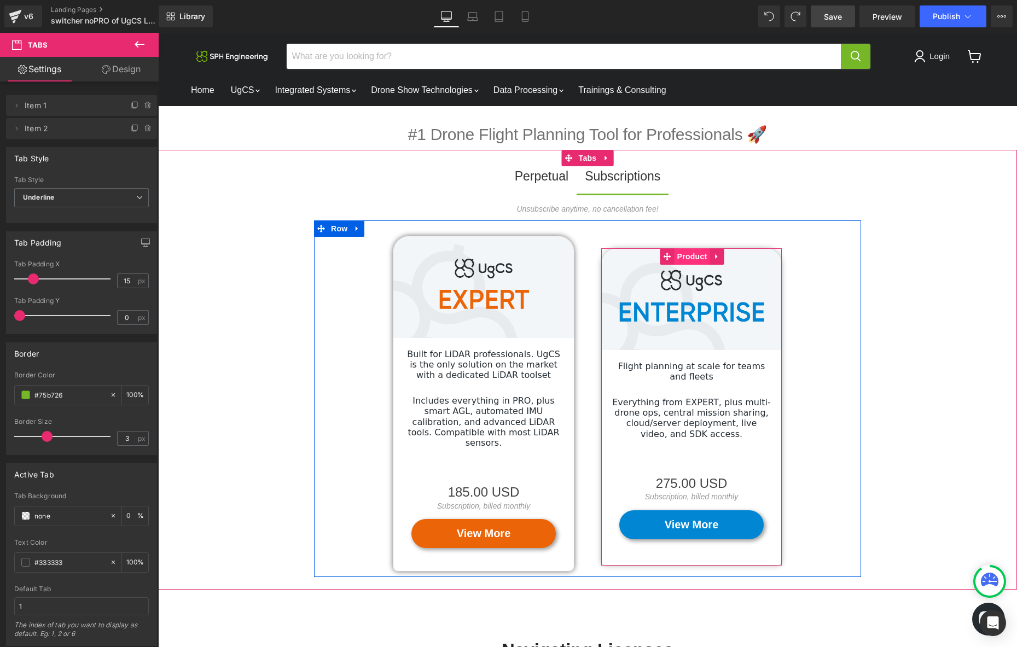
click at [692, 255] on span "Product" at bounding box center [692, 256] width 36 height 16
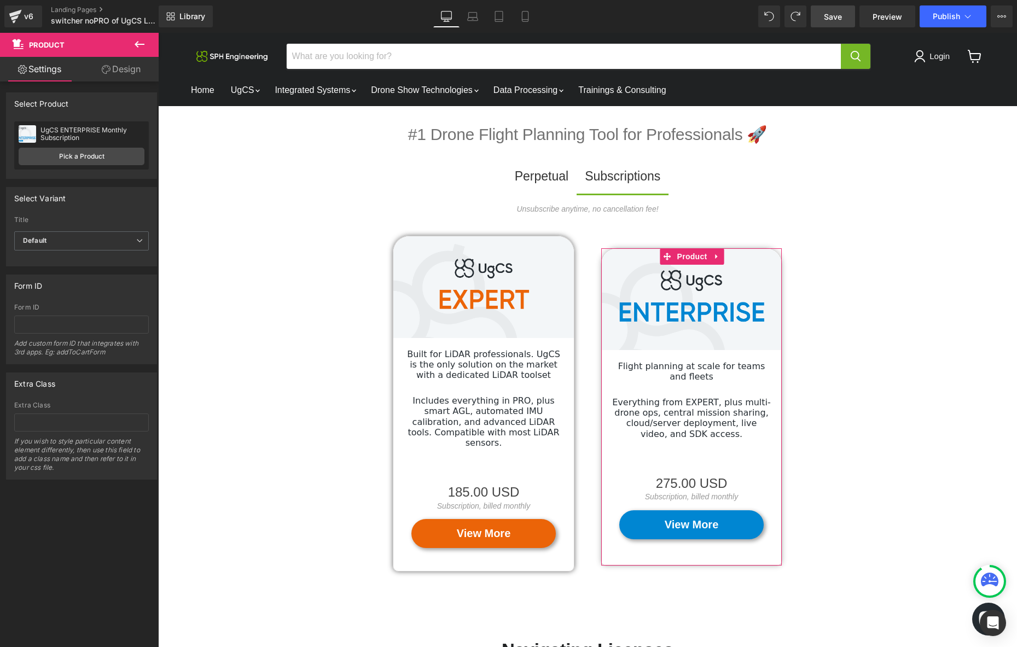
click at [134, 68] on link "Design" at bounding box center [120, 69] width 79 height 25
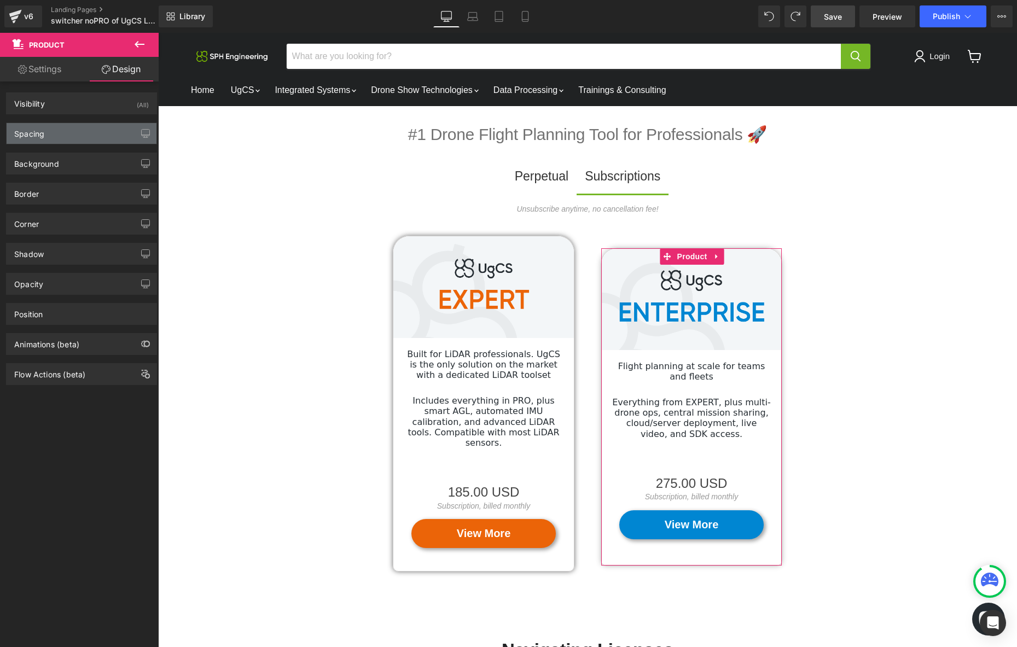
click at [101, 134] on div "Spacing" at bounding box center [82, 133] width 150 height 21
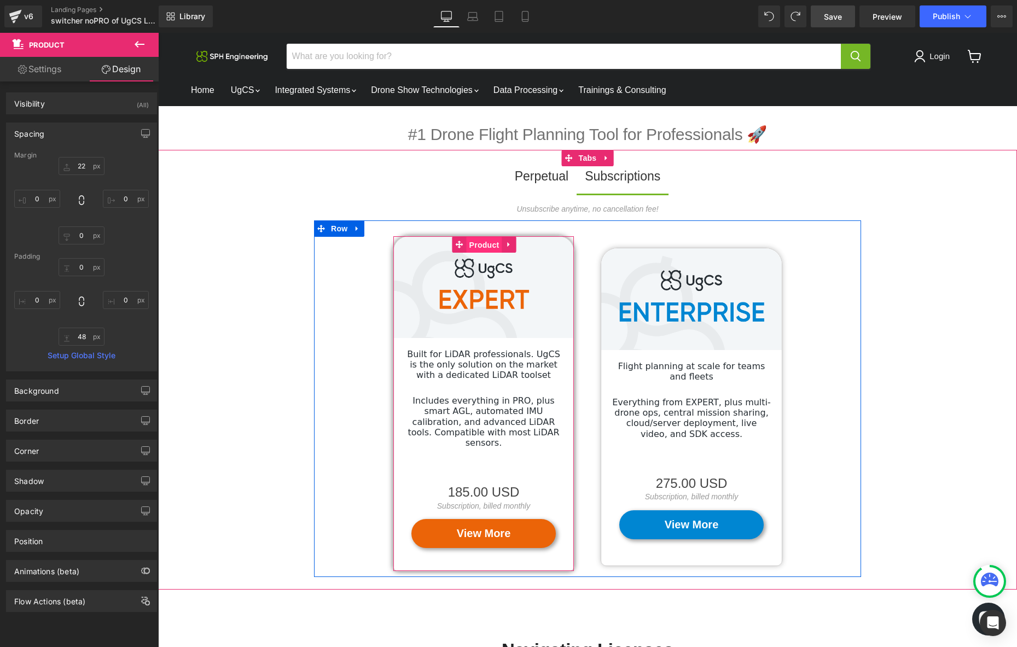
click at [491, 242] on span "Product" at bounding box center [484, 245] width 36 height 16
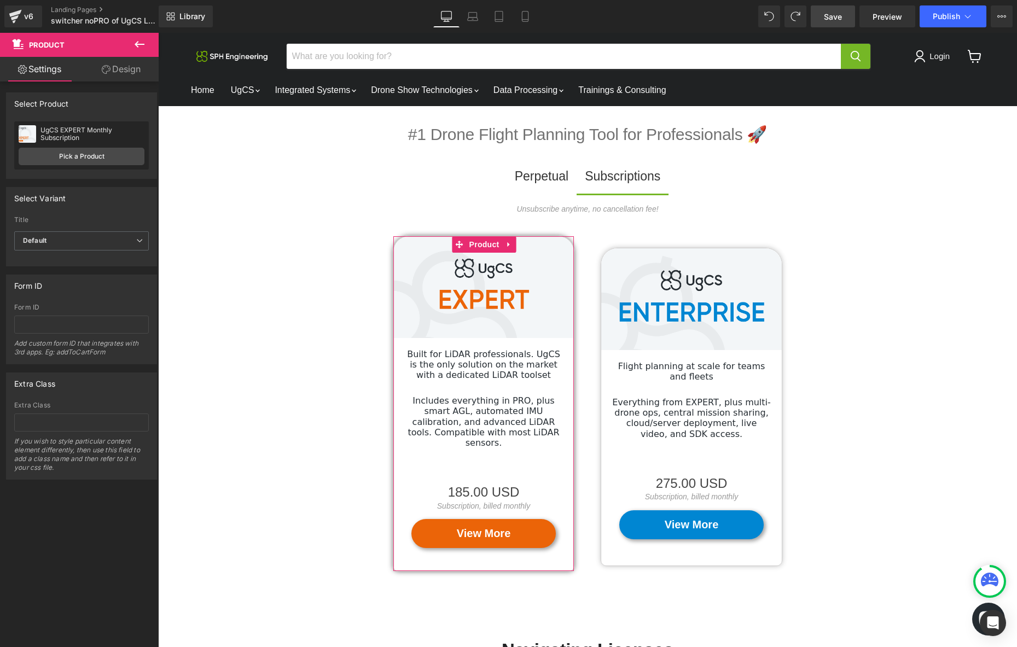
click at [131, 68] on link "Design" at bounding box center [120, 69] width 79 height 25
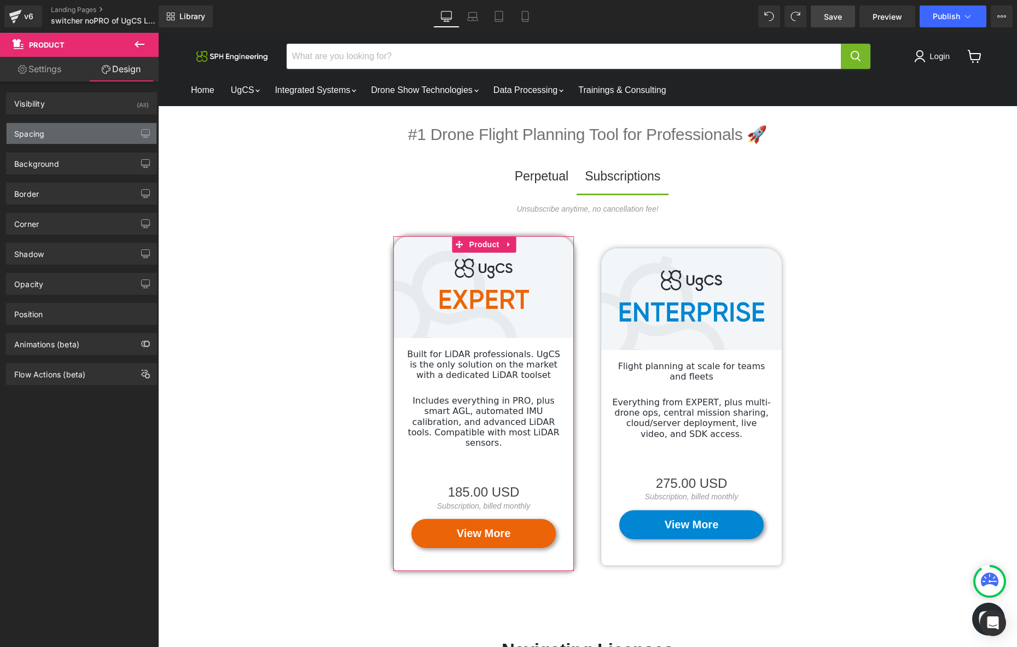
click at [82, 132] on div "Spacing" at bounding box center [82, 133] width 150 height 21
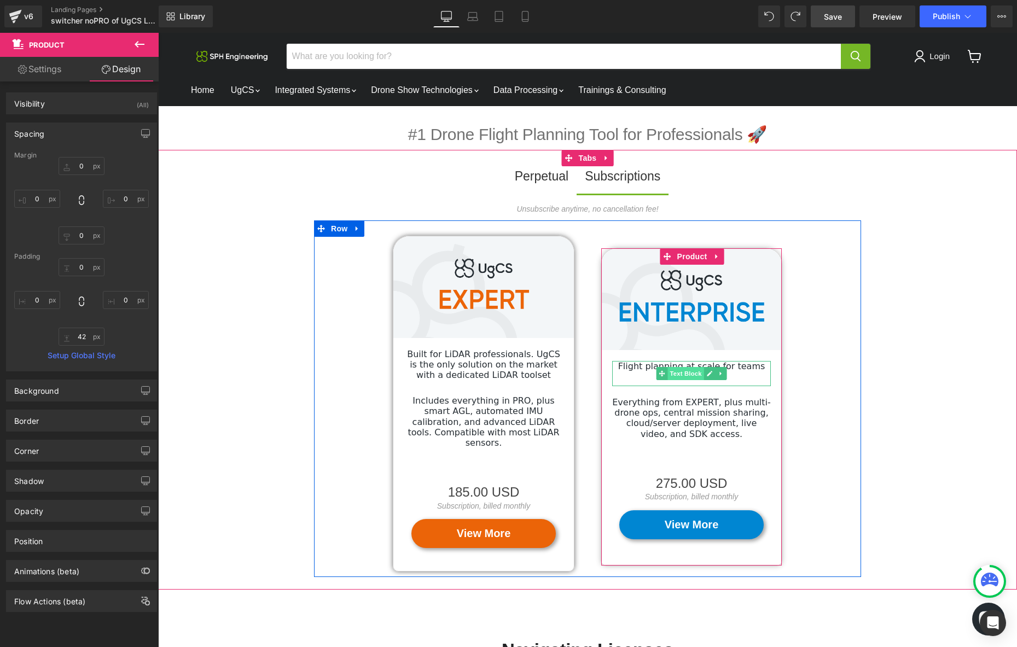
click at [688, 373] on span "Text Block" at bounding box center [685, 373] width 36 height 13
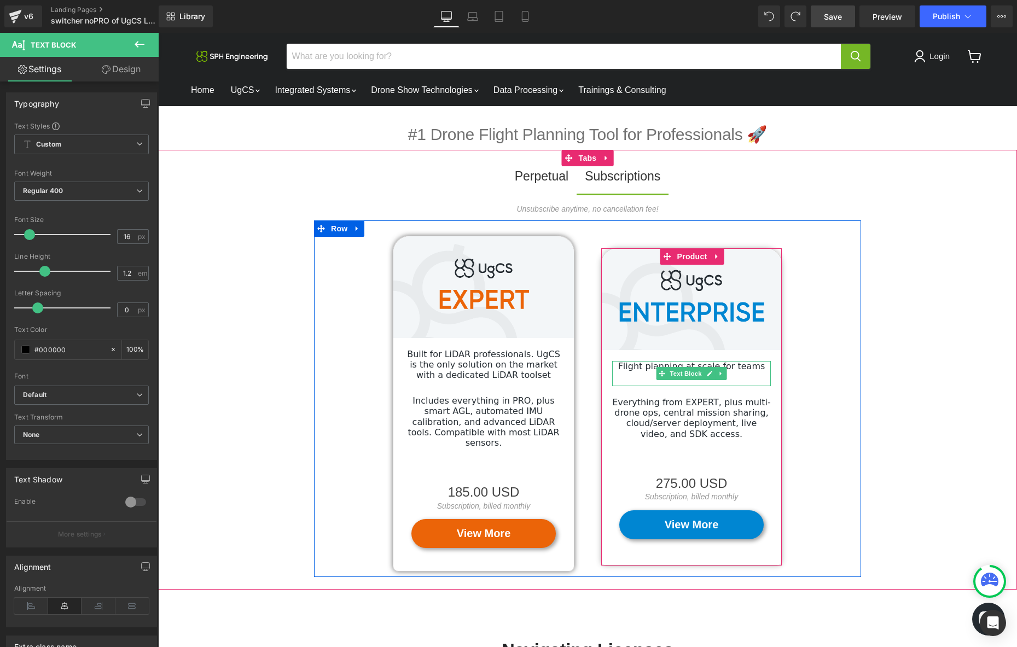
click at [739, 374] on p "Flight planning at scale for teams and fleets" at bounding box center [691, 371] width 159 height 21
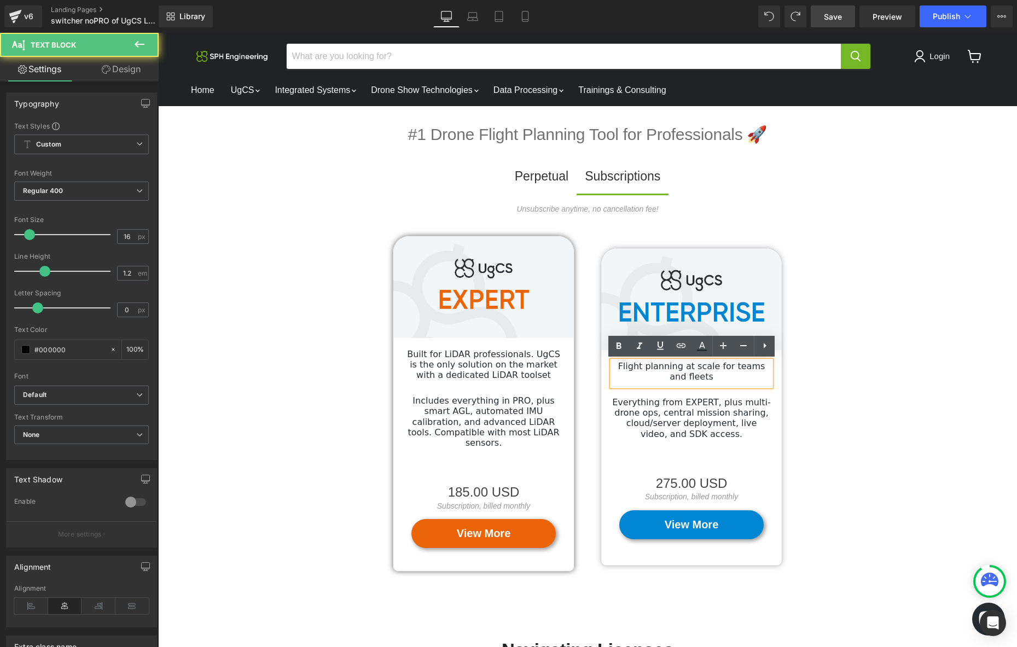
click at [729, 380] on p "Flight planning at scale for teams and fleets" at bounding box center [691, 371] width 159 height 21
click at [717, 378] on p "Flight planning at scale for teams and fleets" at bounding box center [691, 371] width 159 height 21
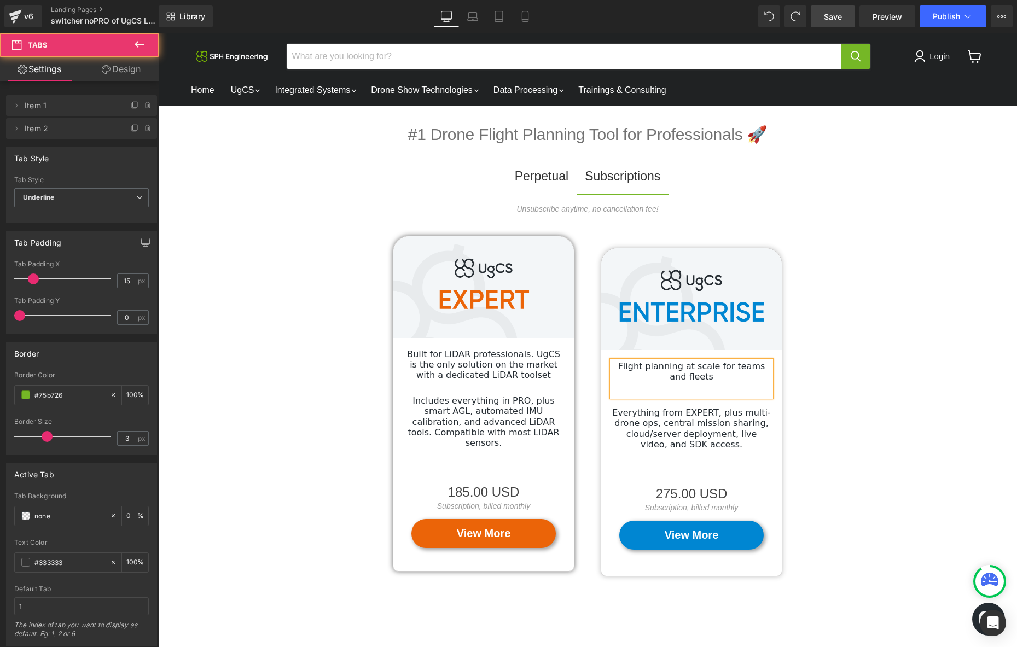
click at [883, 386] on div "Unsubscribe anytime, no cancellation fee! Text Block Image Built for LiDAR prof…" at bounding box center [587, 392] width 859 height 401
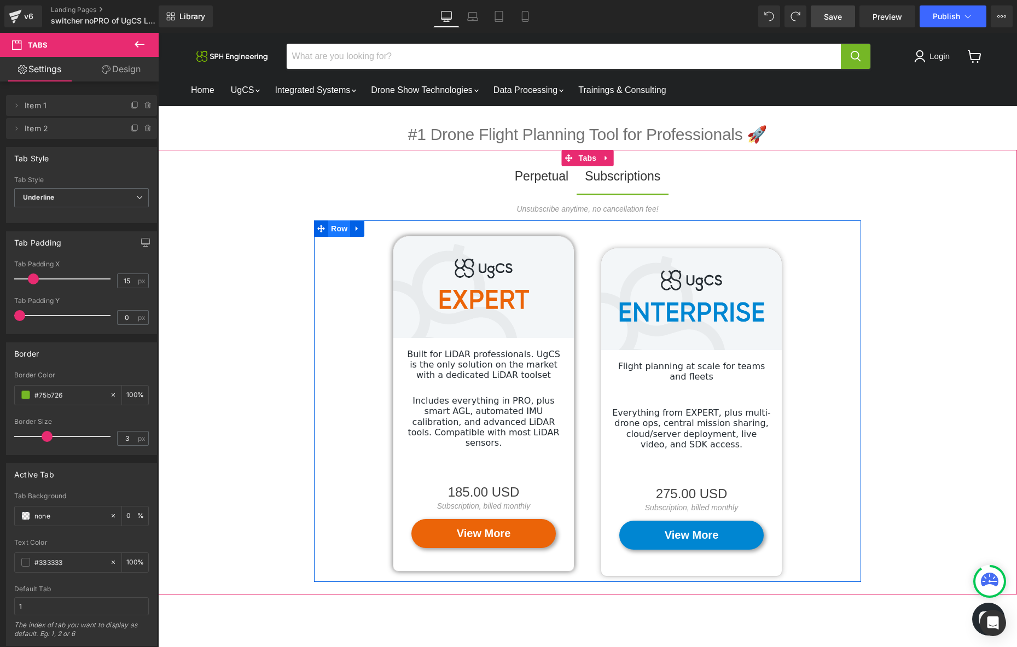
click at [335, 230] on span "Row" at bounding box center [339, 228] width 22 height 16
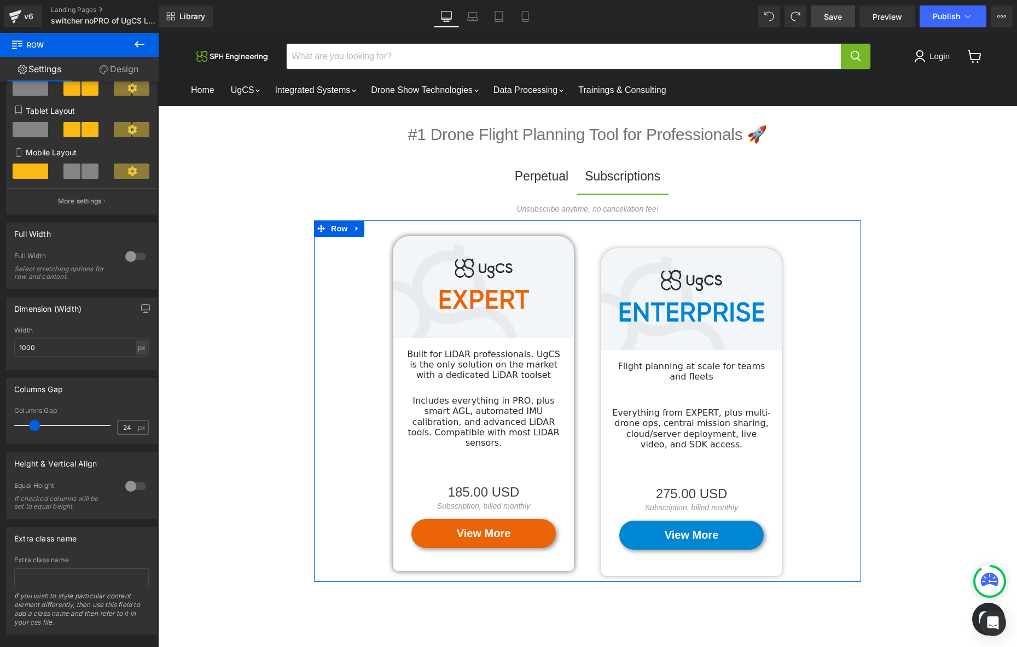
scroll to position [172, 0]
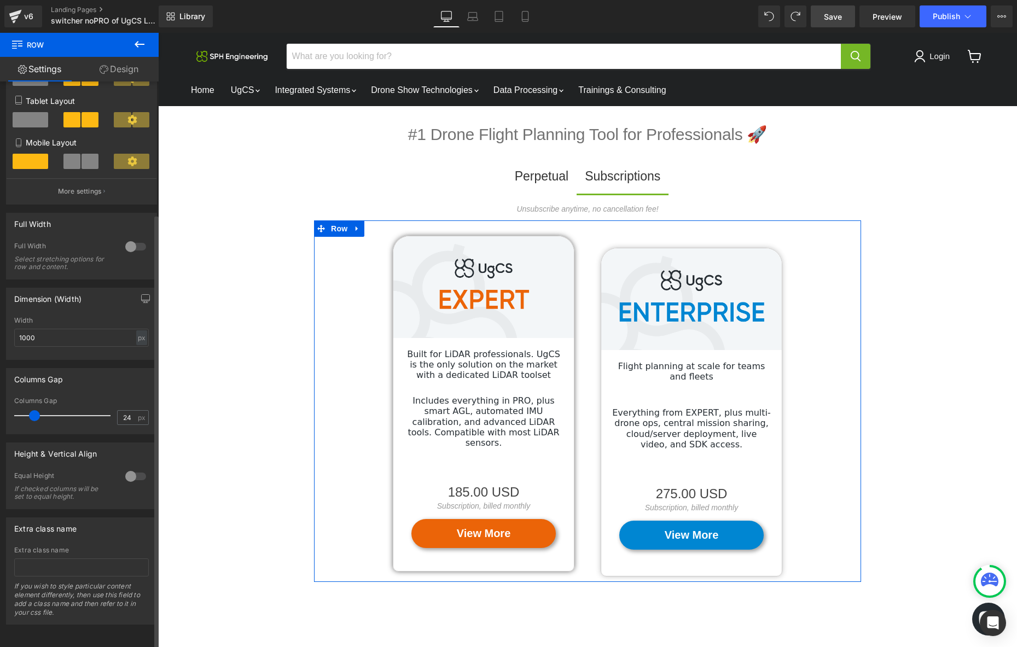
click at [127, 469] on div at bounding box center [135, 476] width 26 height 17
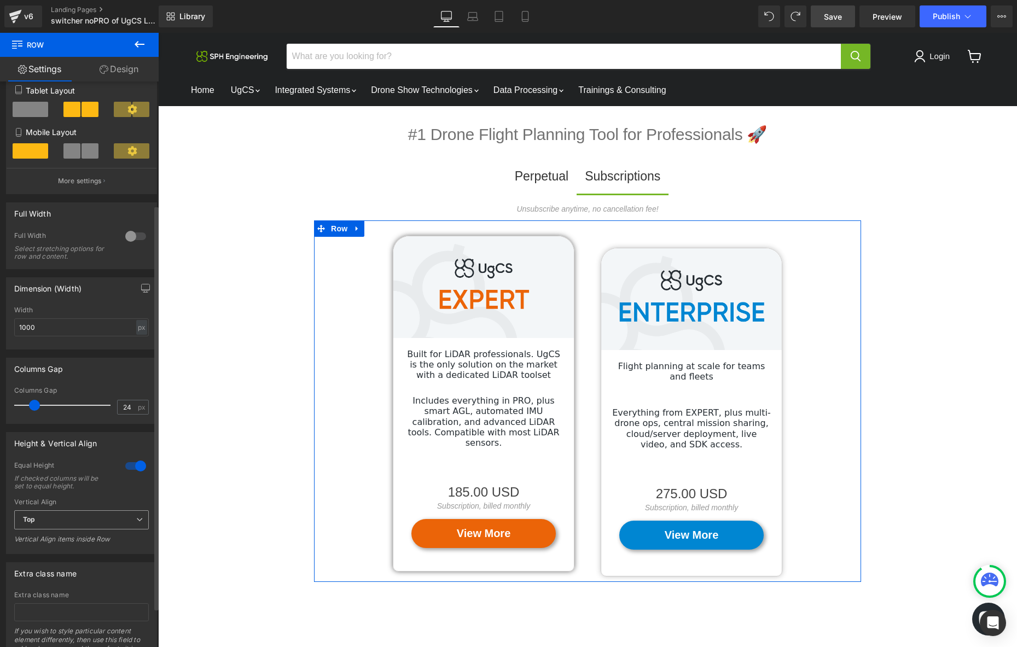
click at [113, 523] on span "Top" at bounding box center [81, 519] width 135 height 19
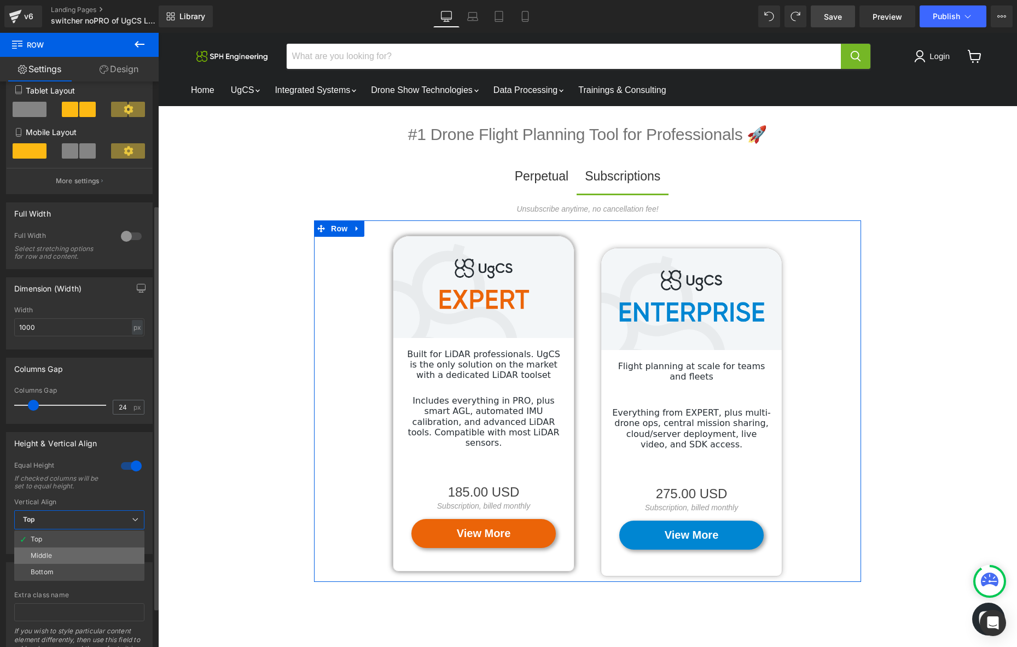
click at [84, 556] on li "Middle" at bounding box center [79, 555] width 130 height 16
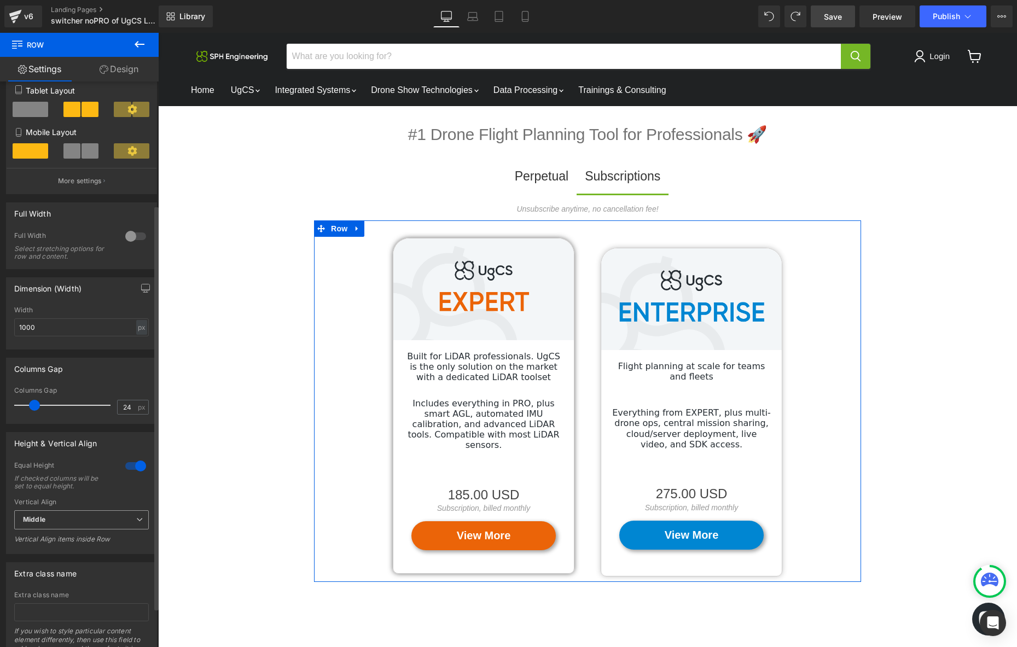
click at [84, 523] on span "Middle" at bounding box center [81, 519] width 135 height 19
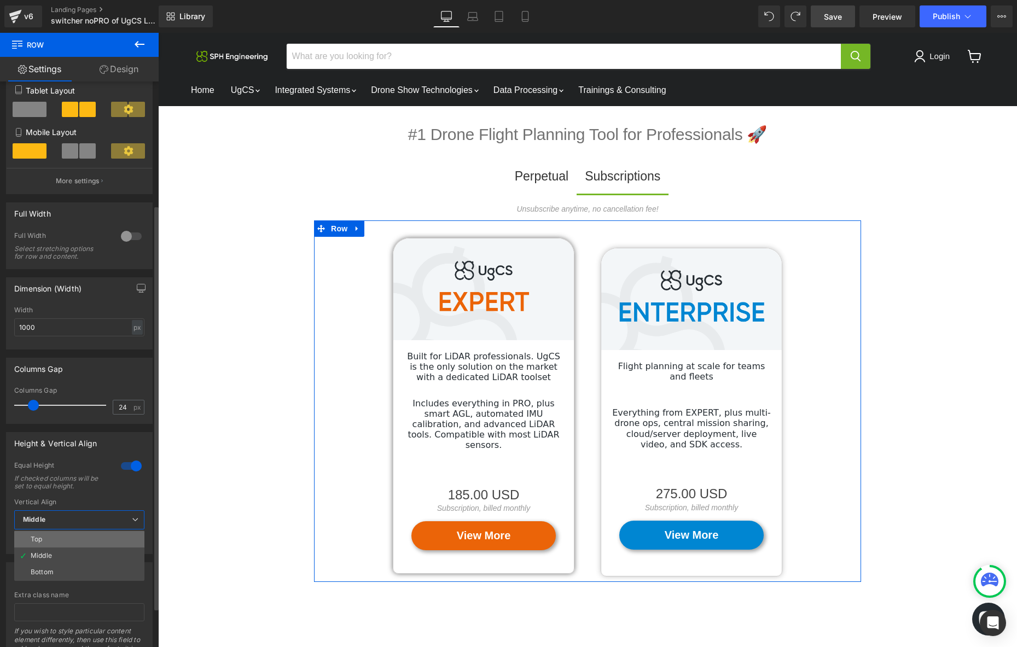
click at [67, 541] on li "Top" at bounding box center [79, 539] width 130 height 16
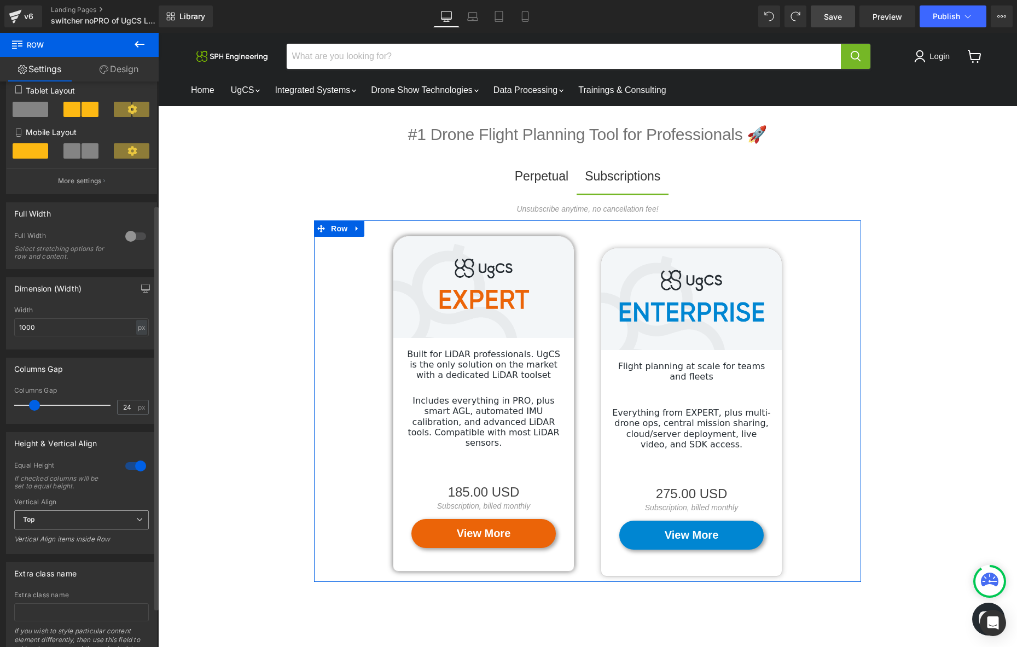
click at [73, 518] on span "Top" at bounding box center [81, 519] width 135 height 19
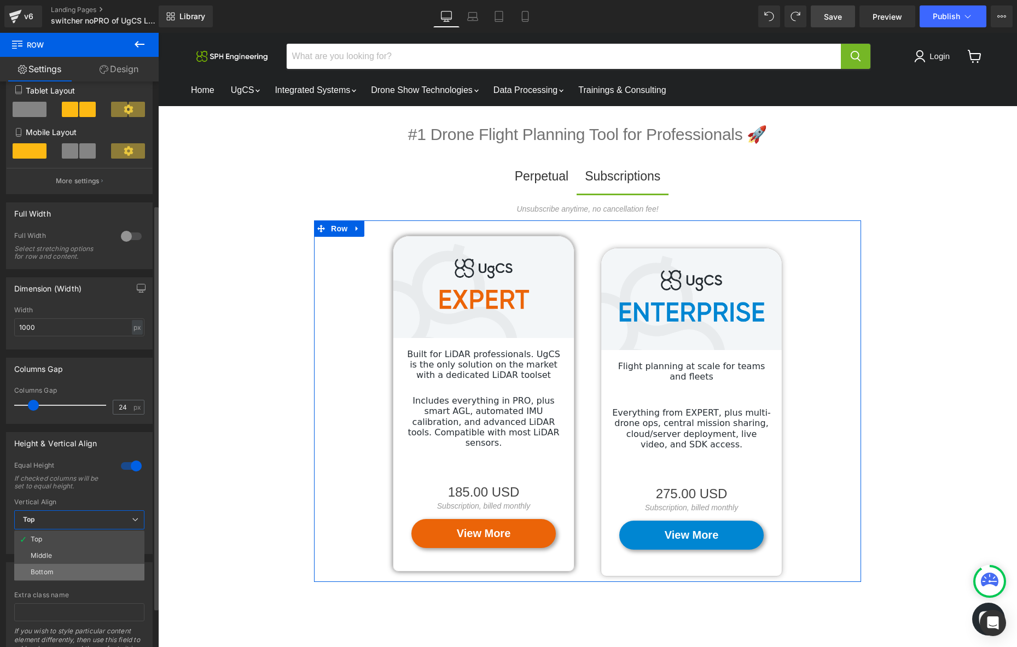
click at [73, 573] on li "Bottom" at bounding box center [79, 572] width 130 height 16
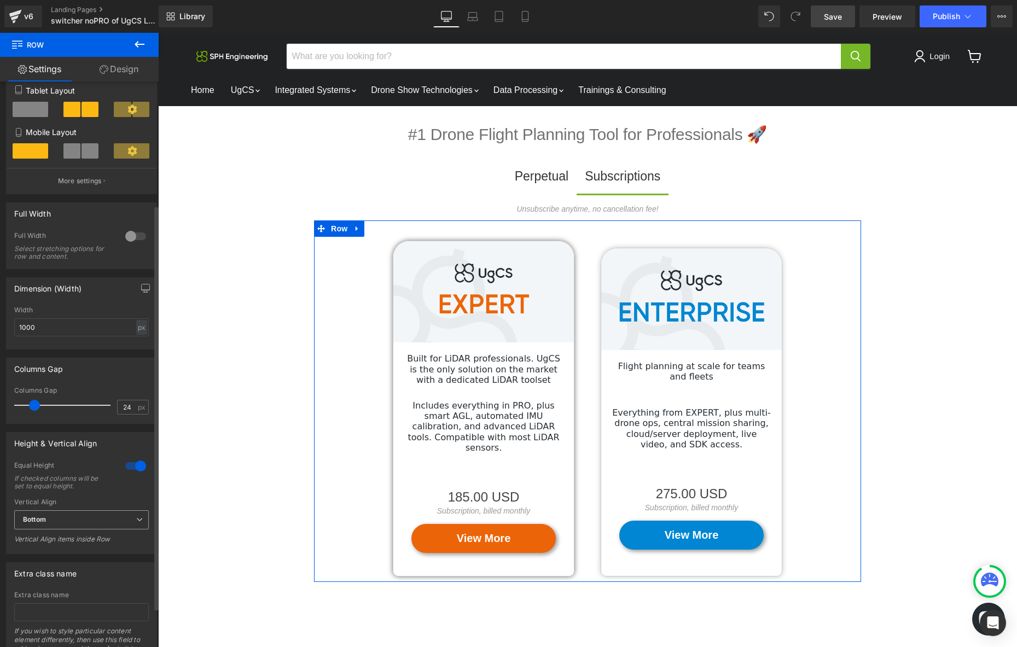
click at [72, 517] on span "Bottom" at bounding box center [81, 519] width 135 height 19
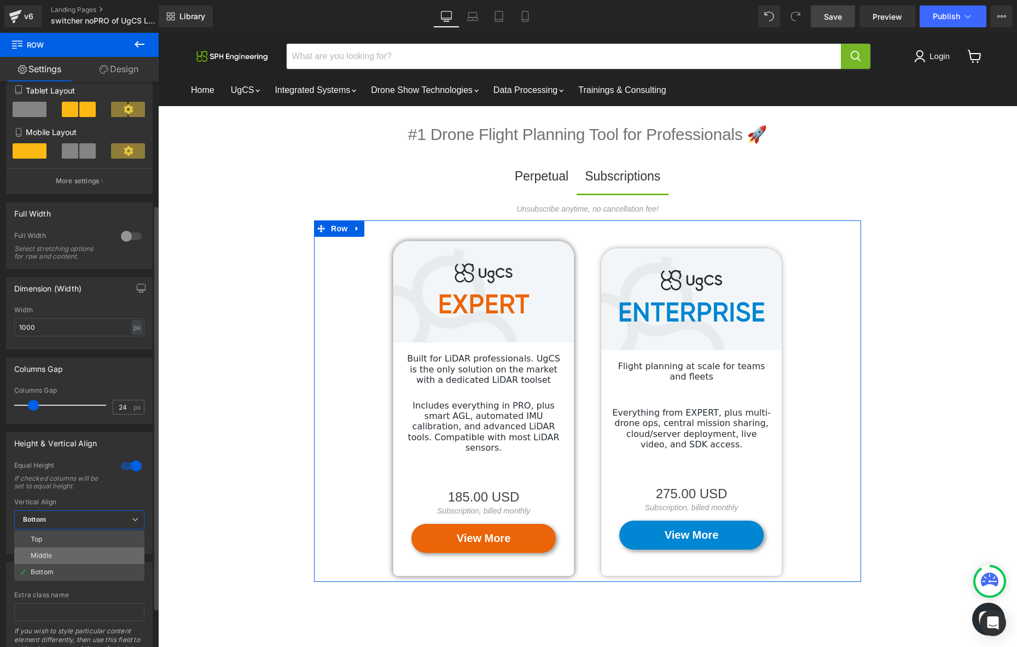
click at [63, 555] on li "Middle" at bounding box center [79, 555] width 130 height 16
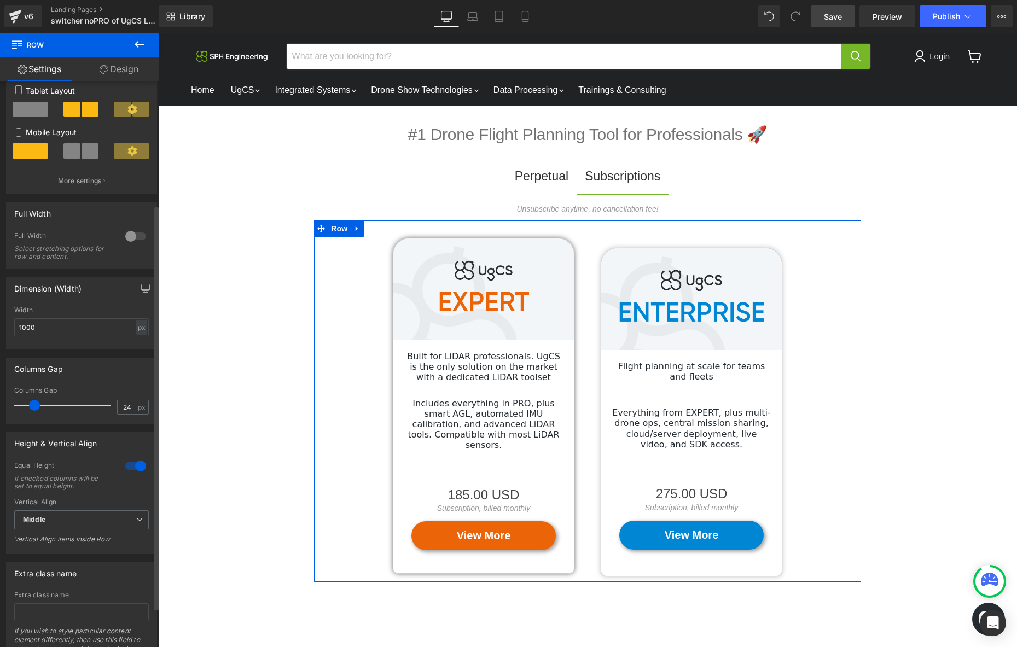
click at [135, 471] on div at bounding box center [135, 465] width 26 height 17
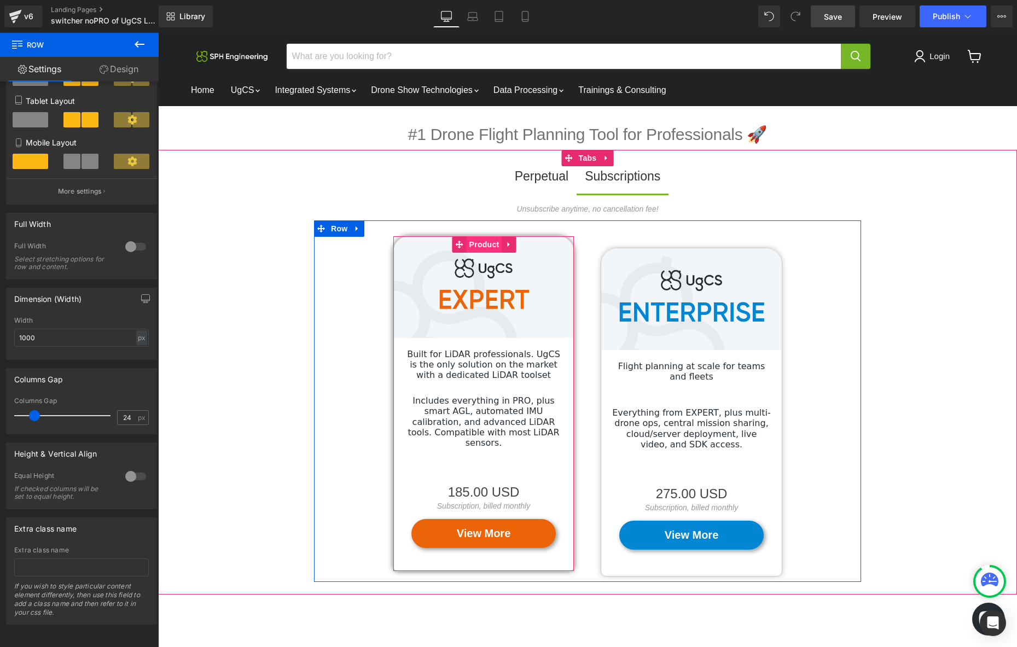
click at [481, 244] on span "Product" at bounding box center [484, 244] width 36 height 16
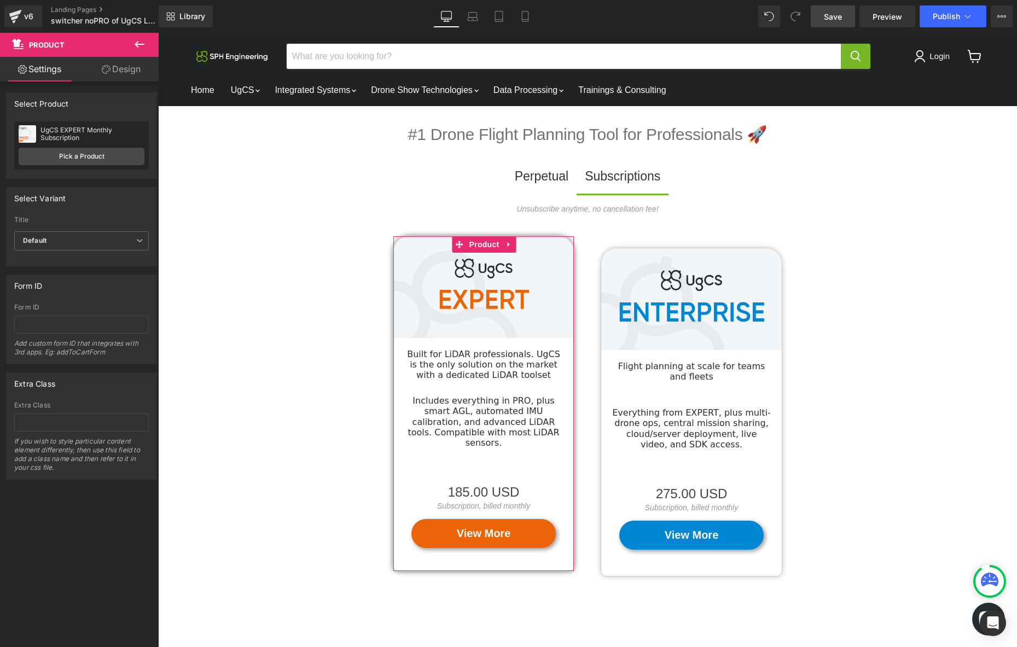
click at [125, 65] on link "Design" at bounding box center [120, 69] width 79 height 25
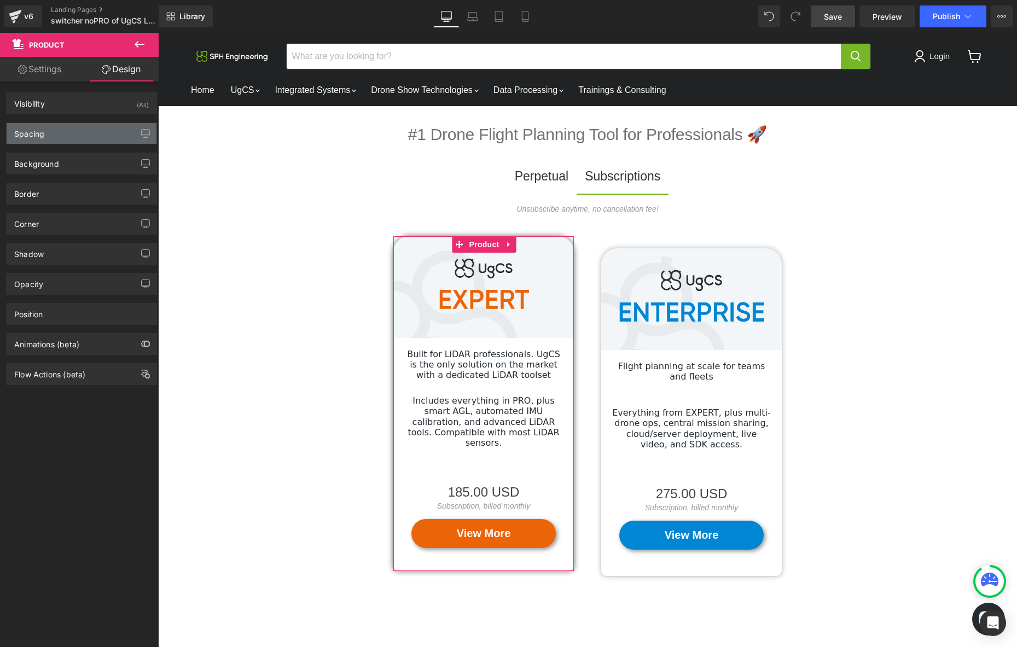
click at [105, 134] on div "Spacing" at bounding box center [82, 133] width 150 height 21
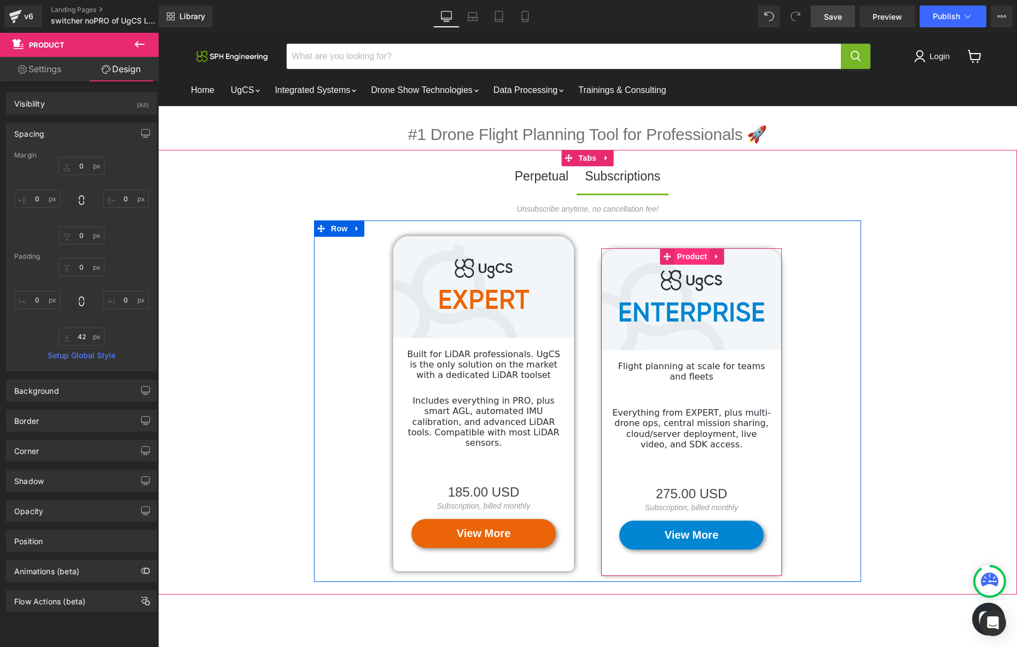
click at [681, 256] on span "Product" at bounding box center [692, 256] width 36 height 16
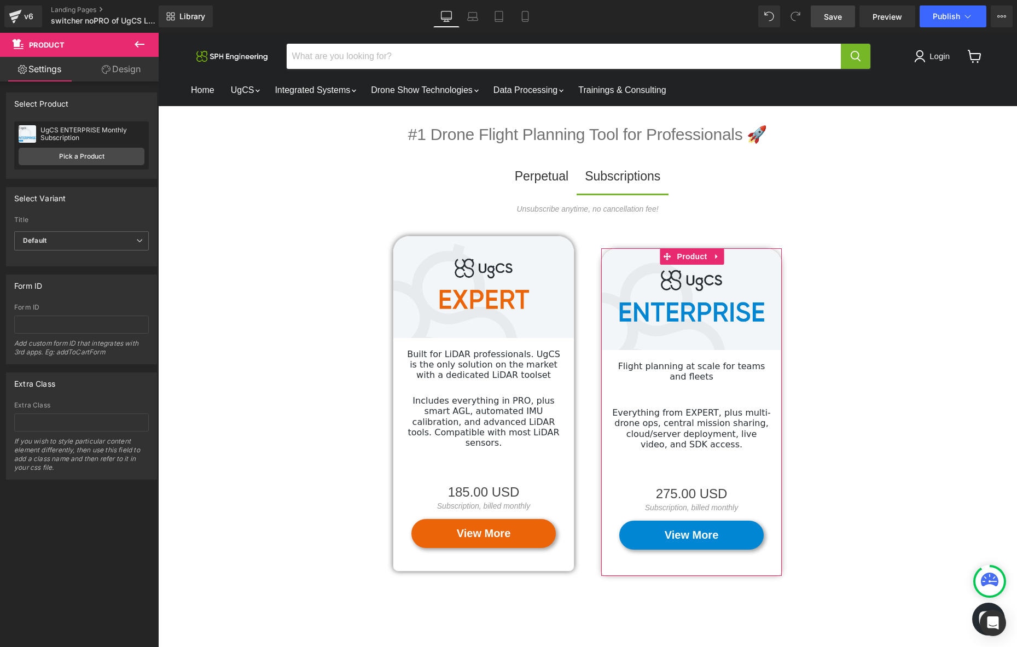
click at [117, 69] on link "Design" at bounding box center [120, 69] width 79 height 25
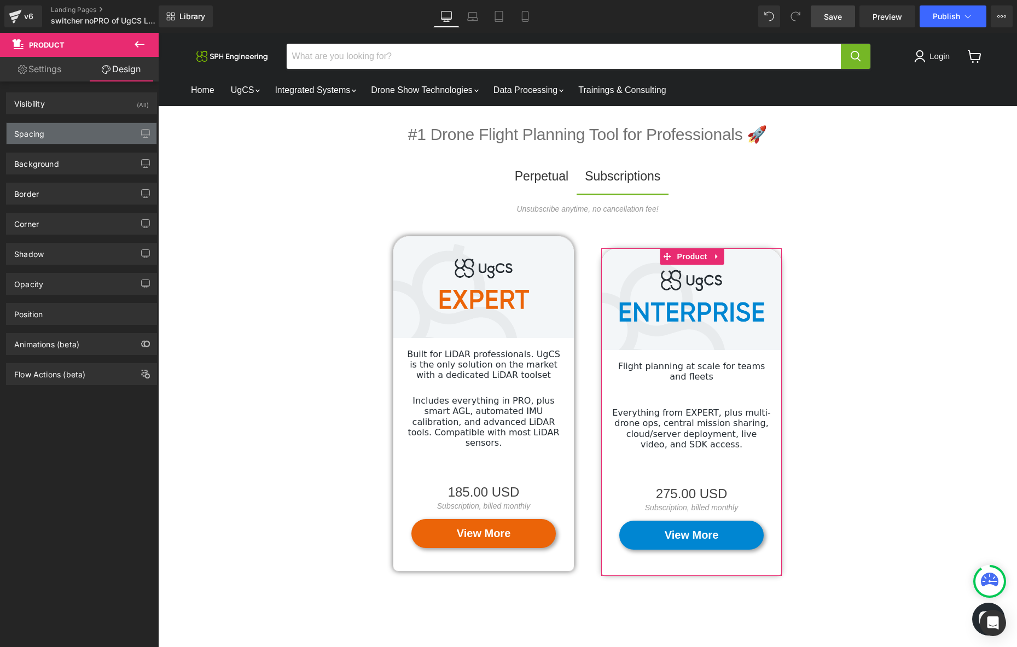
click at [77, 138] on div "Spacing" at bounding box center [82, 133] width 150 height 21
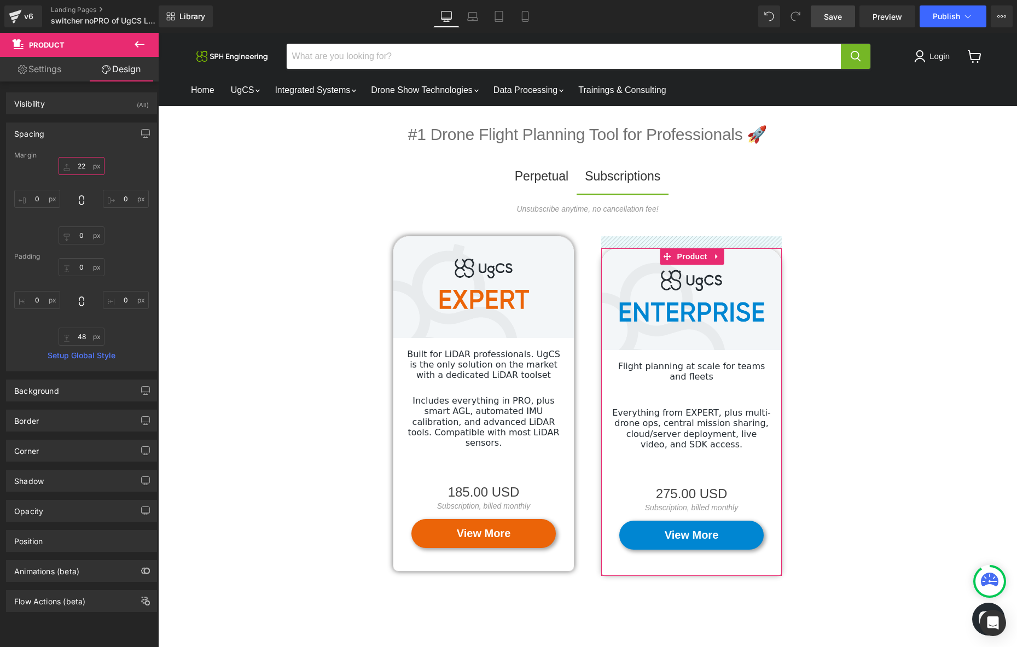
click at [77, 171] on input "22" at bounding box center [82, 166] width 46 height 18
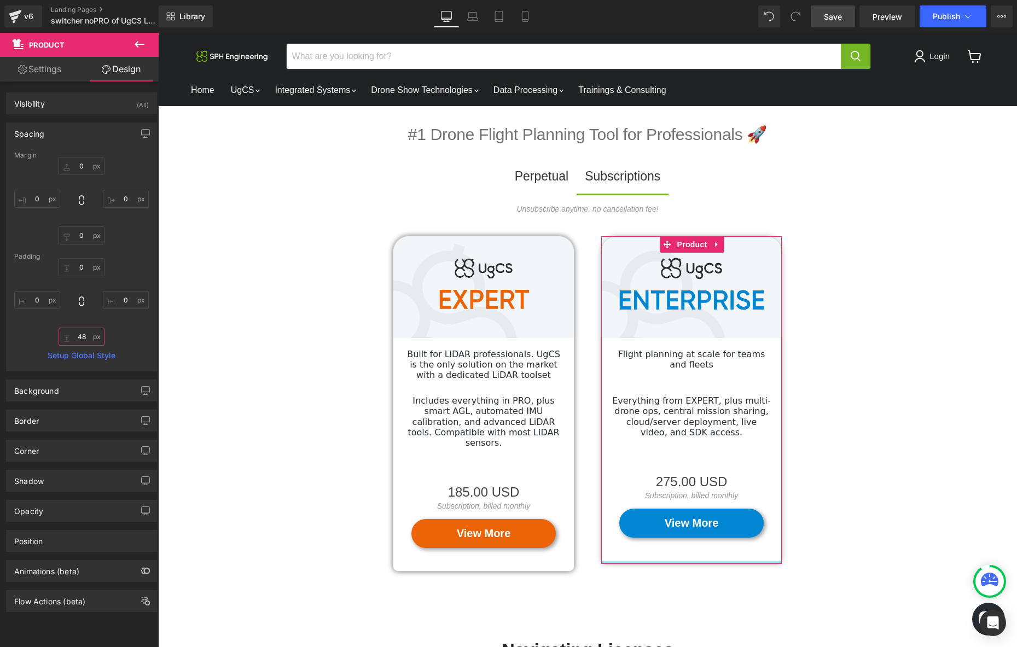
click at [84, 340] on input "48" at bounding box center [82, 337] width 46 height 18
type input "42"
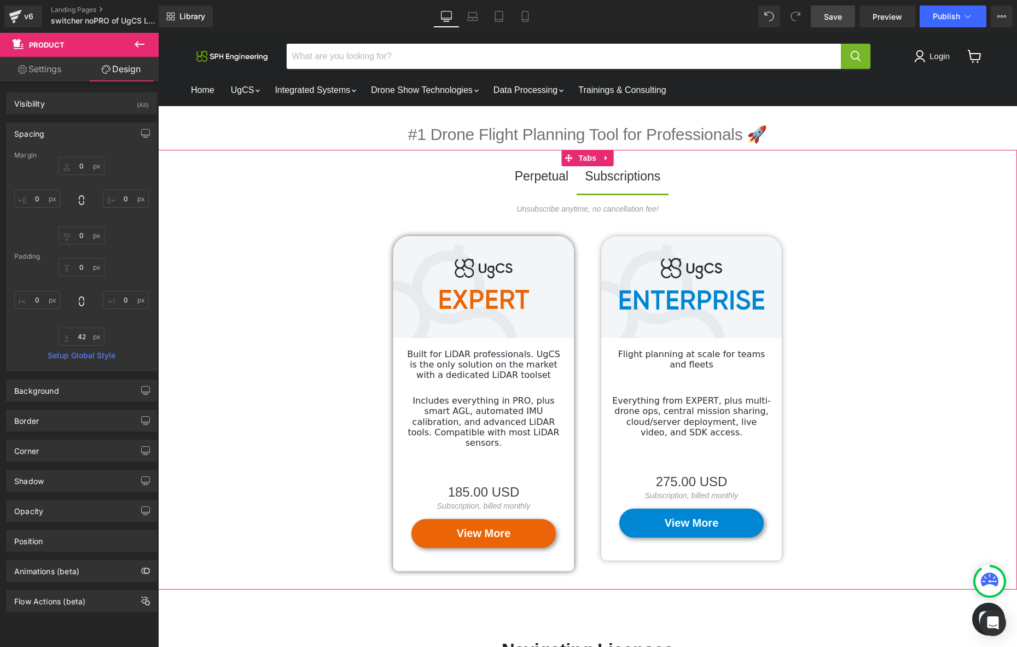
click at [276, 316] on div "Unsubscribe anytime, no cancellation fee! Text Block Image Built for LiDAR prof…" at bounding box center [587, 390] width 859 height 396
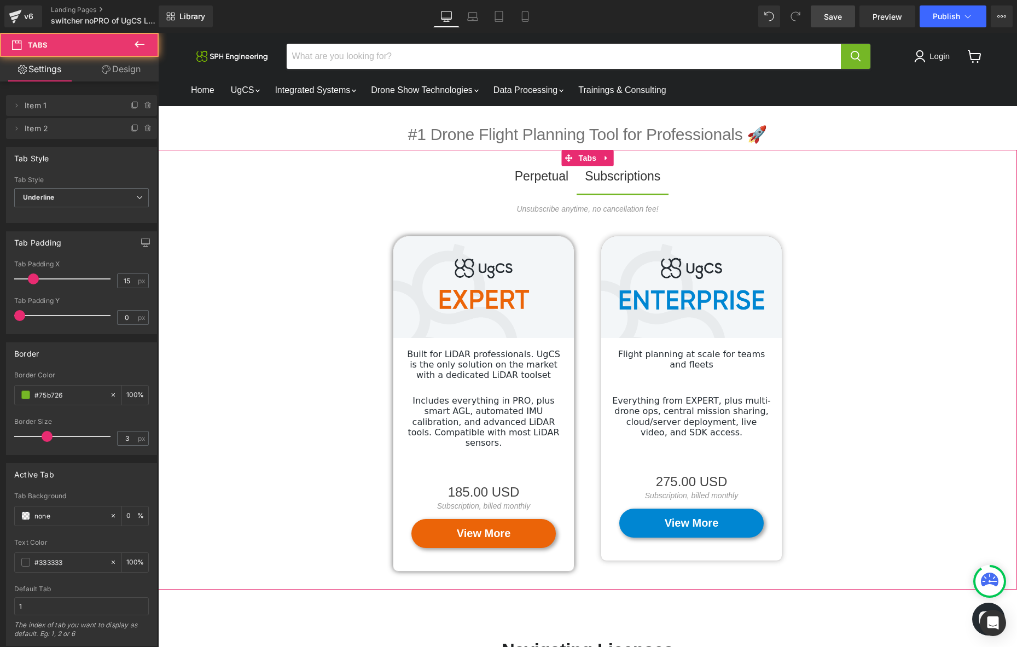
click at [917, 296] on div "Unsubscribe anytime, no cancellation fee! Text Block Image Built for LiDAR prof…" at bounding box center [587, 390] width 859 height 396
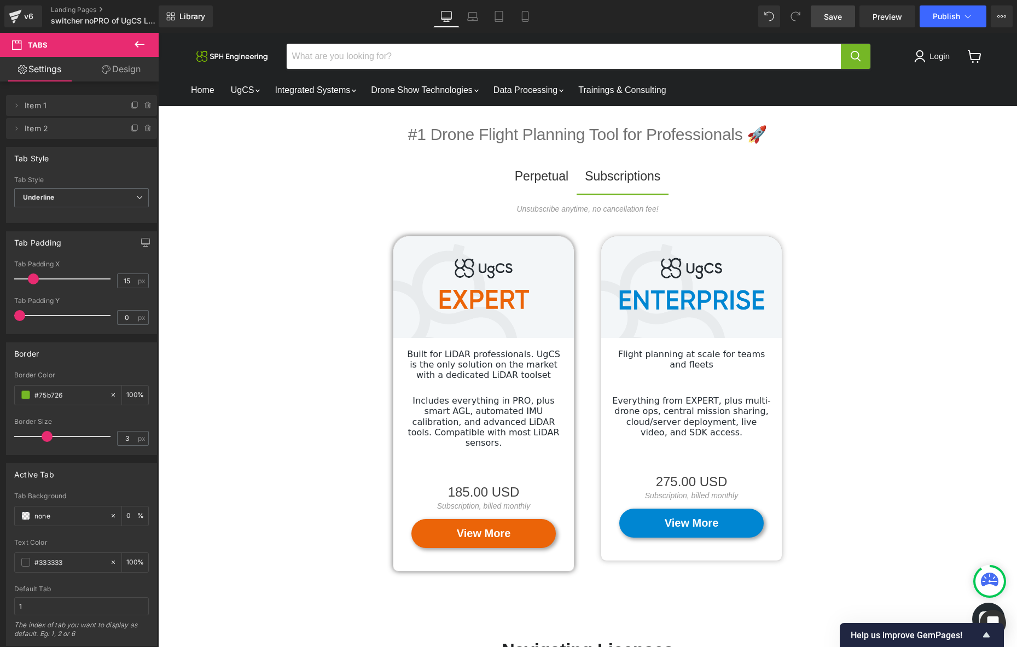
click at [826, 16] on span "Save" at bounding box center [833, 16] width 18 height 11
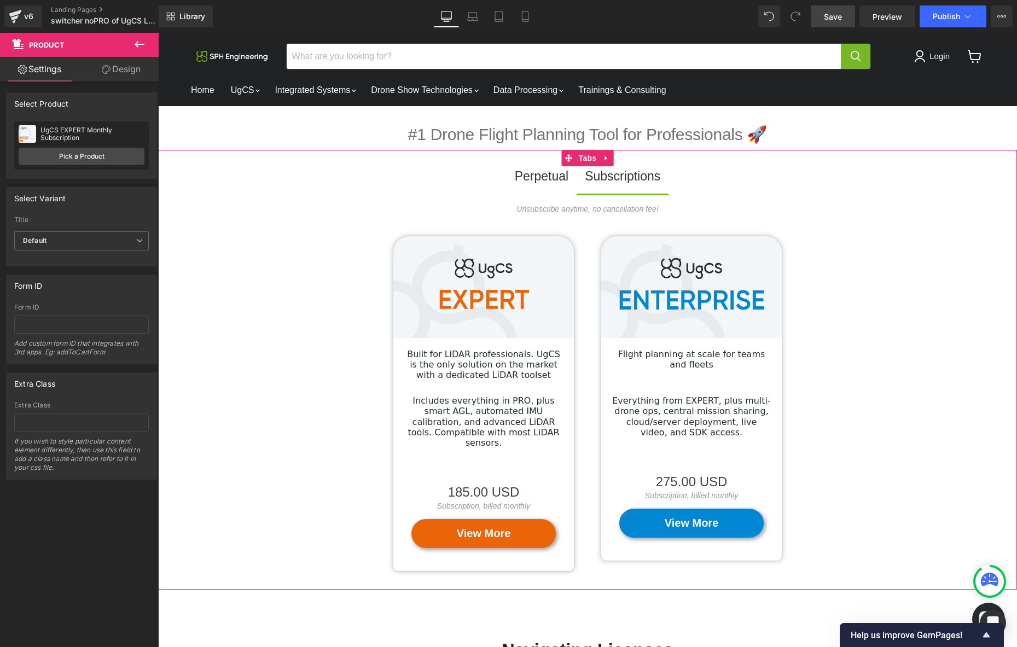
click at [912, 380] on div "Unsubscribe anytime, no cancellation fee! Text Block Image Built for LiDAR prof…" at bounding box center [587, 390] width 859 height 396
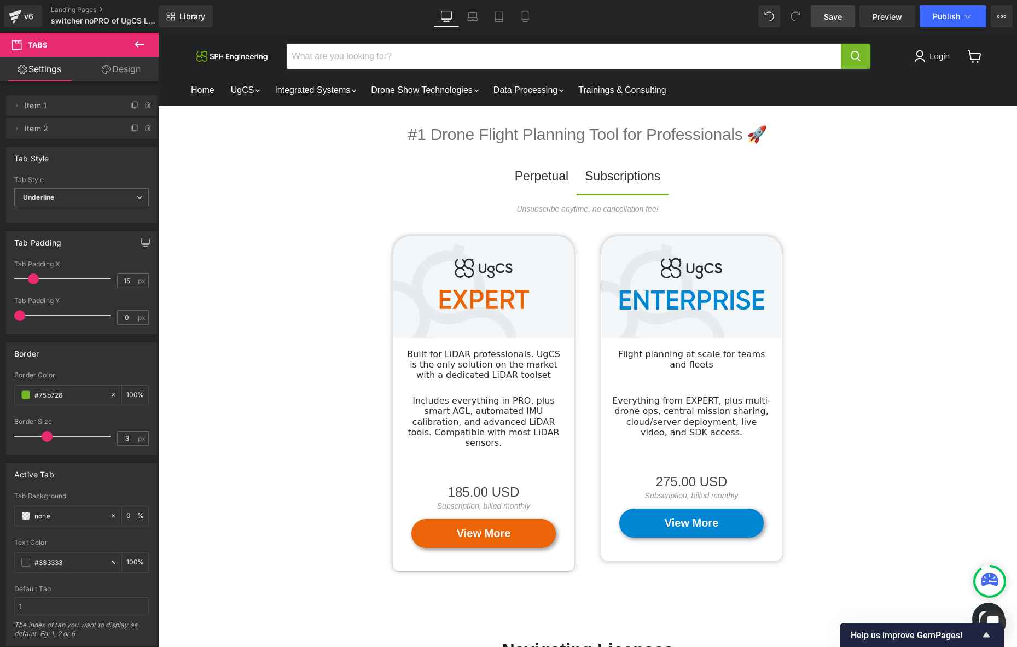
click at [836, 15] on span "Save" at bounding box center [833, 16] width 18 height 11
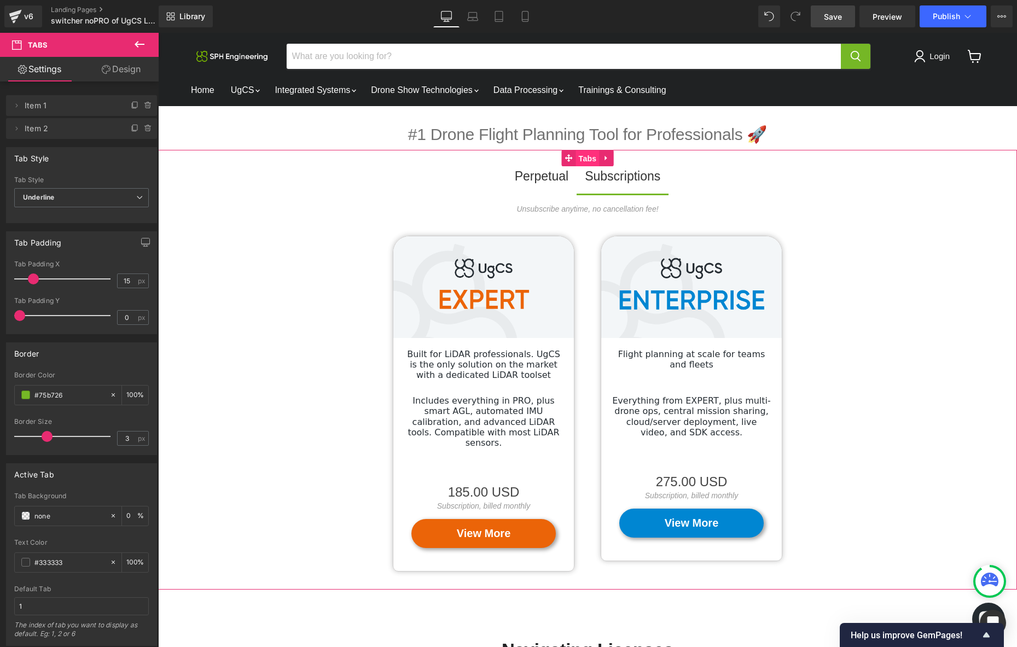
click at [585, 156] on span "Tabs" at bounding box center [588, 158] width 24 height 16
click at [580, 157] on span "Tabs" at bounding box center [588, 158] width 24 height 16
click at [127, 282] on input "15" at bounding box center [127, 281] width 19 height 14
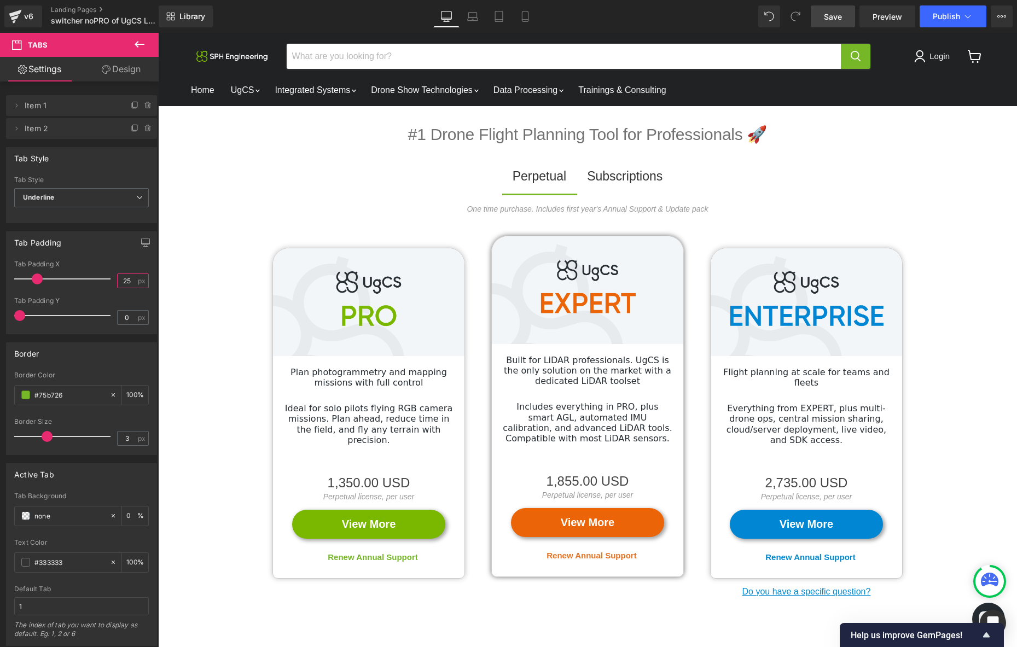
type input "26"
click at [130, 318] on input "0" at bounding box center [127, 318] width 19 height 14
type input "6"
click at [130, 318] on input "6" at bounding box center [127, 318] width 19 height 14
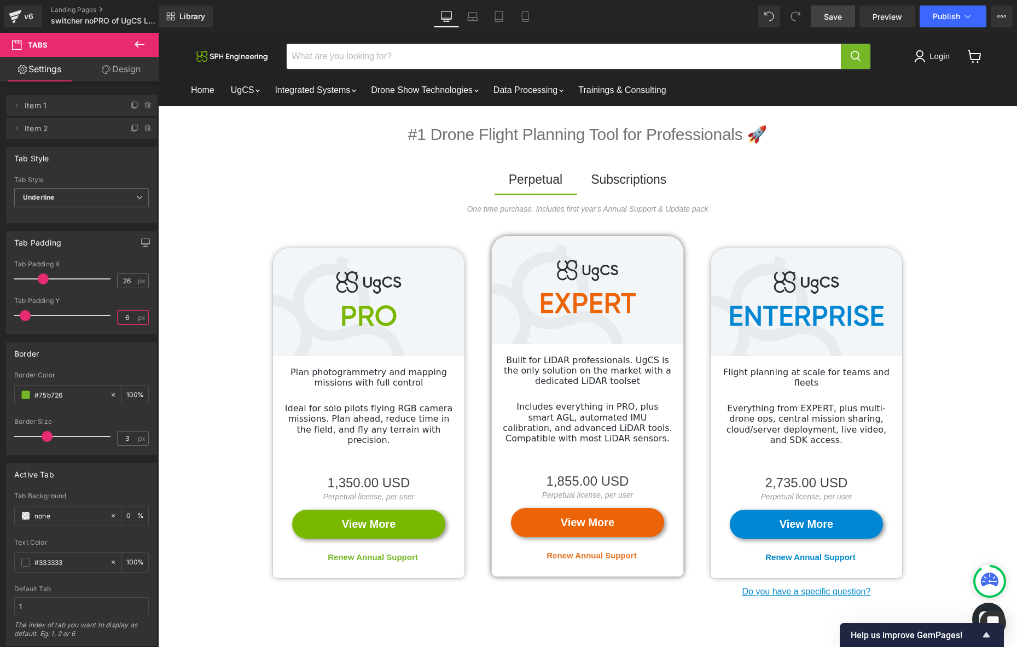
click at [130, 318] on input "6" at bounding box center [127, 318] width 19 height 14
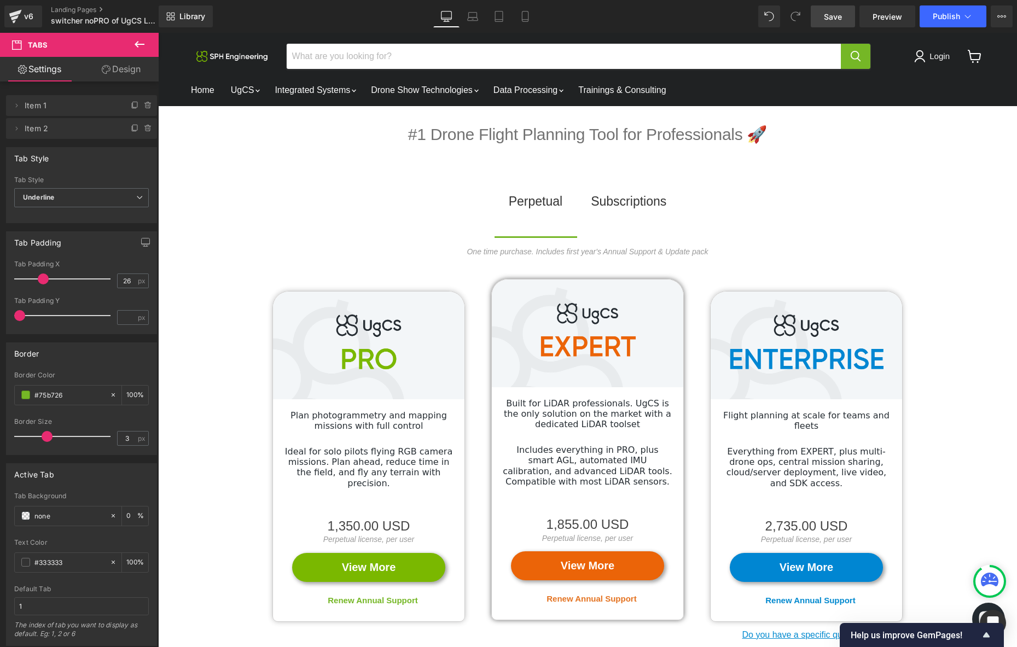
drag, startPoint x: 20, startPoint y: 316, endPoint x: -50, endPoint y: 311, distance: 70.8
click at [0, 311] on html "Tabs You are previewing how the will restyle your page. You can not edit Elemen…" at bounding box center [508, 323] width 1017 height 647
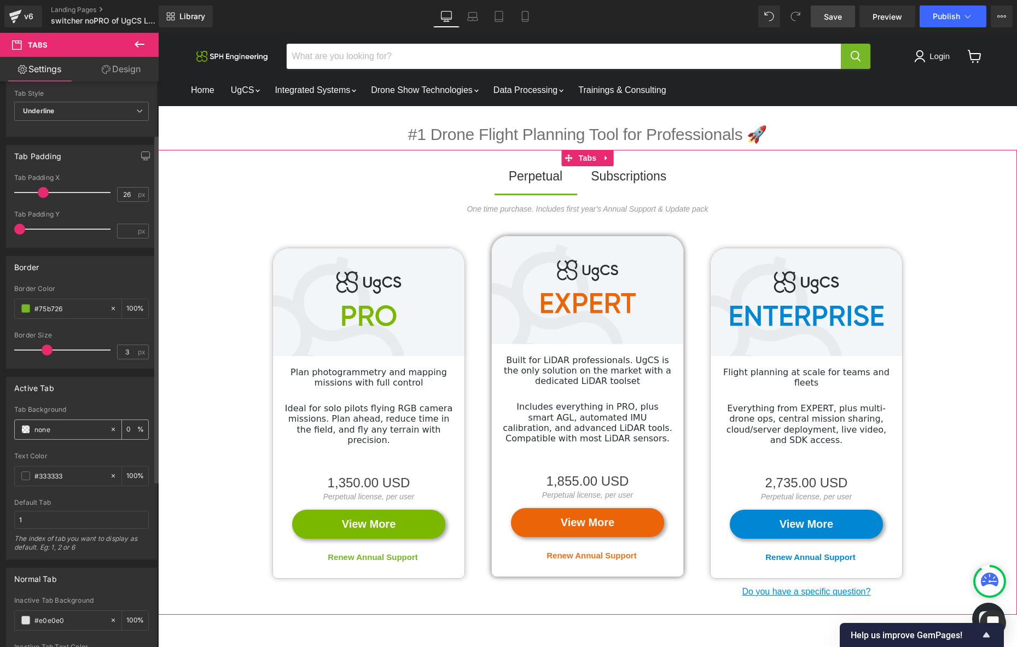
scroll to position [90, 0]
click at [24, 471] on span at bounding box center [25, 472] width 9 height 9
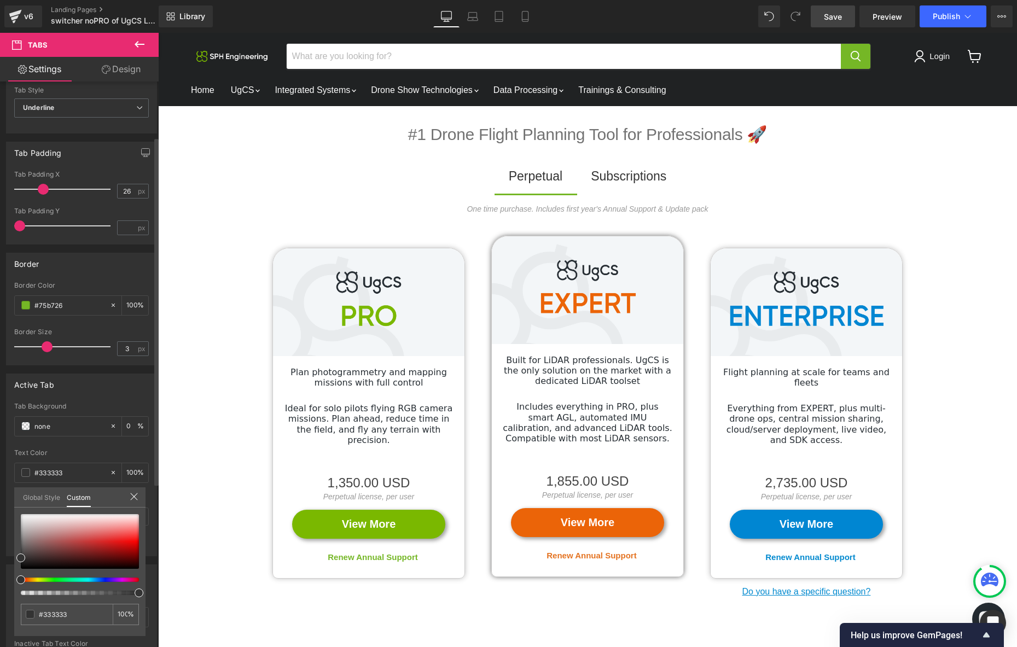
click at [75, 610] on input "#333333" at bounding box center [73, 614] width 69 height 11
click at [75, 610] on input "#333333" at bounding box center [68, 614] width 58 height 11
paste input "7AB800"
type input "#7AB800"
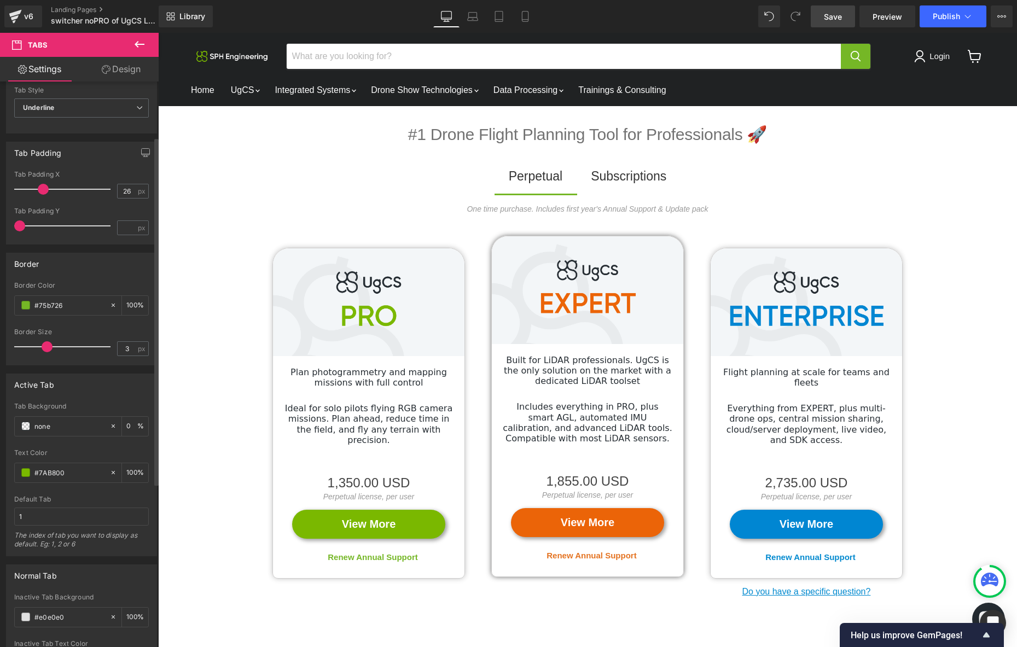
click at [622, 177] on div "Subscriptions" at bounding box center [628, 176] width 75 height 20
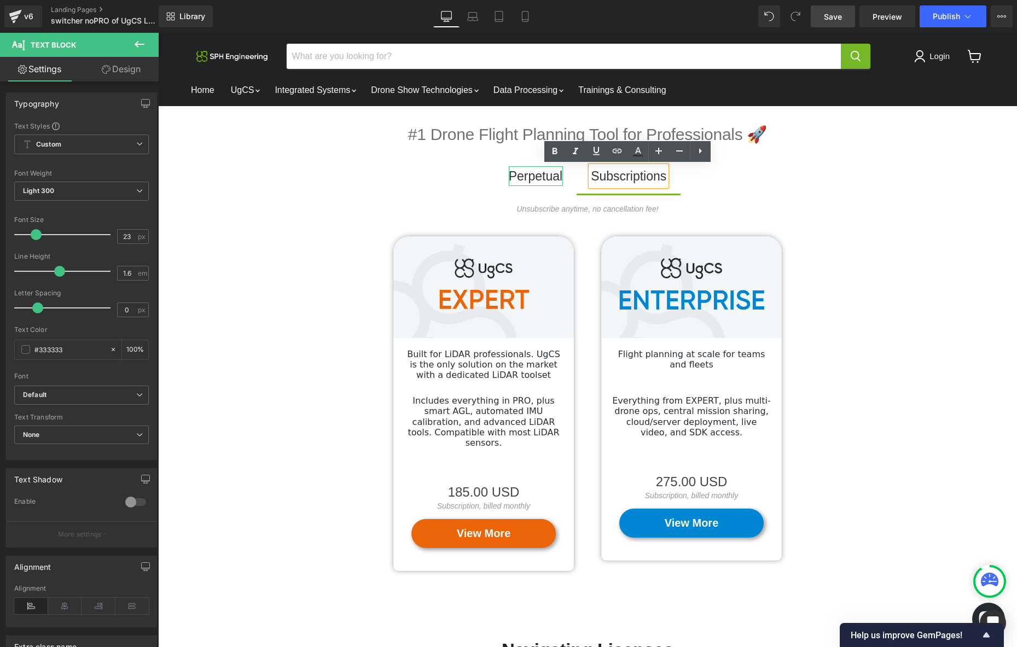
click at [531, 176] on div "Perpetual" at bounding box center [536, 176] width 54 height 20
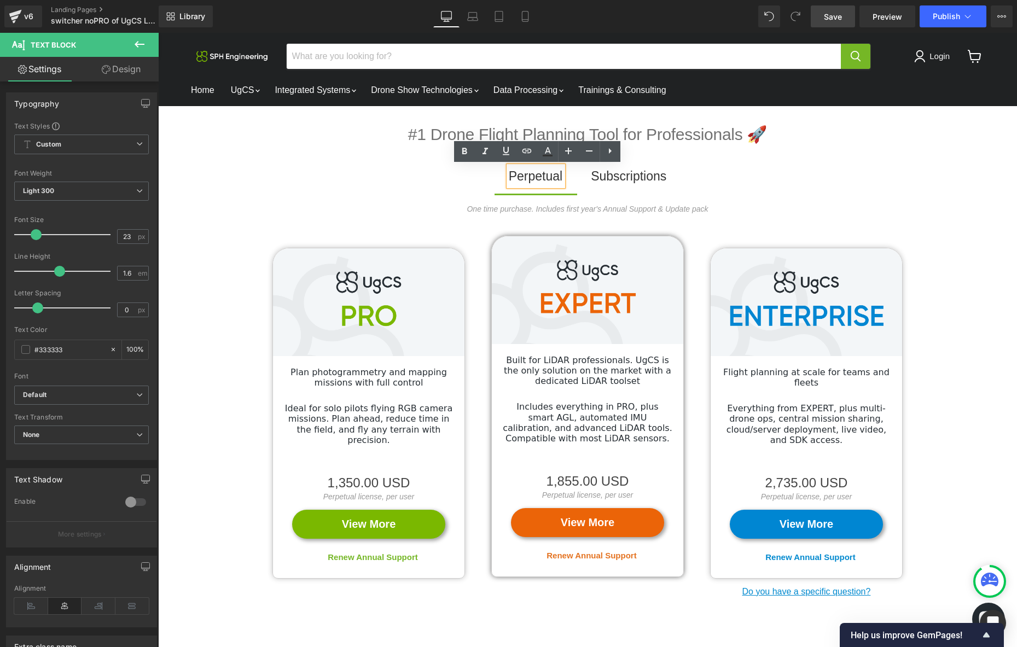
click at [582, 170] on span "Subscriptions Text Block" at bounding box center [628, 179] width 104 height 27
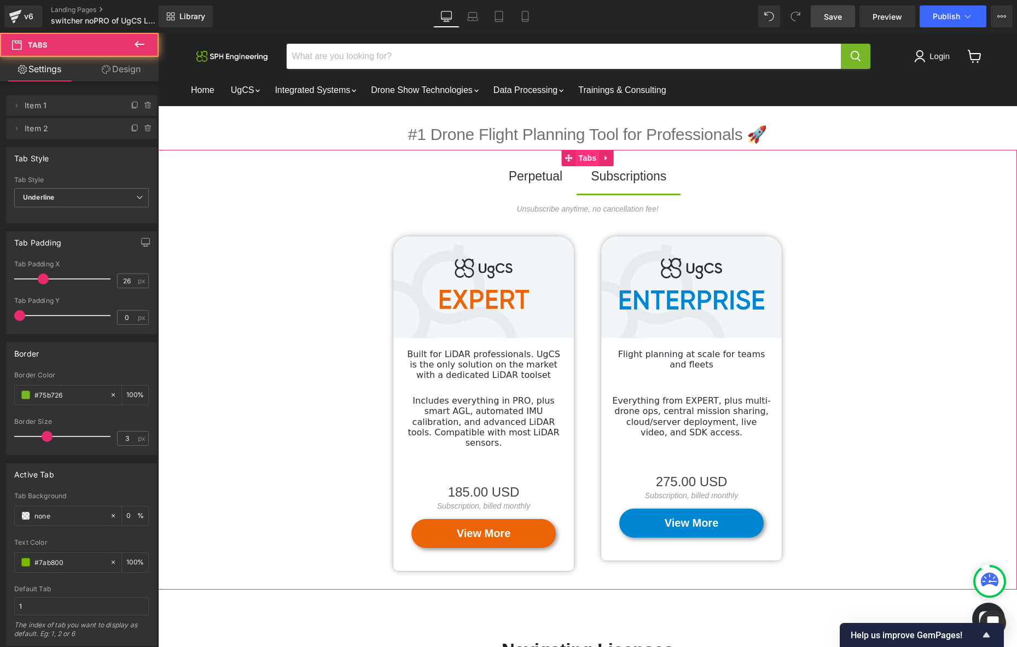
click at [580, 156] on span "Tabs" at bounding box center [588, 158] width 24 height 16
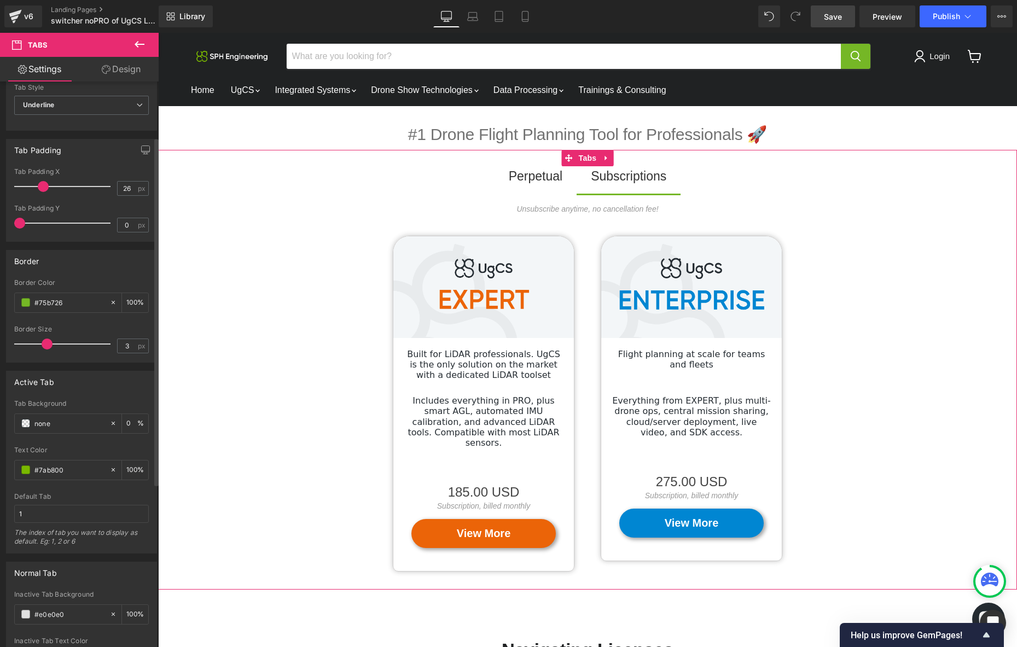
scroll to position [93, 0]
click at [39, 423] on input "none" at bounding box center [69, 423] width 70 height 12
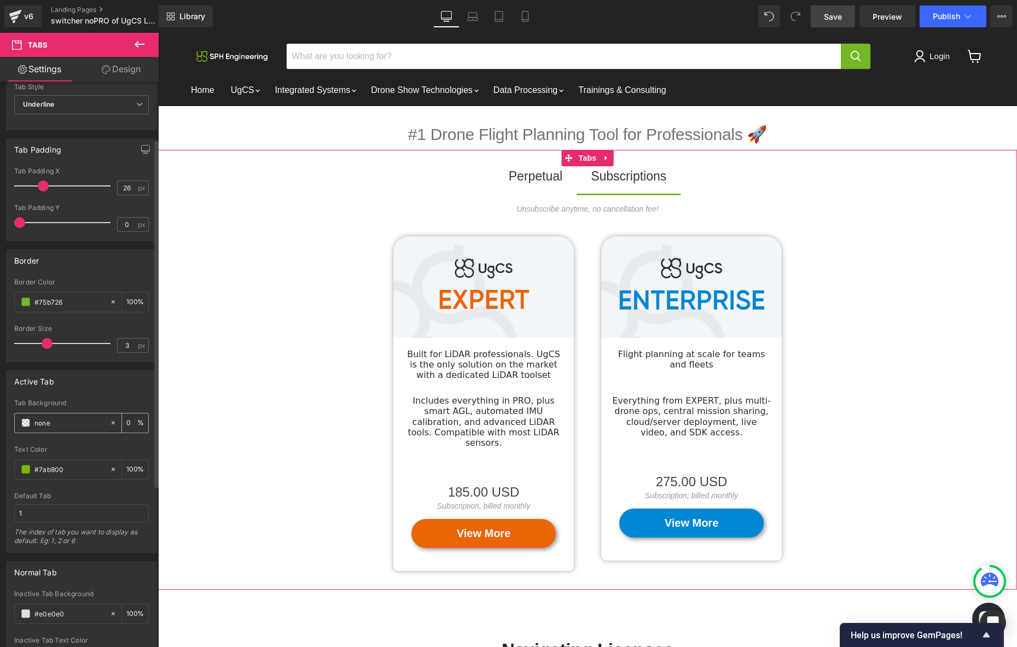
paste input "#7AB800"
type input "#7AB800"
type input "100"
click at [55, 425] on input "#7AB800" at bounding box center [69, 423] width 70 height 12
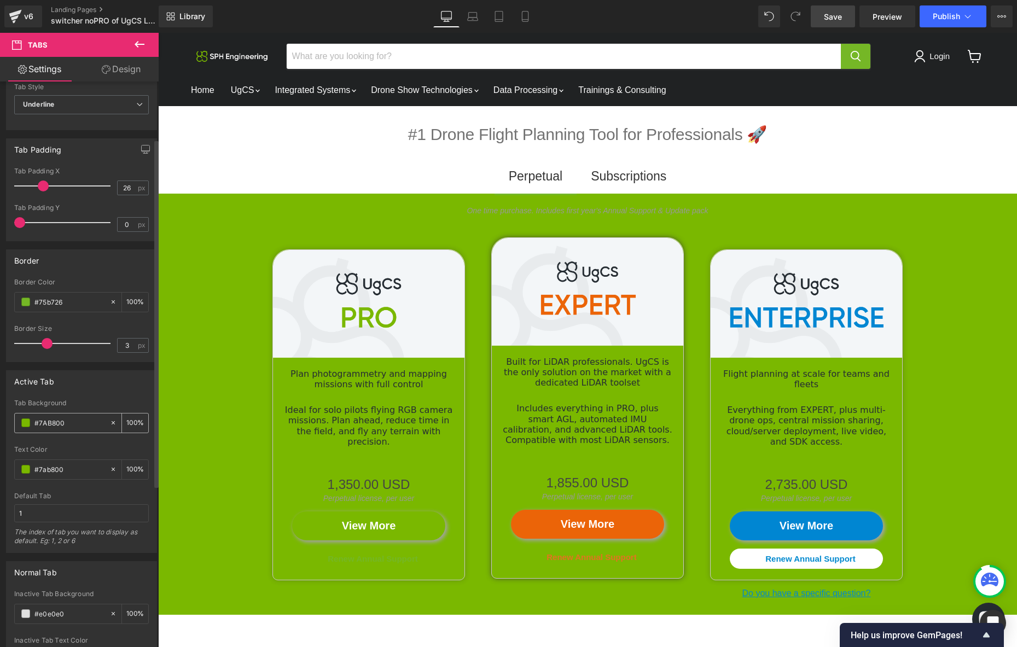
click at [109, 422] on icon at bounding box center [113, 423] width 8 height 8
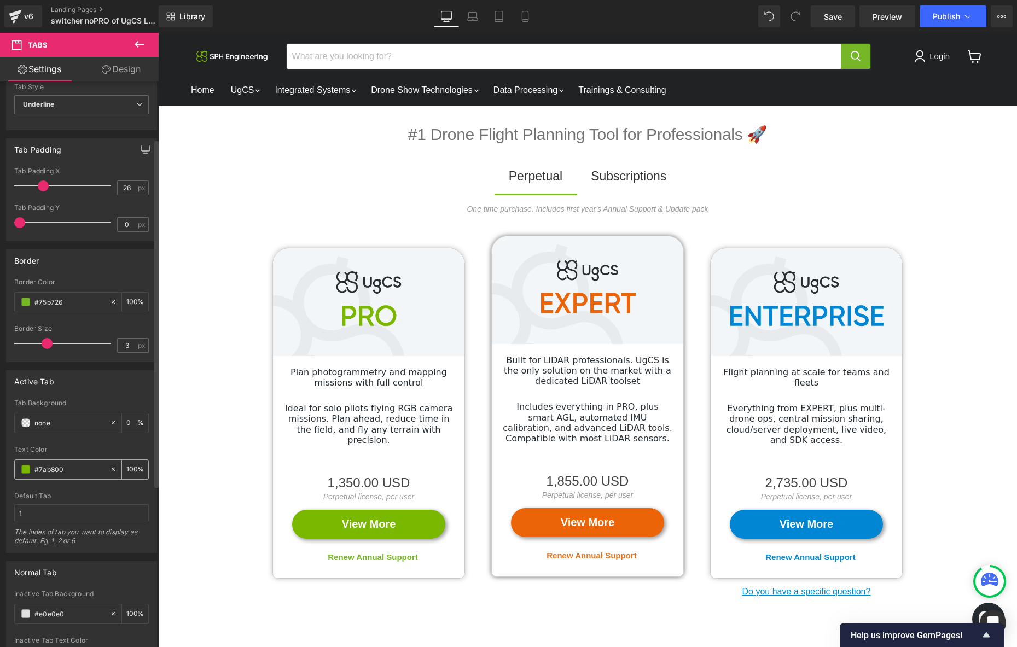
click at [109, 469] on icon at bounding box center [113, 469] width 8 height 8
type input "none"
type input "0"
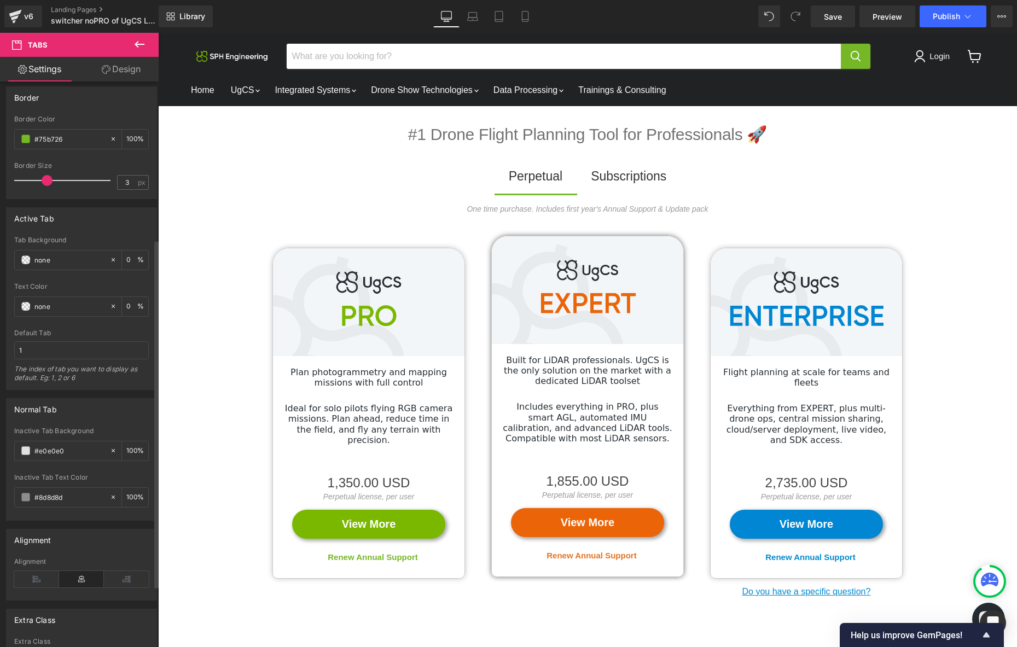
scroll to position [258, 0]
click at [73, 448] on input "#e0e0e0" at bounding box center [69, 448] width 70 height 12
paste input "7AB80"
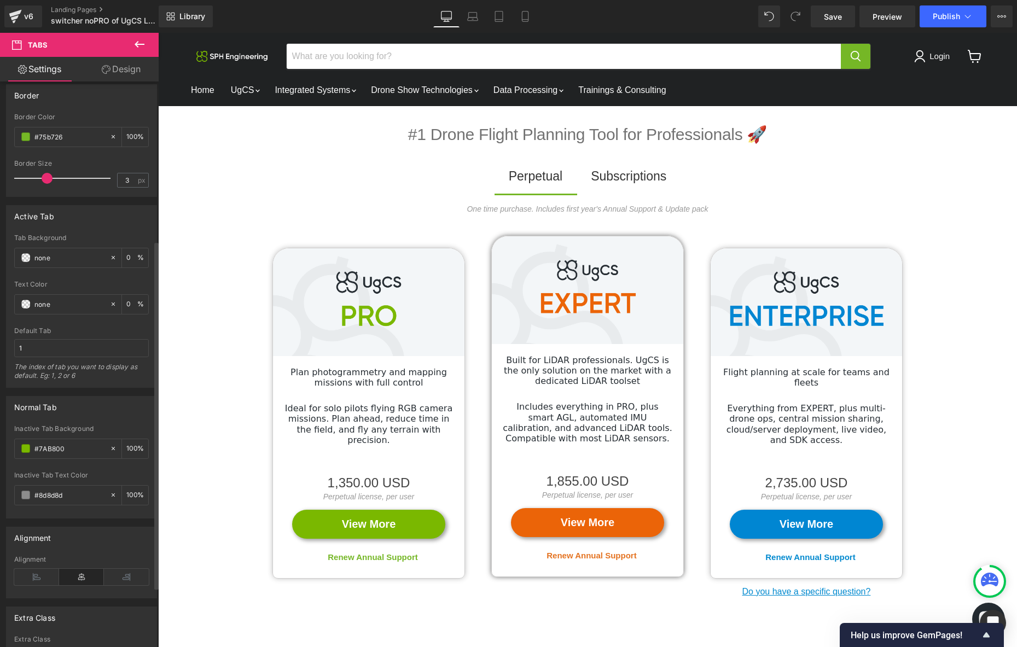
click at [103, 411] on div "Normal Tab" at bounding box center [82, 406] width 150 height 21
type input "#7ab800"
click at [619, 176] on div "Subscriptions" at bounding box center [628, 176] width 75 height 20
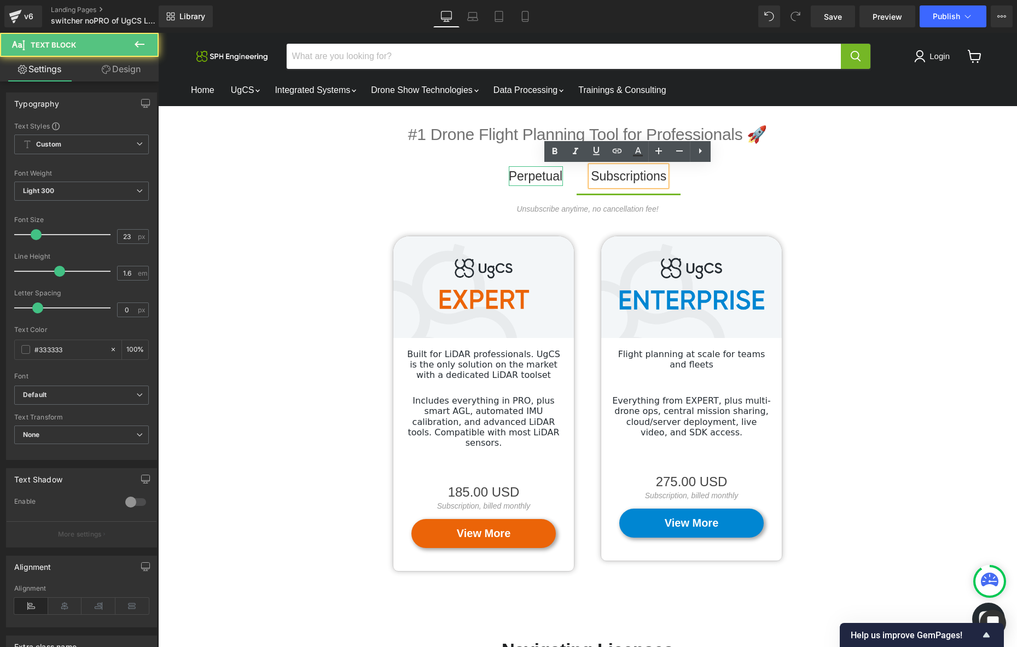
click at [532, 179] on div "Perpetual" at bounding box center [536, 176] width 54 height 20
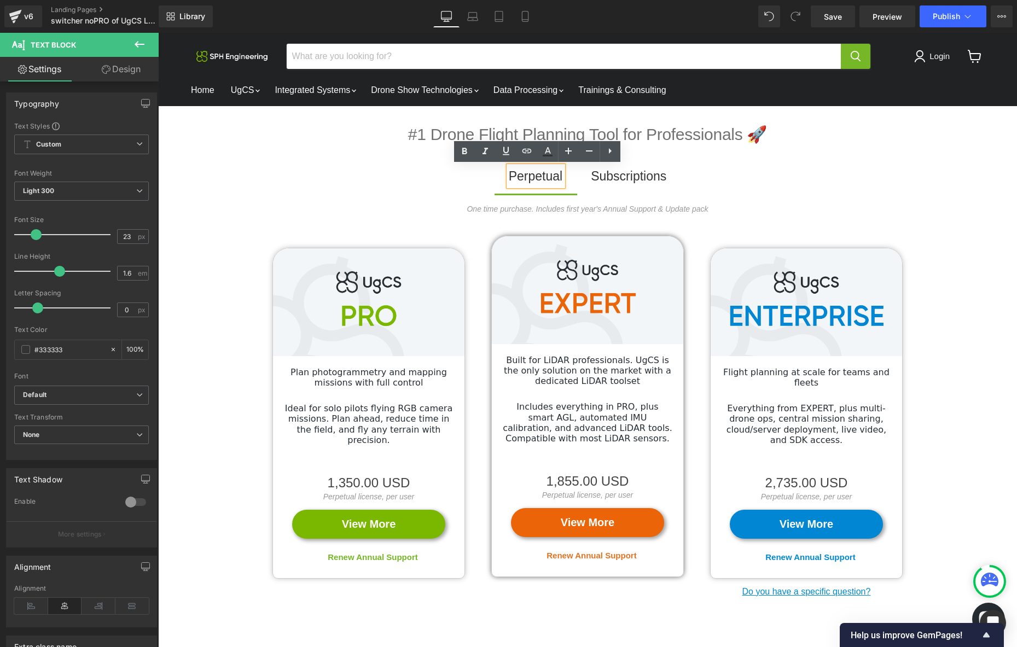
click at [581, 172] on span "Subscriptions Text Block" at bounding box center [628, 179] width 104 height 27
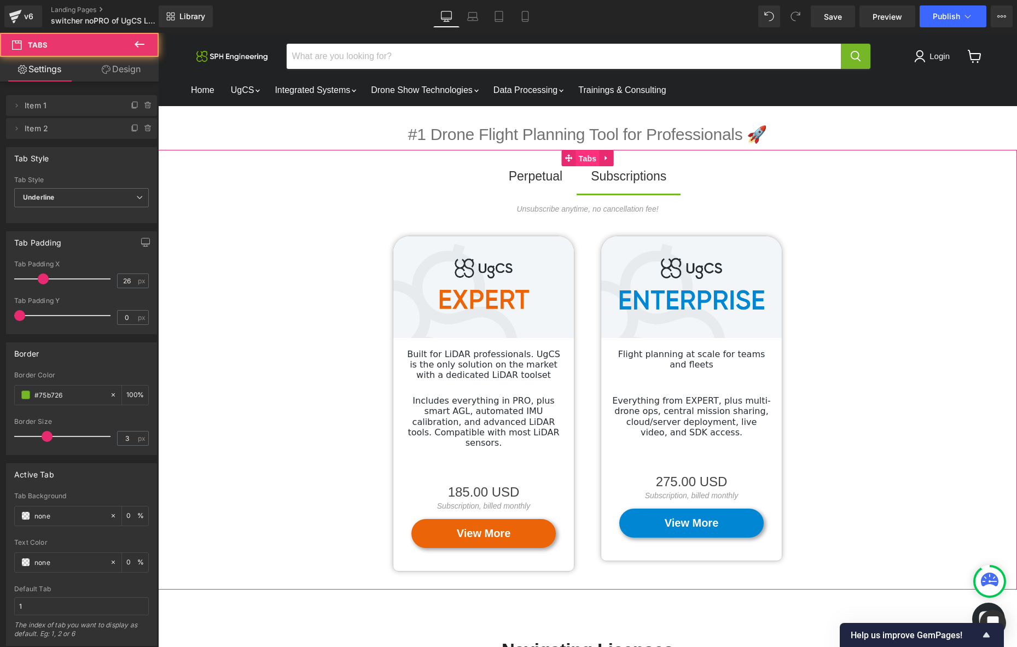
click at [580, 161] on span "Tabs" at bounding box center [588, 158] width 24 height 16
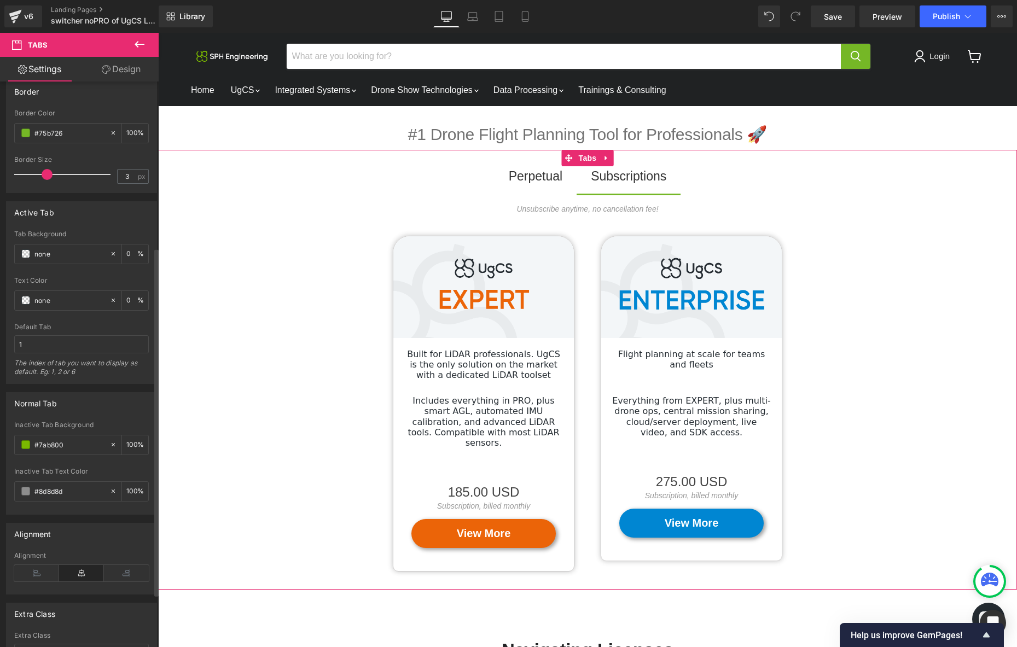
scroll to position [269, 0]
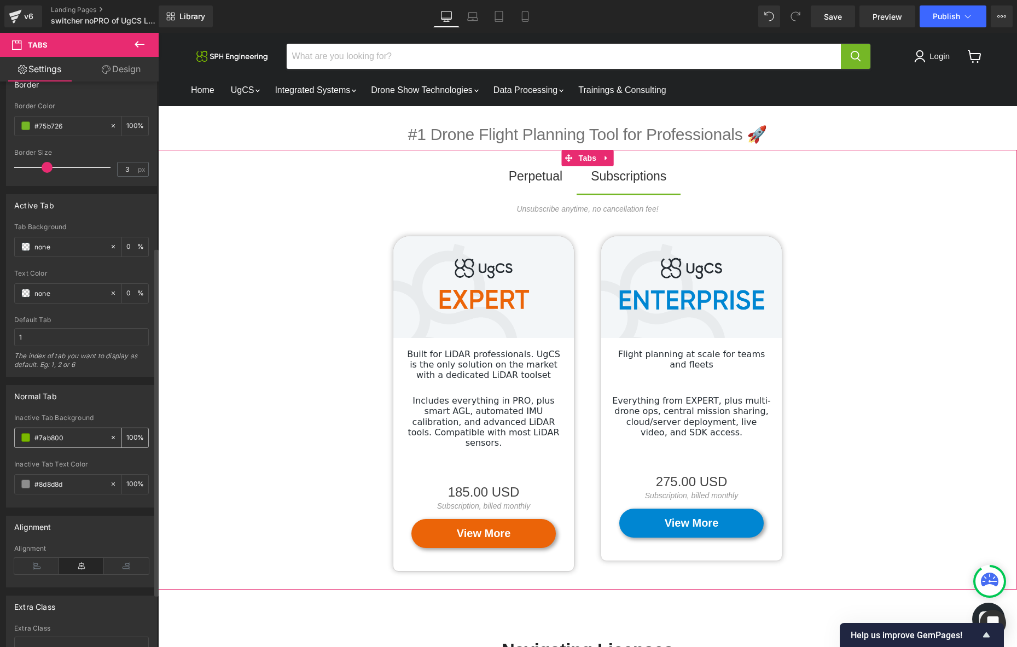
click at [109, 435] on icon at bounding box center [113, 438] width 8 height 8
type input "none"
type input "0"
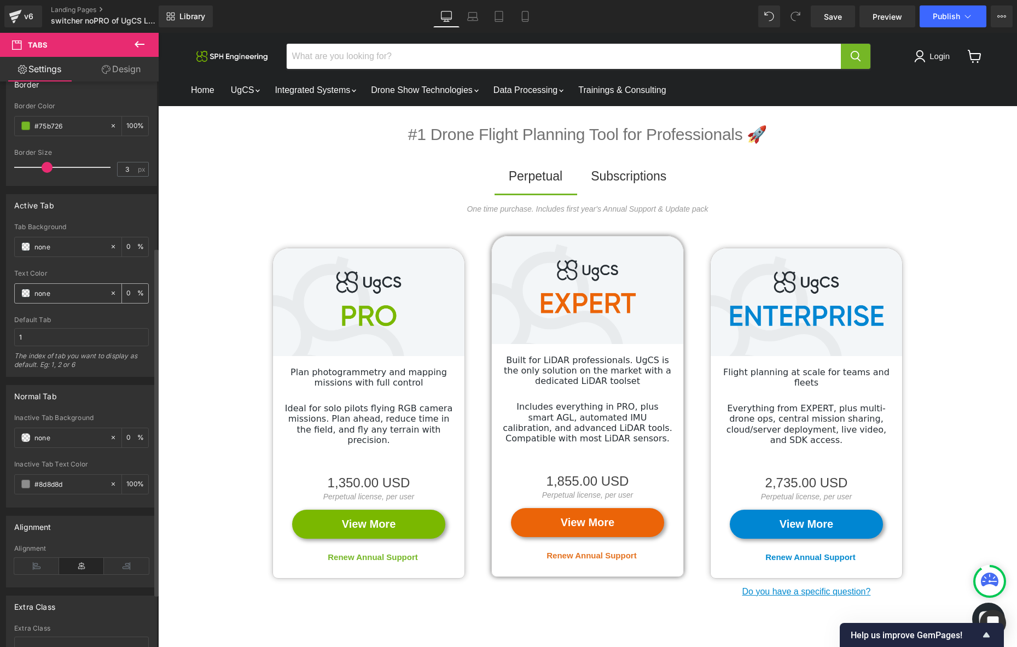
click at [73, 294] on input "none" at bounding box center [69, 293] width 70 height 12
paste input "#7AB800"
type input "#7AB800"
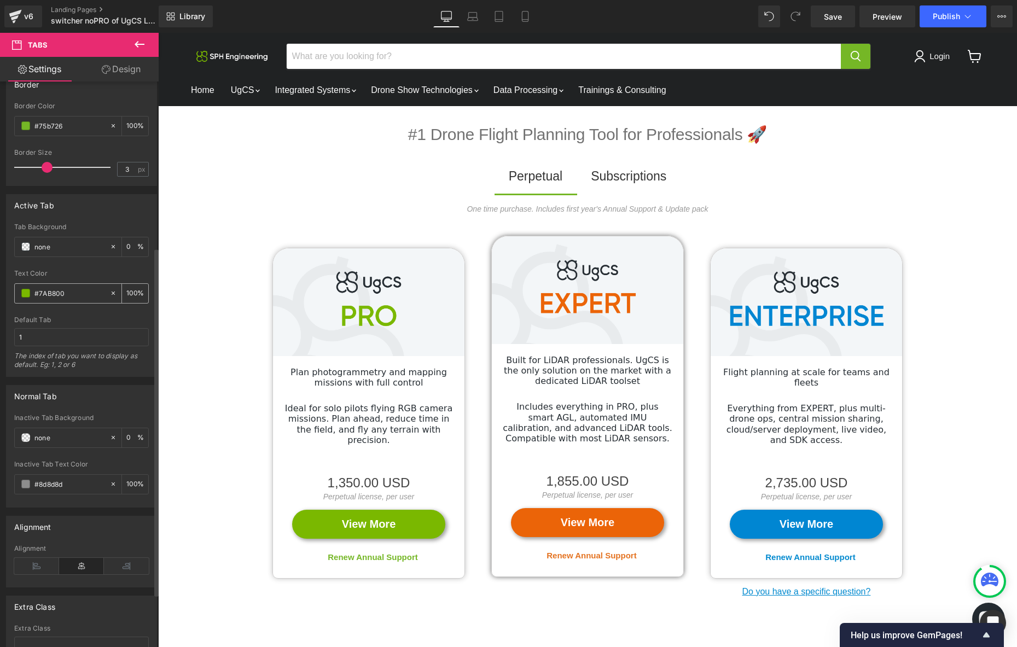
click at [74, 294] on input "#7AB800" at bounding box center [69, 293] width 70 height 12
type input "100"
click at [832, 15] on span "Save" at bounding box center [833, 16] width 18 height 11
type input "#7ab800"
click at [831, 12] on span "Save" at bounding box center [833, 16] width 18 height 11
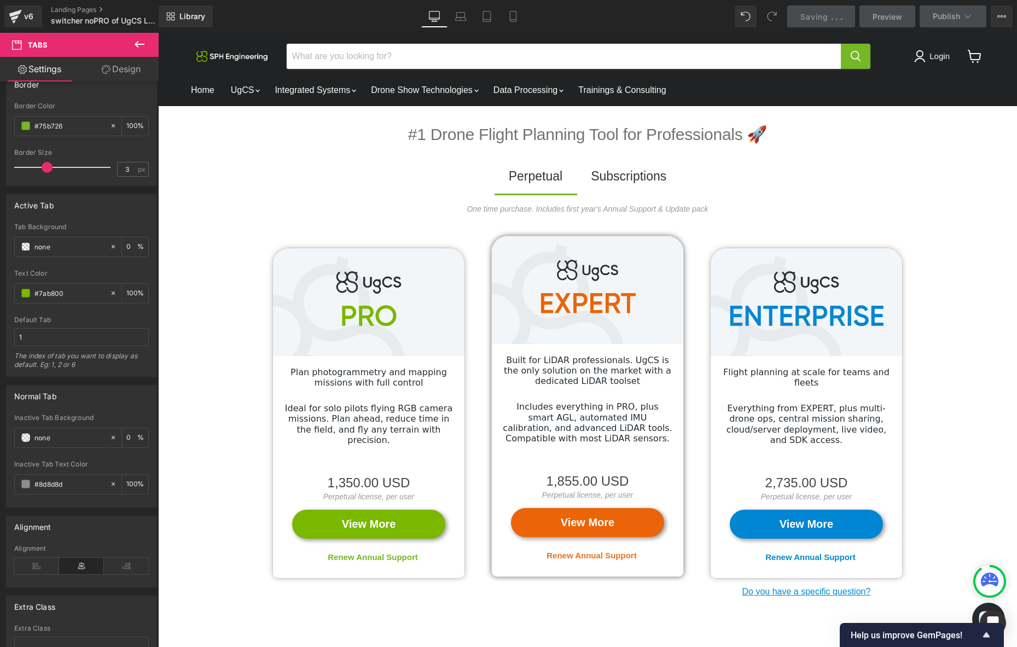
click at [886, 16] on span "Preview" at bounding box center [887, 16] width 30 height 11
click at [890, 18] on span "Preview" at bounding box center [887, 16] width 30 height 11
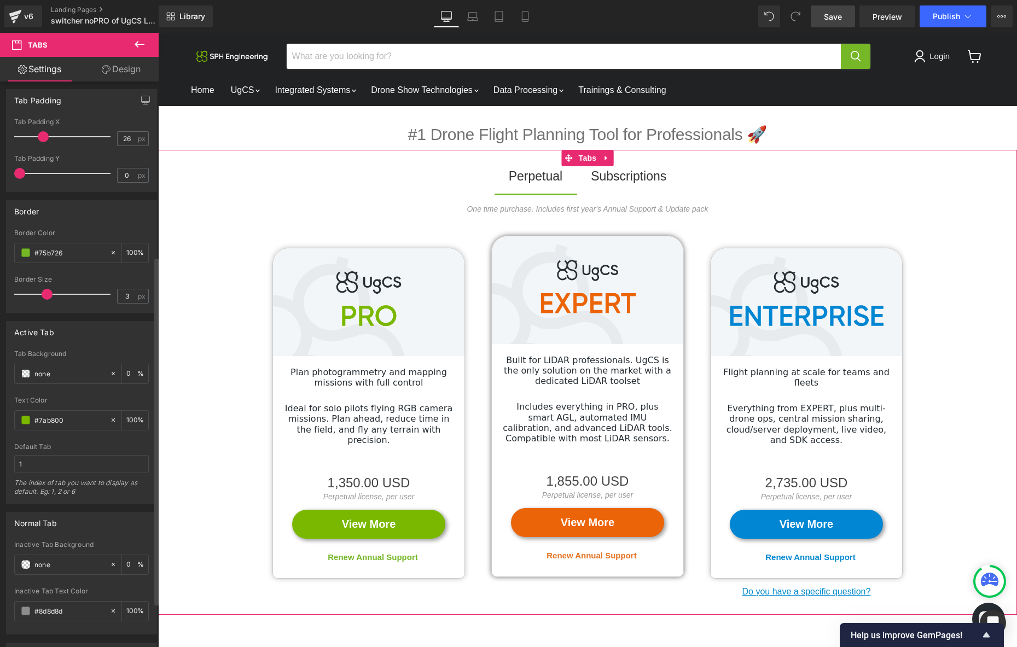
scroll to position [0, 0]
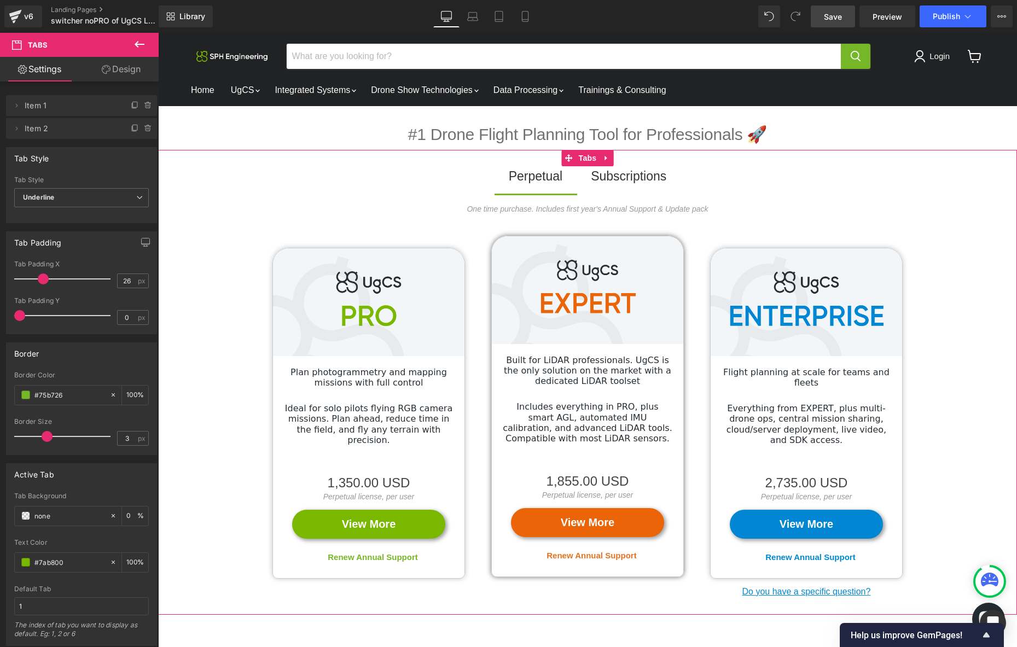
click at [122, 67] on link "Design" at bounding box center [120, 69] width 79 height 25
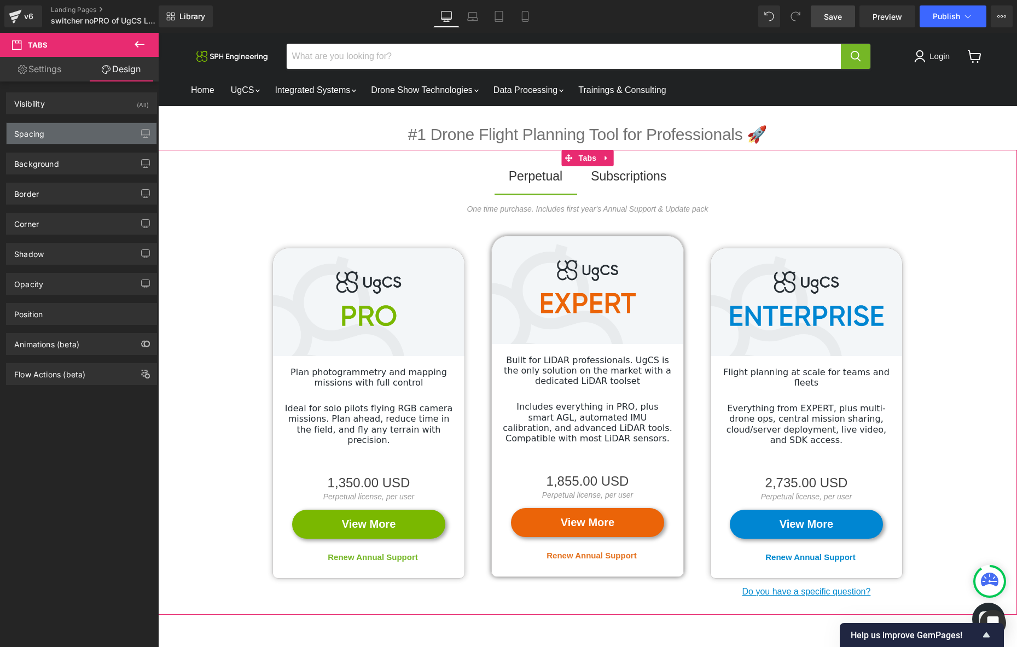
click at [116, 131] on div "Spacing" at bounding box center [82, 133] width 150 height 21
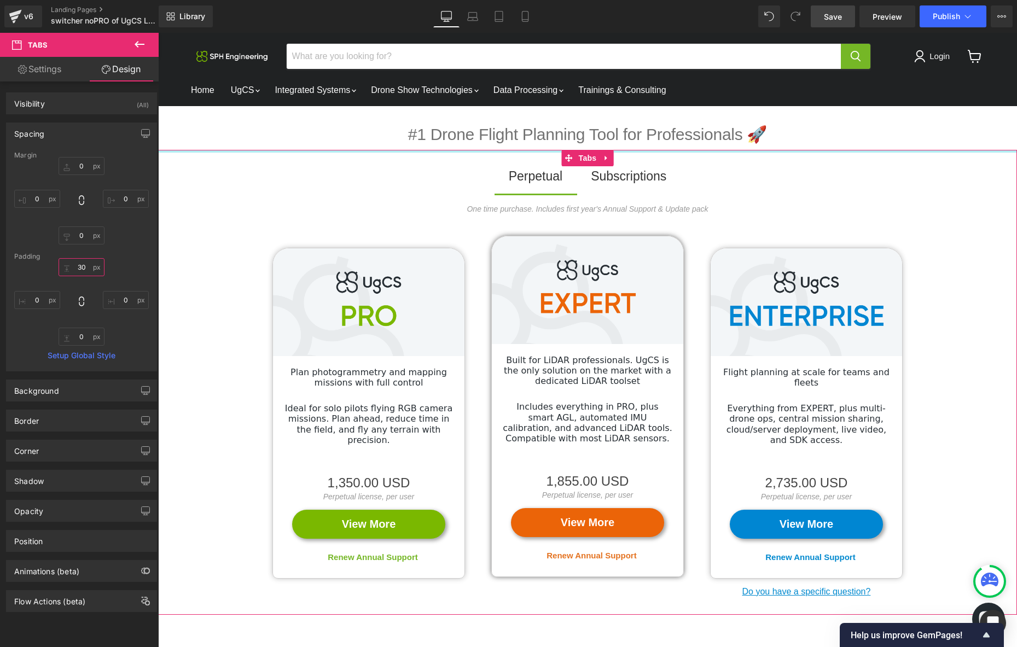
click at [84, 267] on input "30" at bounding box center [82, 267] width 46 height 18
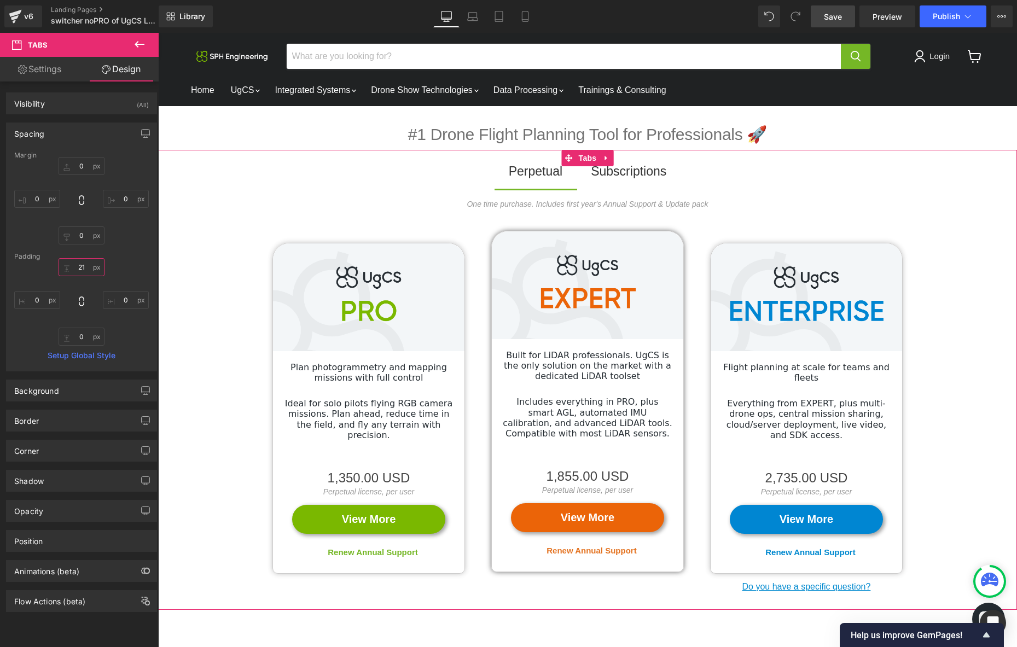
type input "20"
click at [546, 171] on div "Perpetual" at bounding box center [536, 171] width 54 height 20
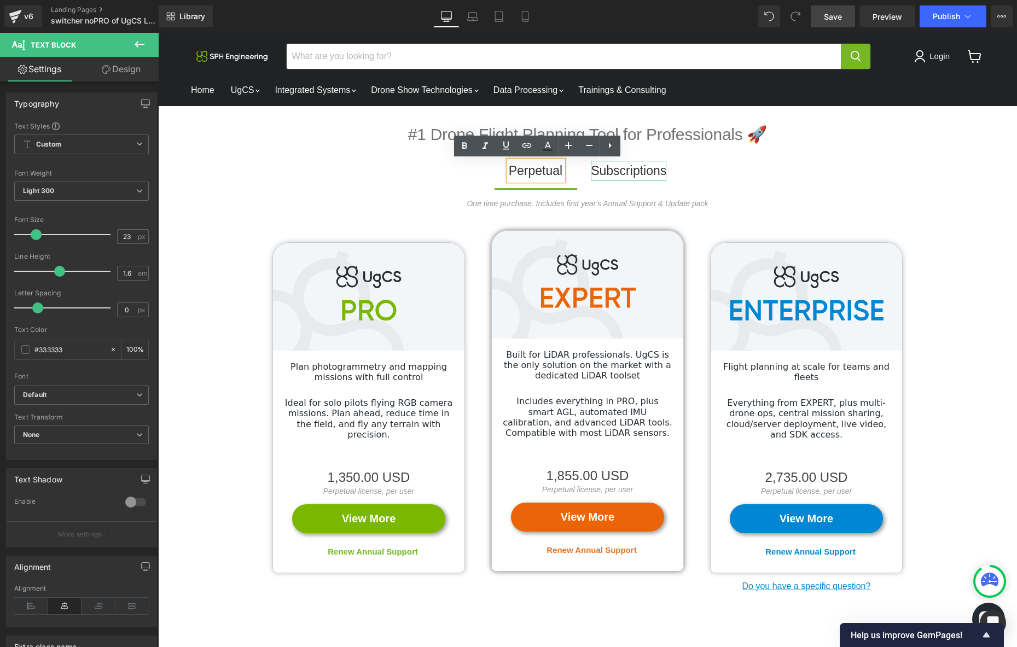
click at [650, 171] on div "Subscriptions" at bounding box center [628, 171] width 75 height 20
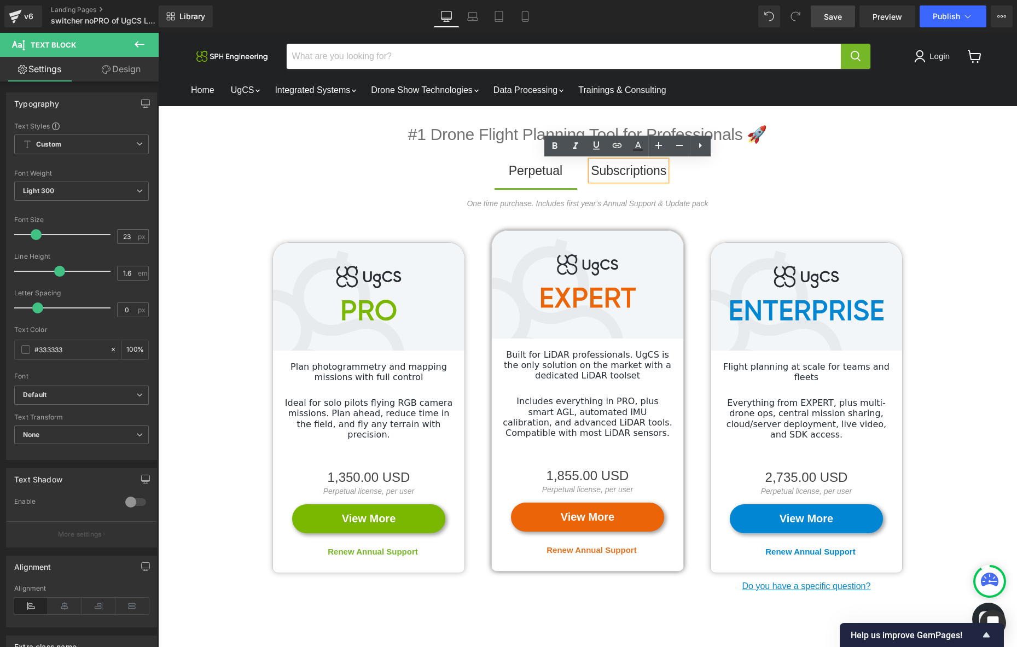
click at [568, 187] on span "Perpetual Text Block" at bounding box center [535, 174] width 83 height 27
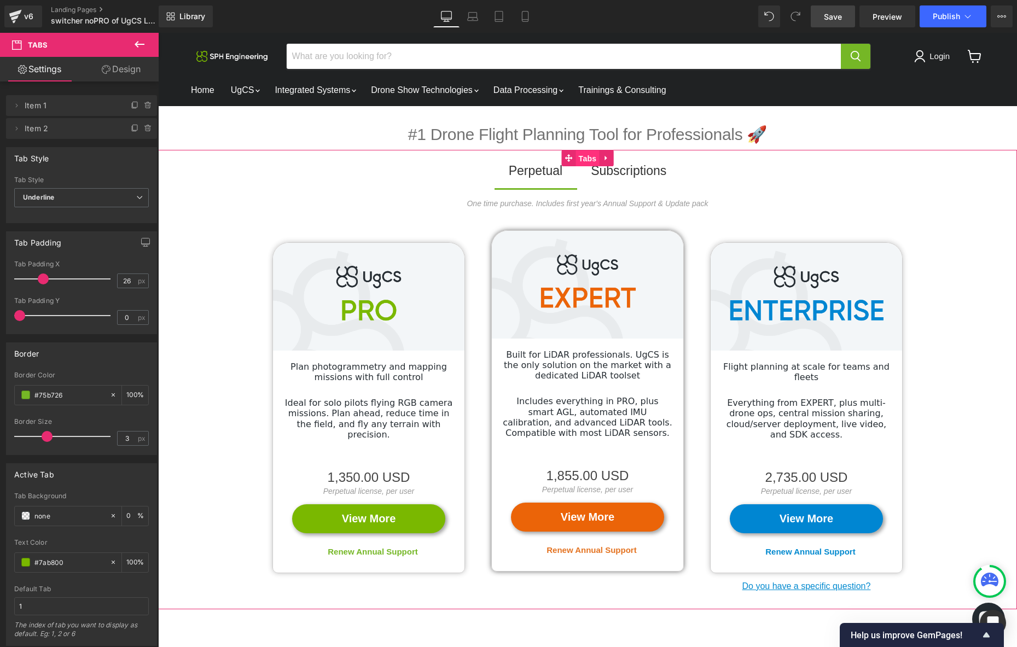
click at [582, 156] on span "Tabs" at bounding box center [588, 158] width 24 height 16
click at [606, 157] on icon "Main content" at bounding box center [605, 157] width 2 height 5
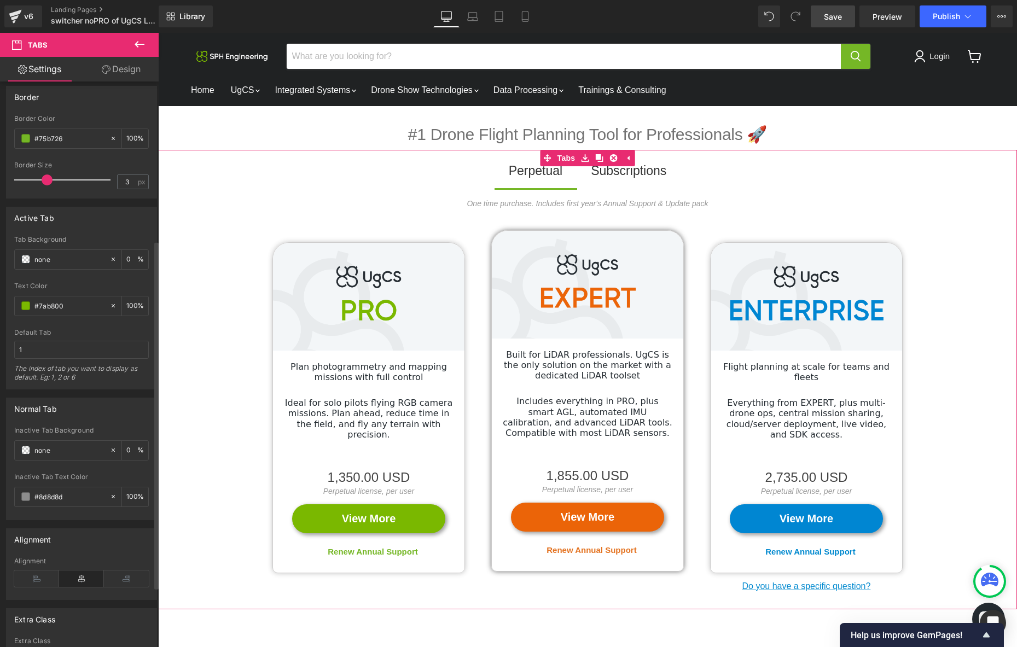
scroll to position [260, 0]
click at [42, 444] on input "none" at bounding box center [69, 447] width 70 height 12
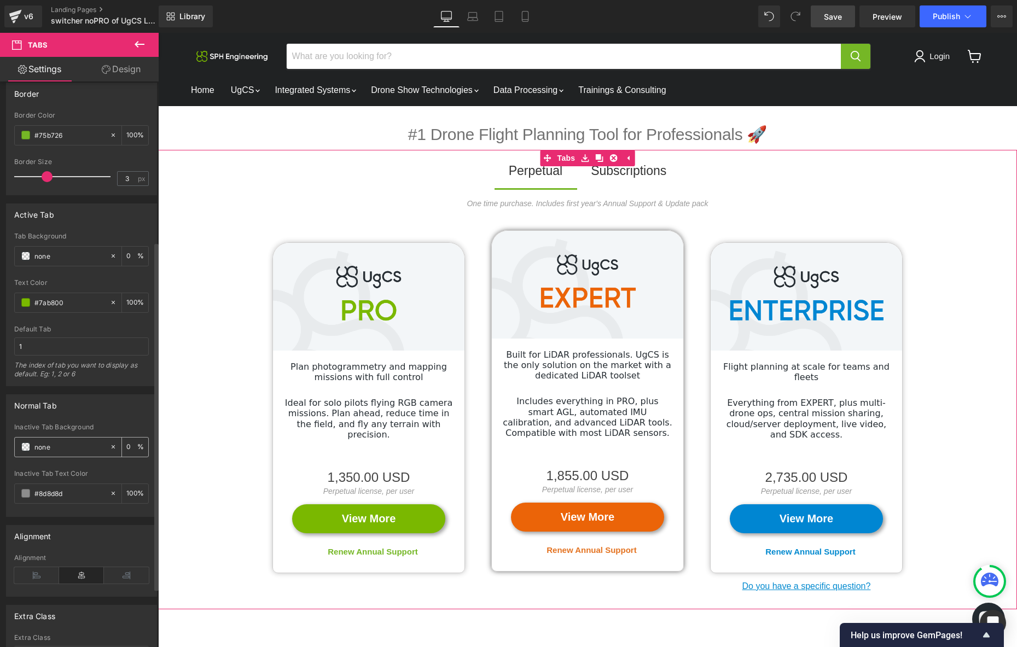
paste input "#7AB800"
type input "#7AB800"
type input "100"
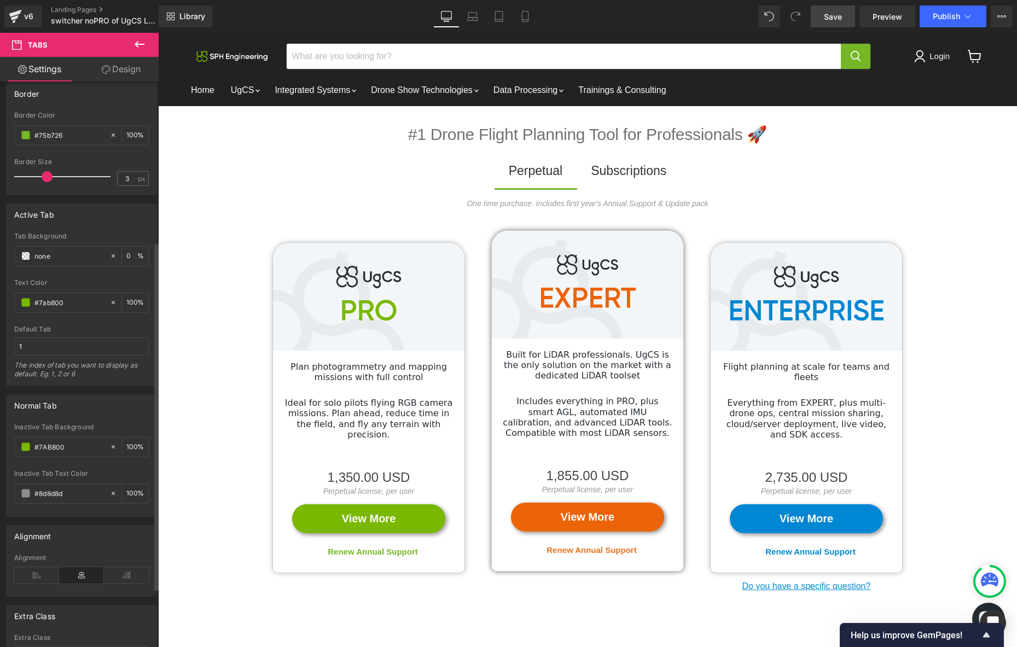
click at [113, 412] on div "Normal Tab" at bounding box center [82, 405] width 150 height 21
click at [842, 21] on span "Save" at bounding box center [833, 16] width 18 height 11
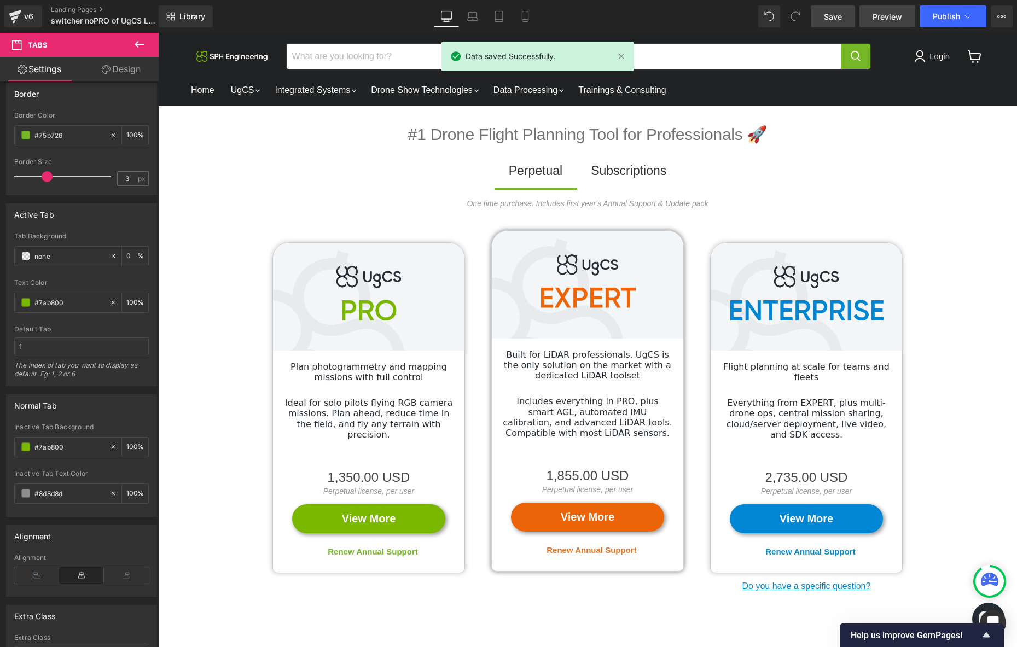
click at [891, 16] on span "Preview" at bounding box center [887, 16] width 30 height 11
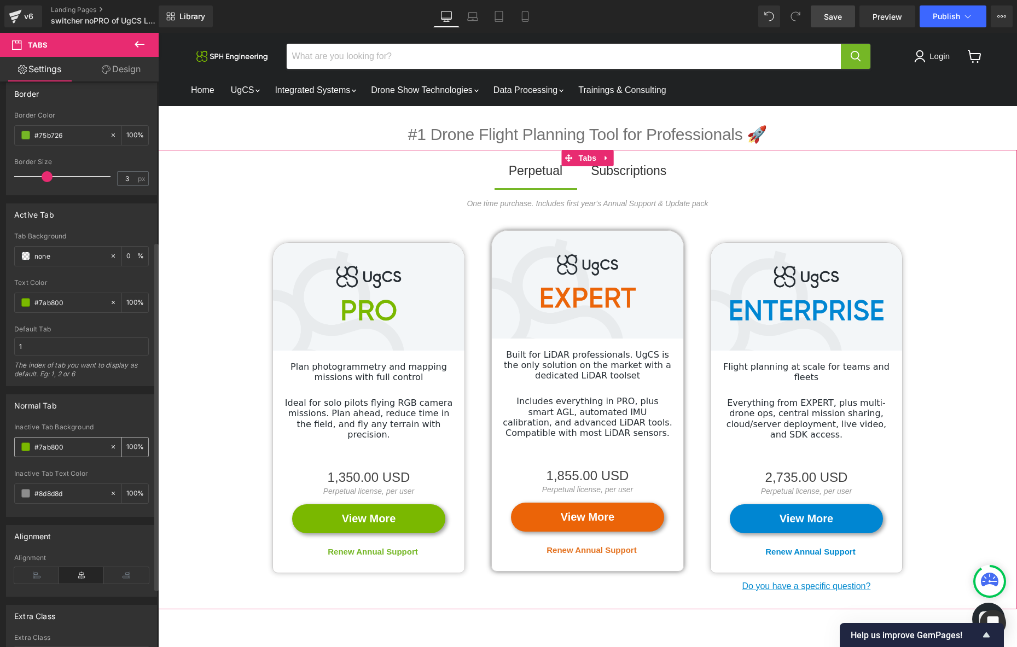
click at [112, 447] on icon at bounding box center [113, 446] width 3 height 3
type input "none"
type input "0"
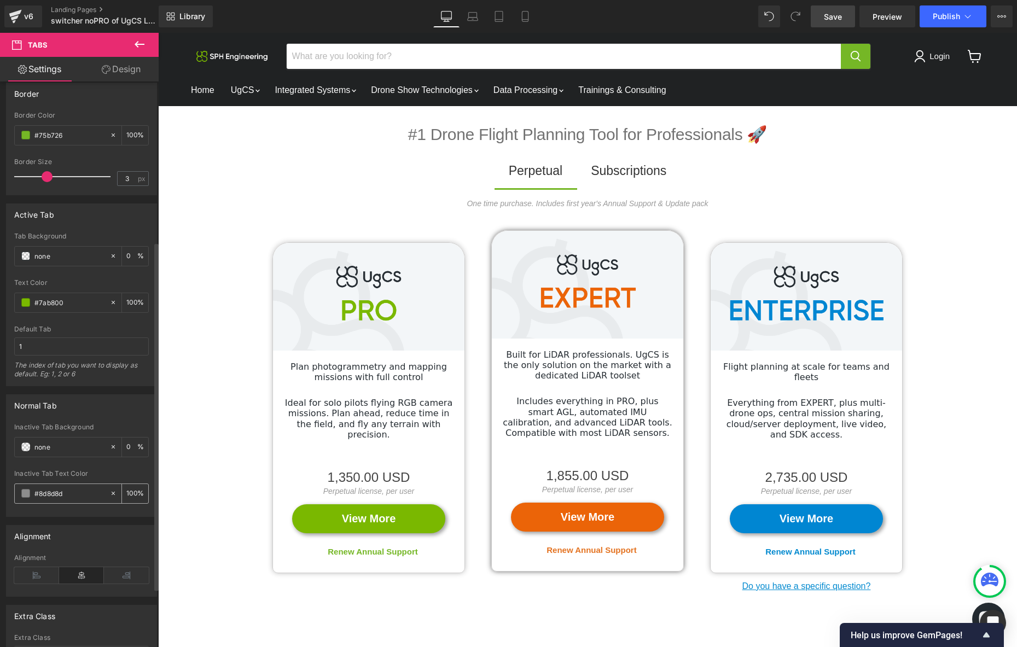
click at [73, 496] on input "#8d8d8d" at bounding box center [69, 493] width 70 height 12
paste input "7AB800"
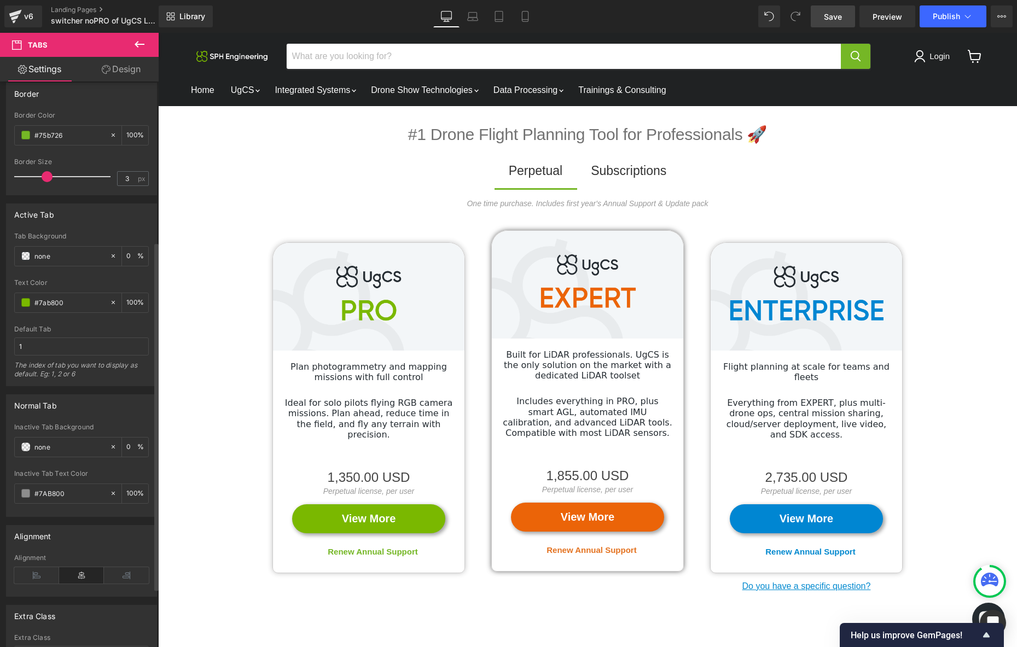
click at [114, 474] on div "Inactive Tab Text Color" at bounding box center [81, 474] width 135 height 8
type input "#7ab800"
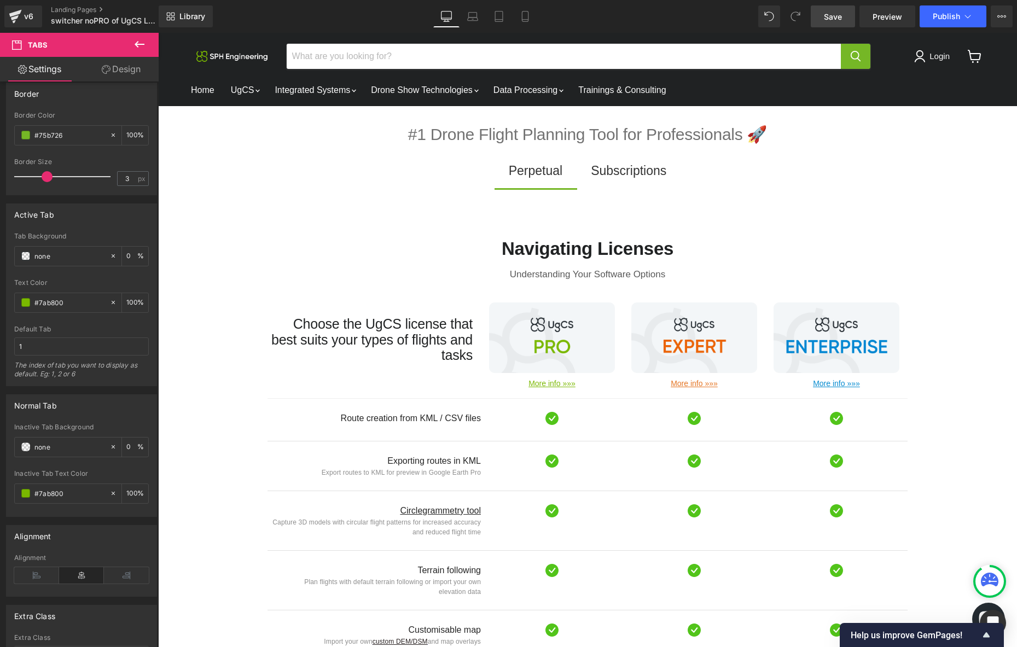
click at [793, 21] on icon at bounding box center [795, 16] width 10 height 10
click at [792, 11] on span at bounding box center [795, 16] width 22 height 22
click at [30, 14] on div "v6" at bounding box center [29, 16] width 14 height 14
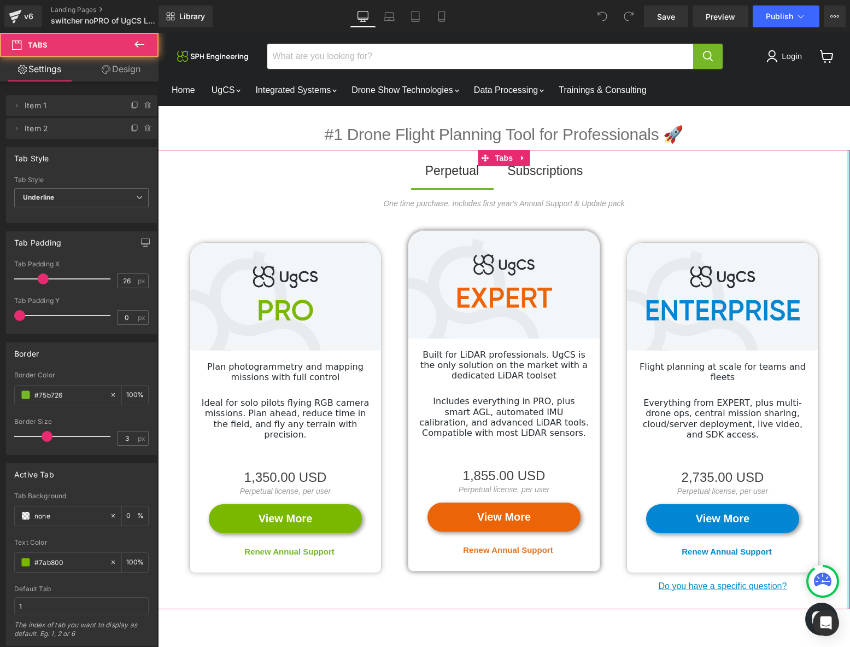
drag, startPoint x: 848, startPoint y: 240, endPoint x: 1020, endPoint y: 241, distance: 171.7
click at [850, 241] on html "Skip to content Menu Cancel" at bounding box center [504, 340] width 692 height 614
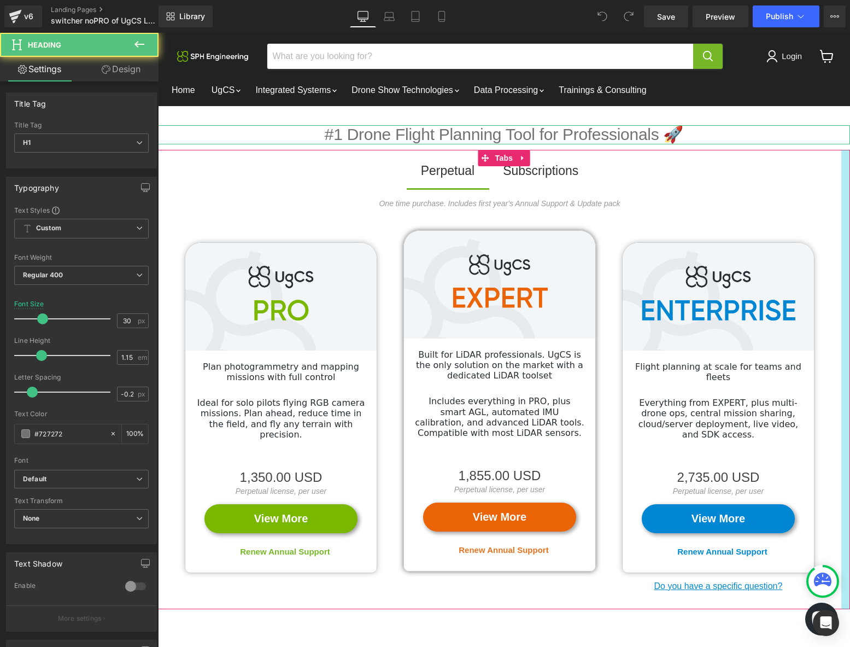
click at [839, 129] on h1 "#1 Drone Flight Planning Tool for Professionals 🚀" at bounding box center [504, 134] width 692 height 19
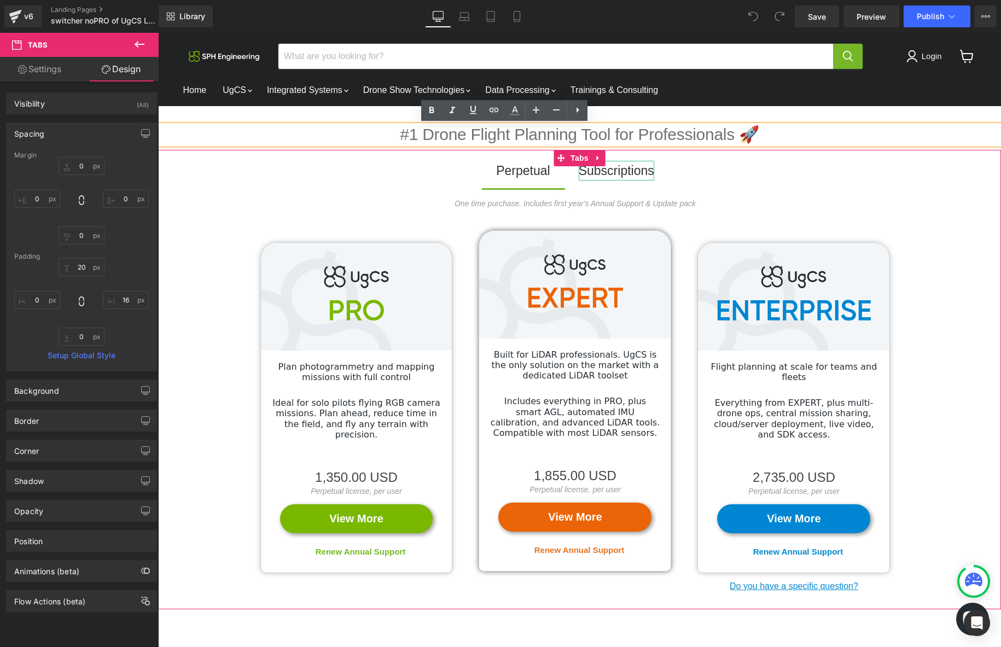
click at [637, 173] on div "Subscriptions" at bounding box center [616, 171] width 75 height 20
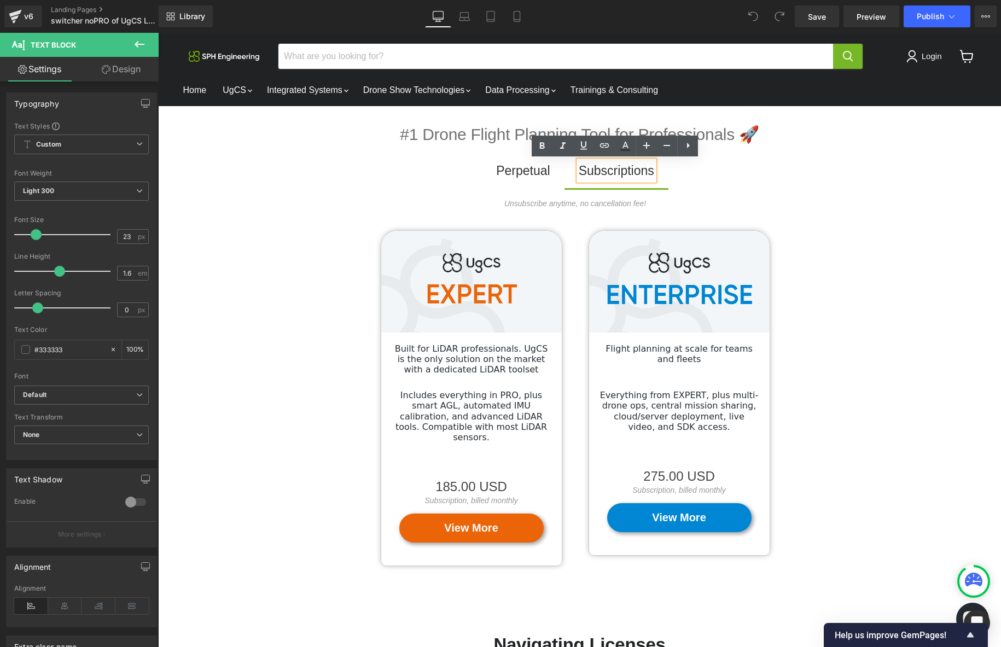
click at [690, 185] on ul "Perpetual Text Block Subscriptions Text Block" at bounding box center [575, 174] width 834 height 27
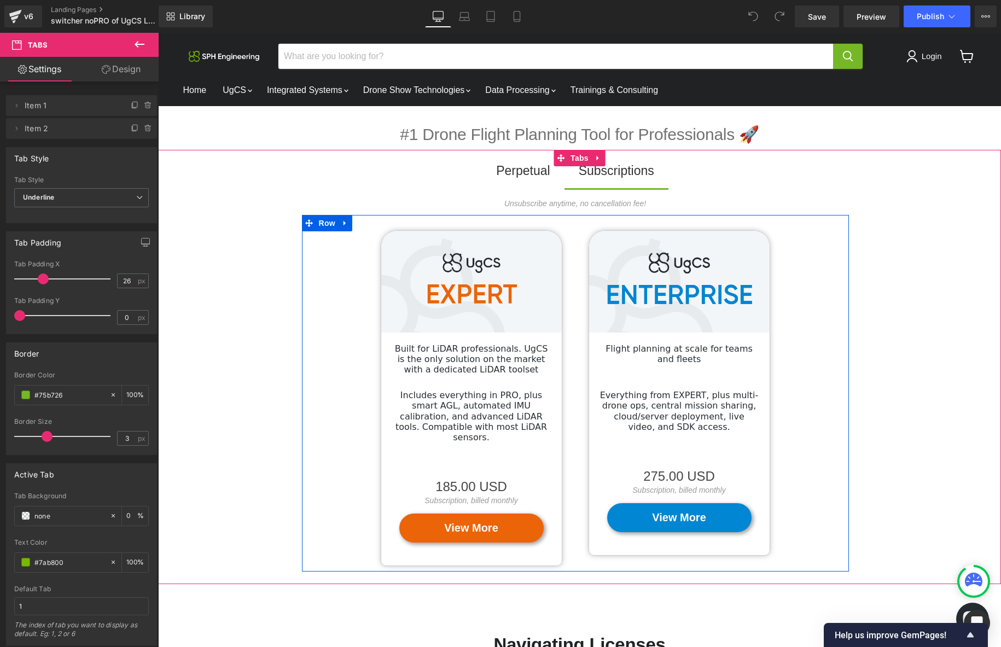
click at [326, 461] on div "Image Built for LiDAR professionals. UgCS is the only solution on the market wi…" at bounding box center [575, 393] width 547 height 357
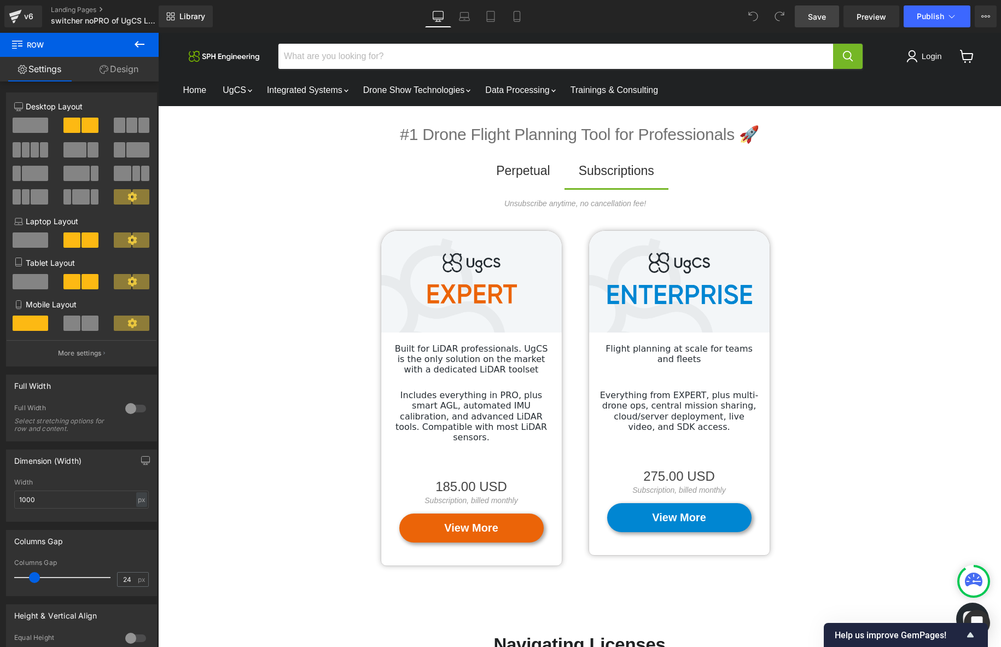
click at [819, 14] on span "Save" at bounding box center [817, 16] width 18 height 11
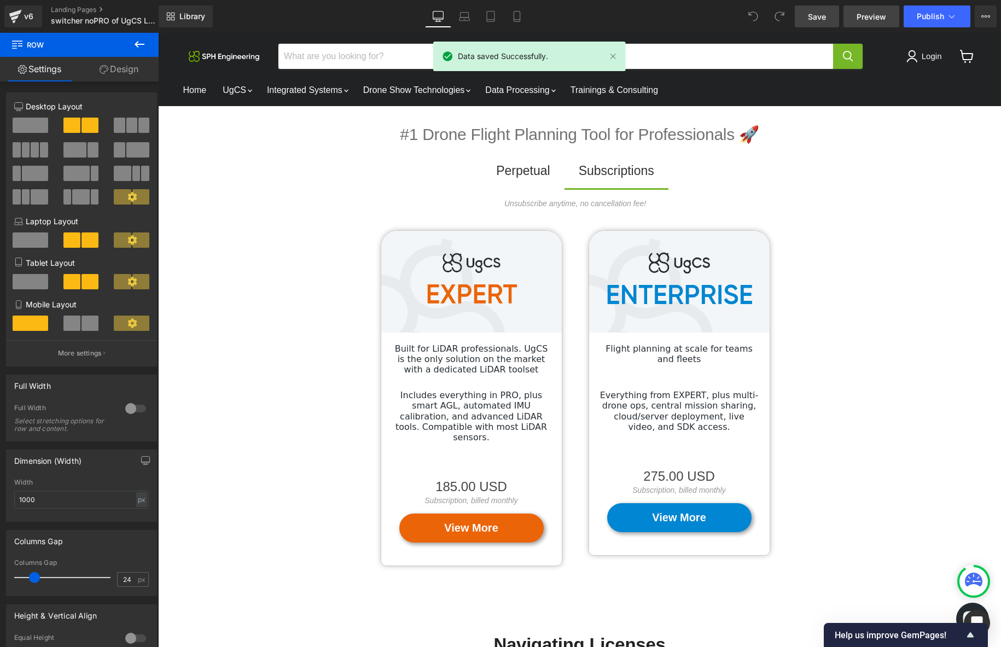
click at [850, 20] on span "Preview" at bounding box center [871, 16] width 30 height 11
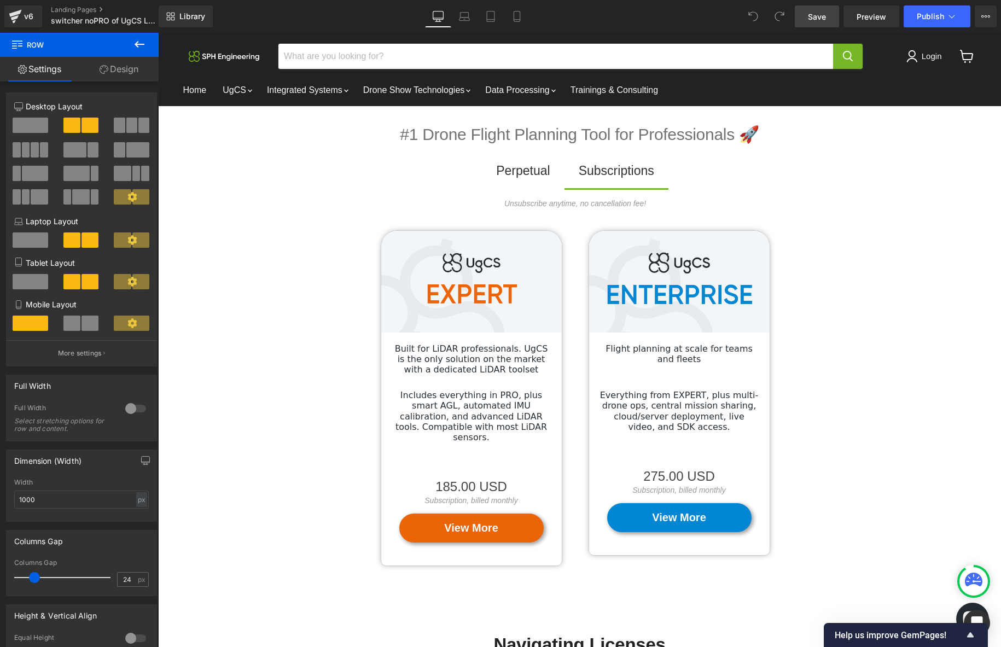
click at [813, 17] on span "Save" at bounding box center [817, 16] width 18 height 11
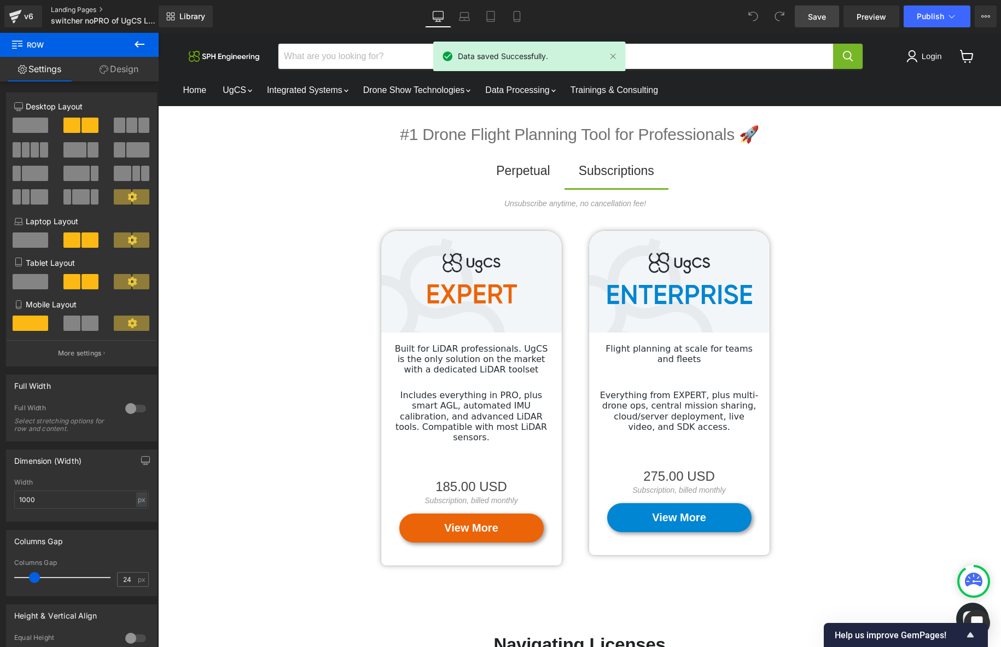
click at [77, 11] on link "Landing Pages" at bounding box center [114, 9] width 126 height 9
